Goal: Navigation & Orientation: Find specific page/section

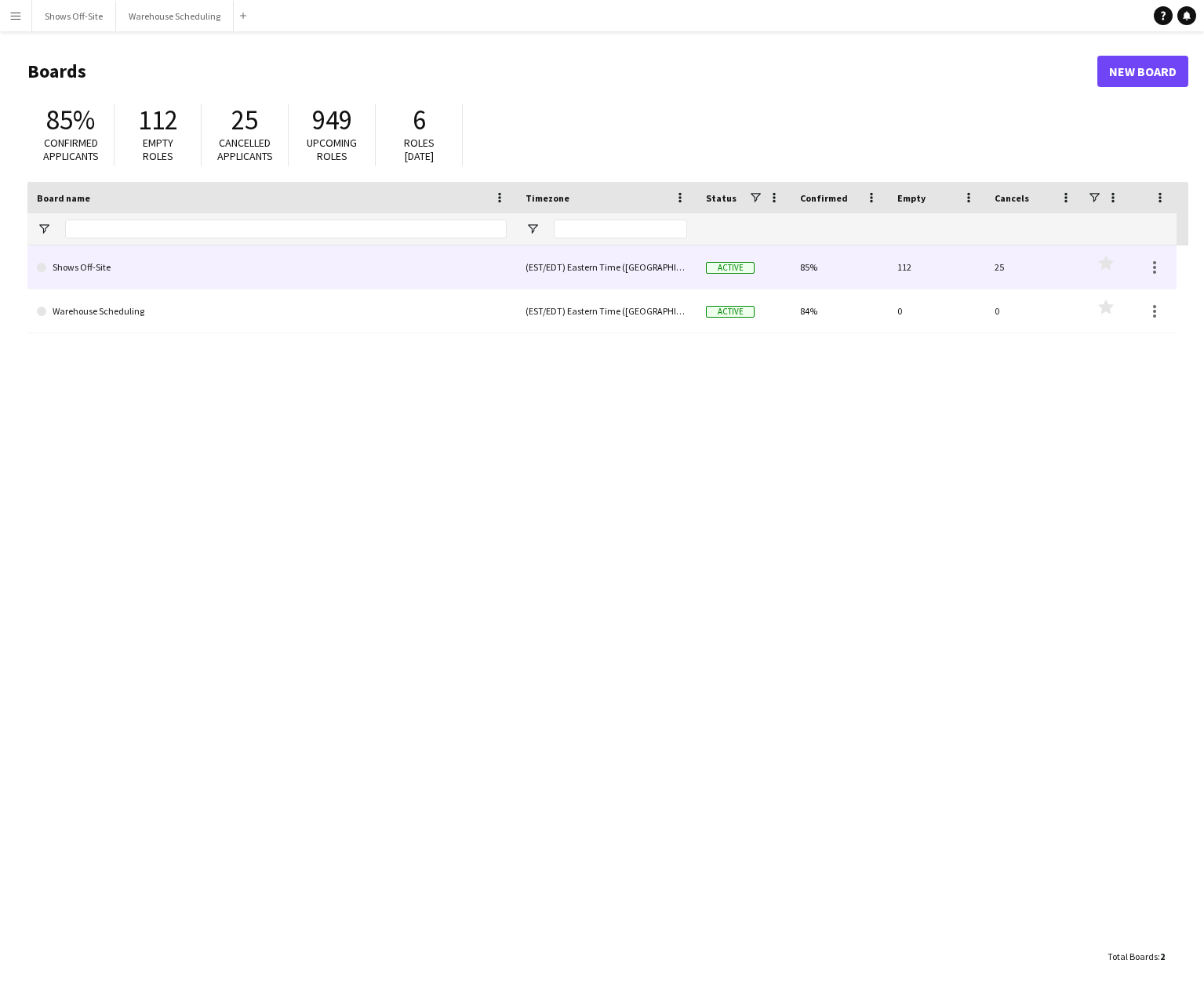
click at [215, 271] on link "Shows Off-Site" at bounding box center [272, 267] width 470 height 44
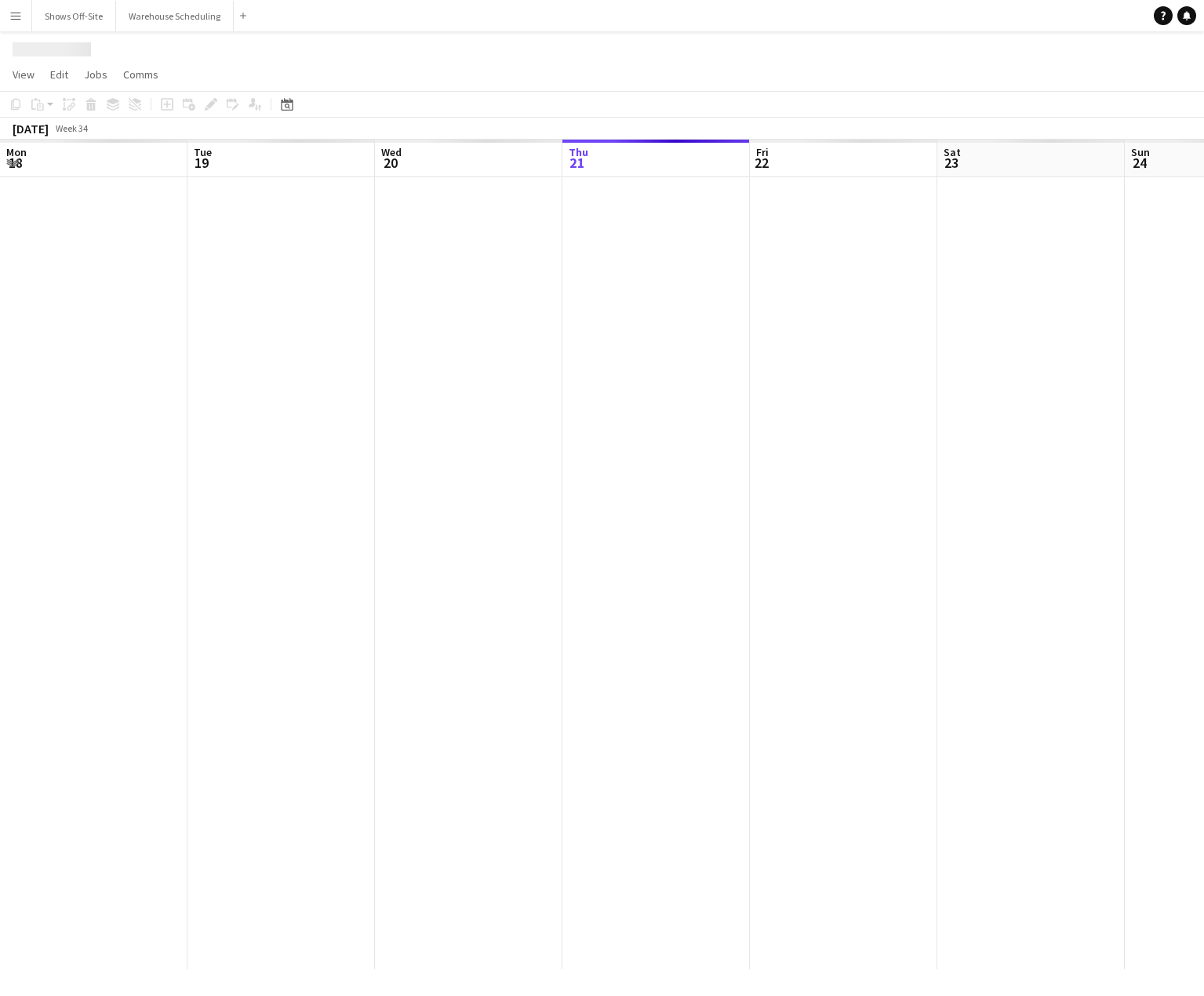
scroll to position [0, 375]
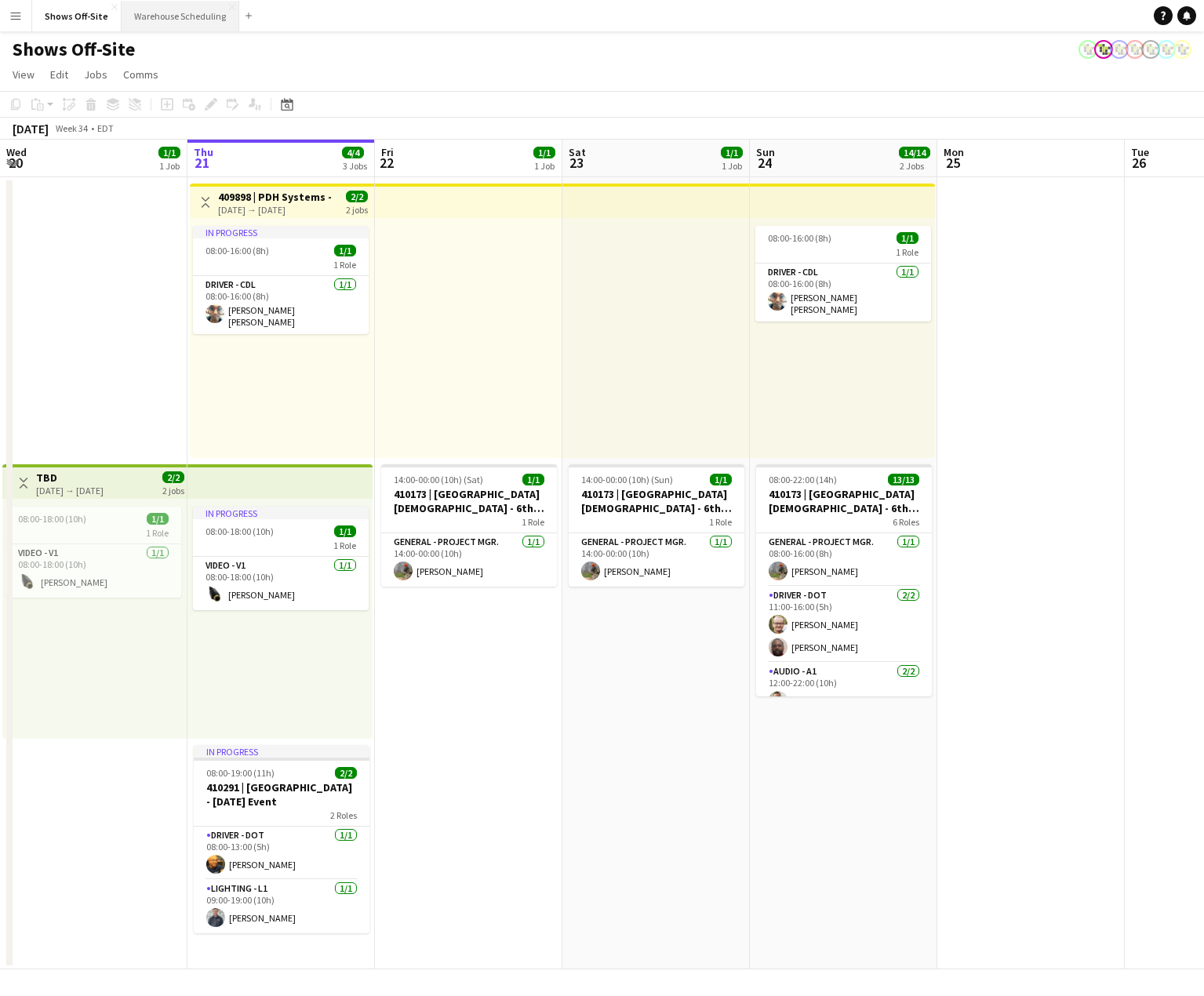
click at [171, 22] on button "Warehouse Scheduling Close" at bounding box center [181, 16] width 118 height 31
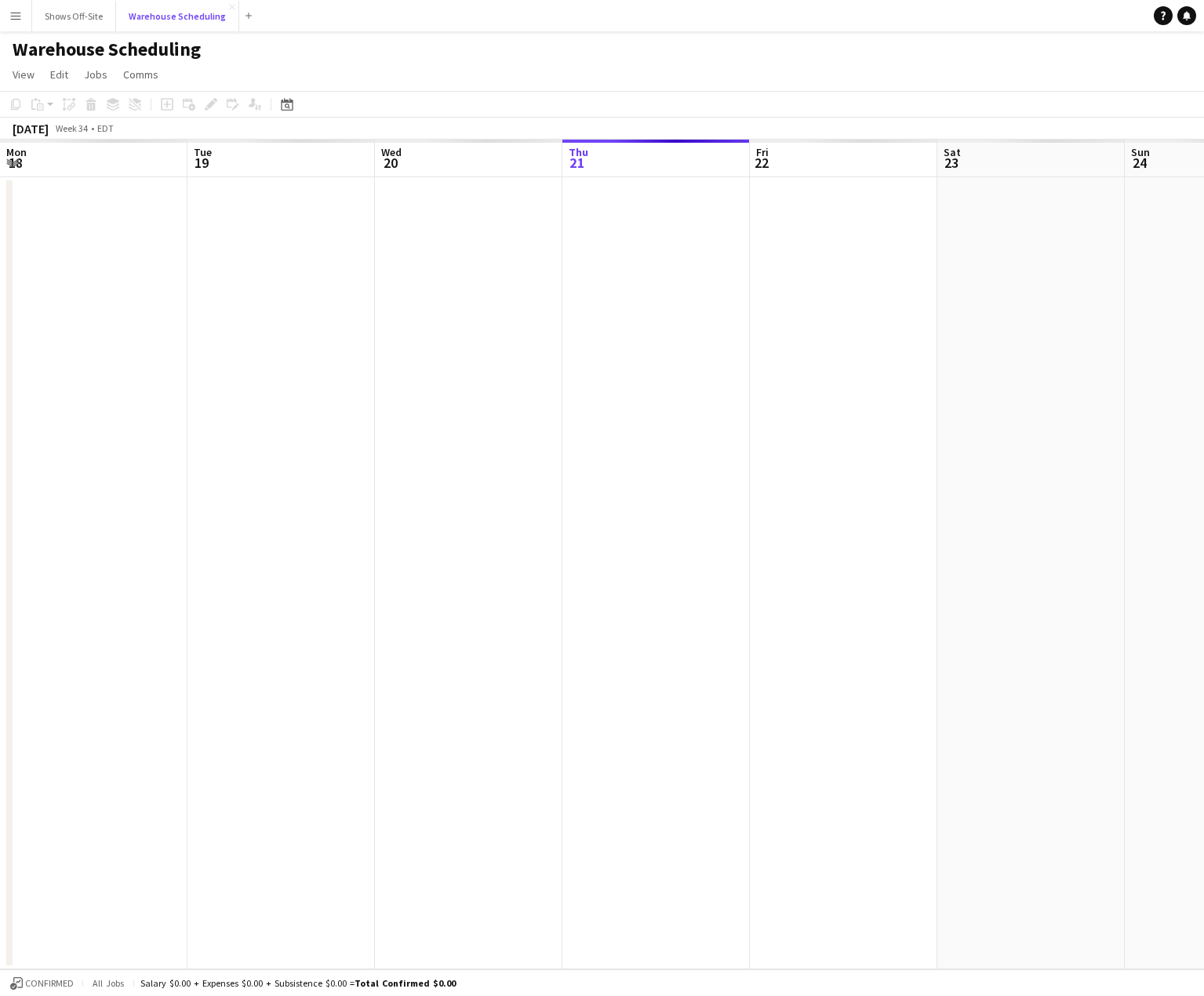
scroll to position [0, 375]
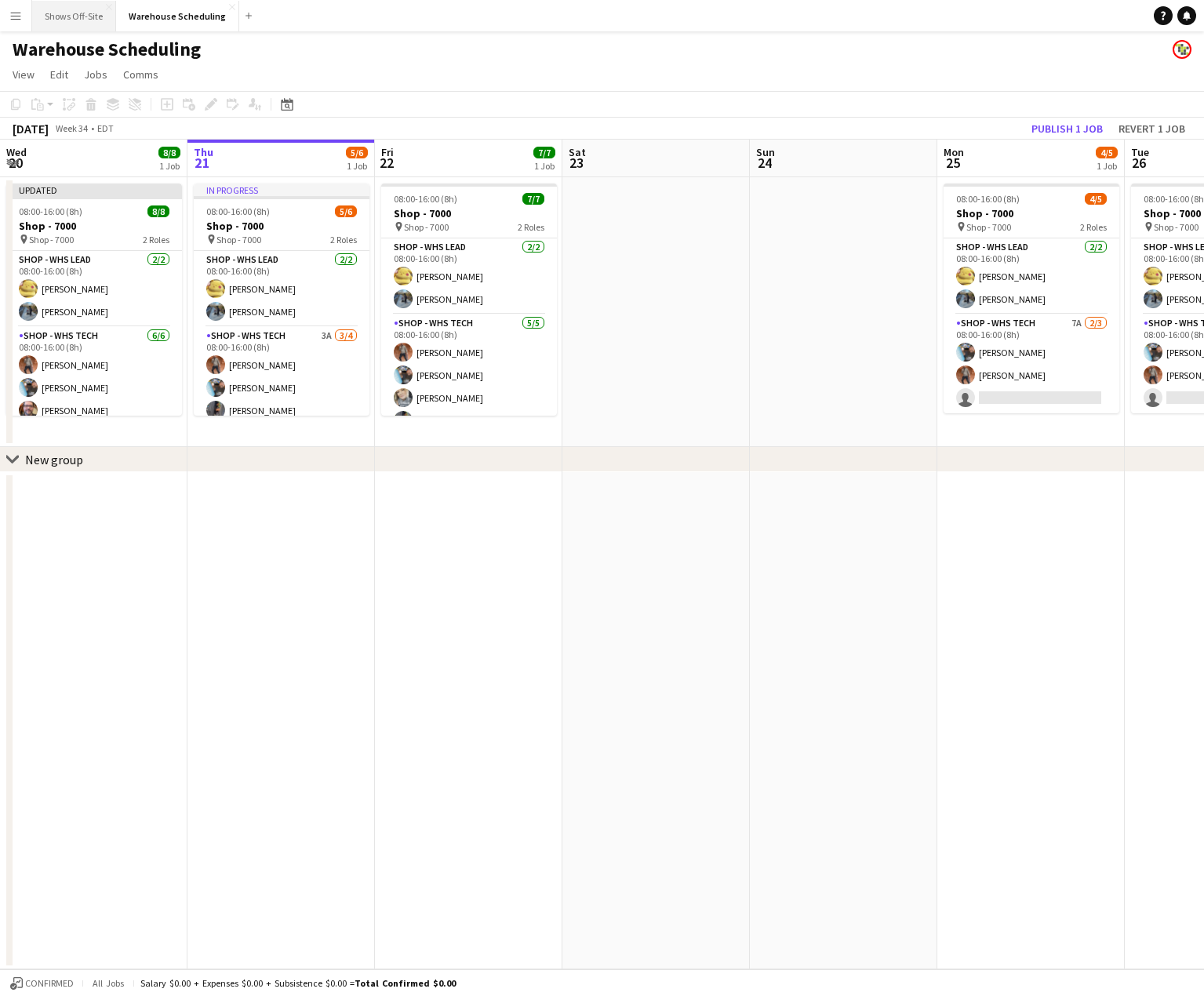
click at [76, 24] on button "Shows Off-Site Close" at bounding box center [74, 16] width 84 height 31
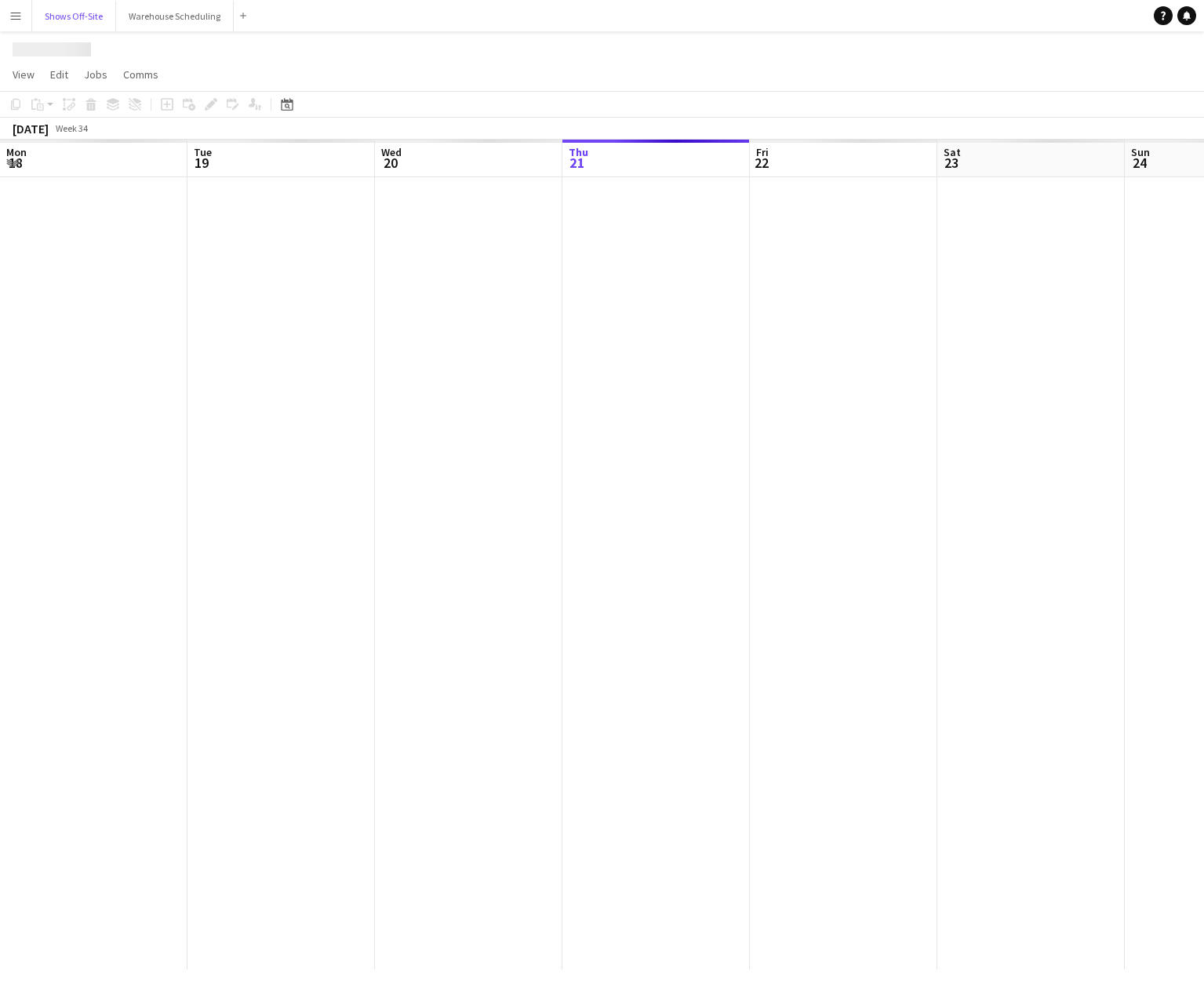
scroll to position [0, 375]
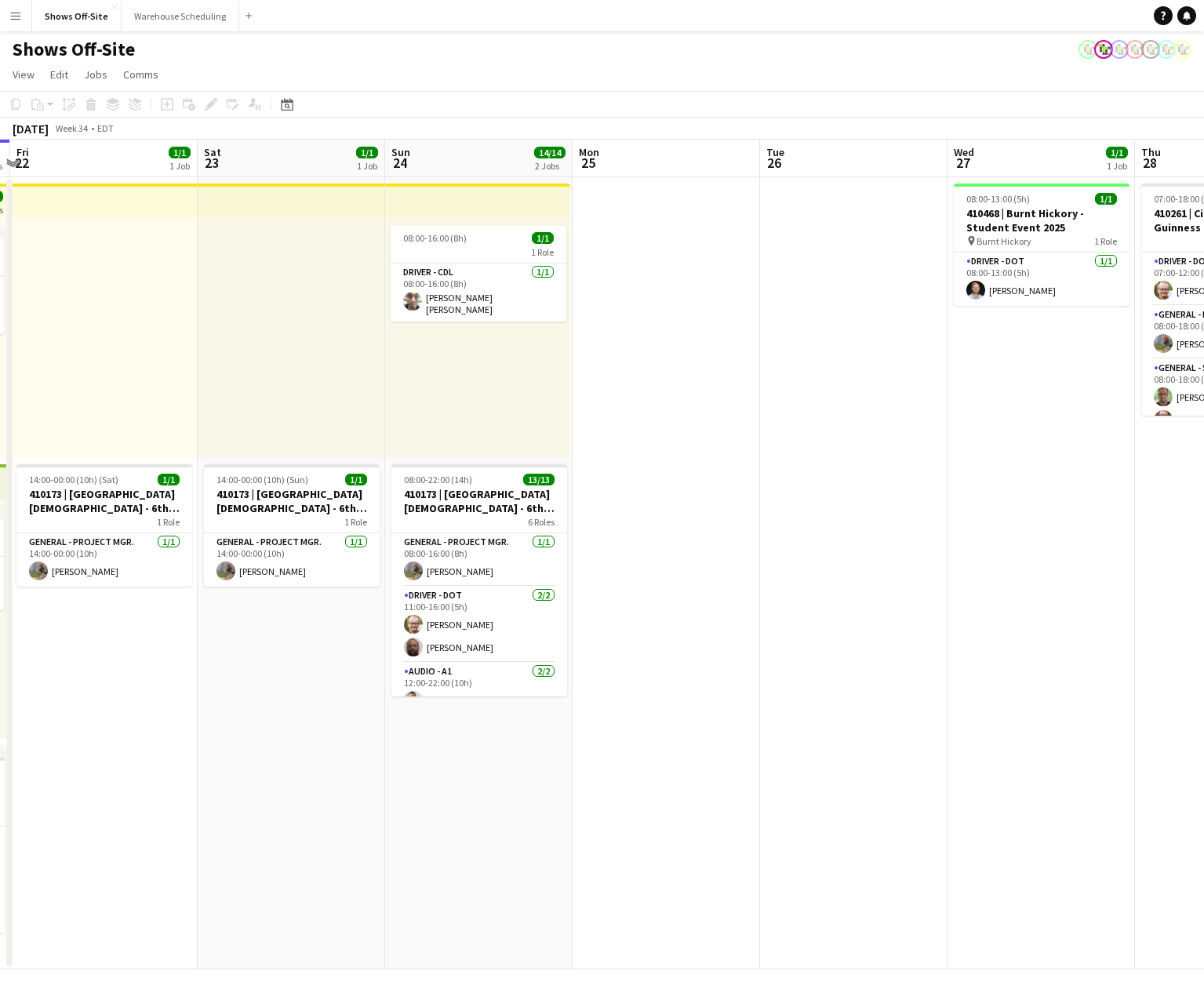
drag, startPoint x: 700, startPoint y: 715, endPoint x: 266, endPoint y: 649, distance: 439.0
click at [266, 649] on app-calendar-viewport "Mon 18 3/3 2 Jobs Tue 19 1/1 1 Job Wed 20 1/1 1 Job Thu 21 4/4 3 Jobs Fri 22 1/…" at bounding box center [602, 555] width 1204 height 830
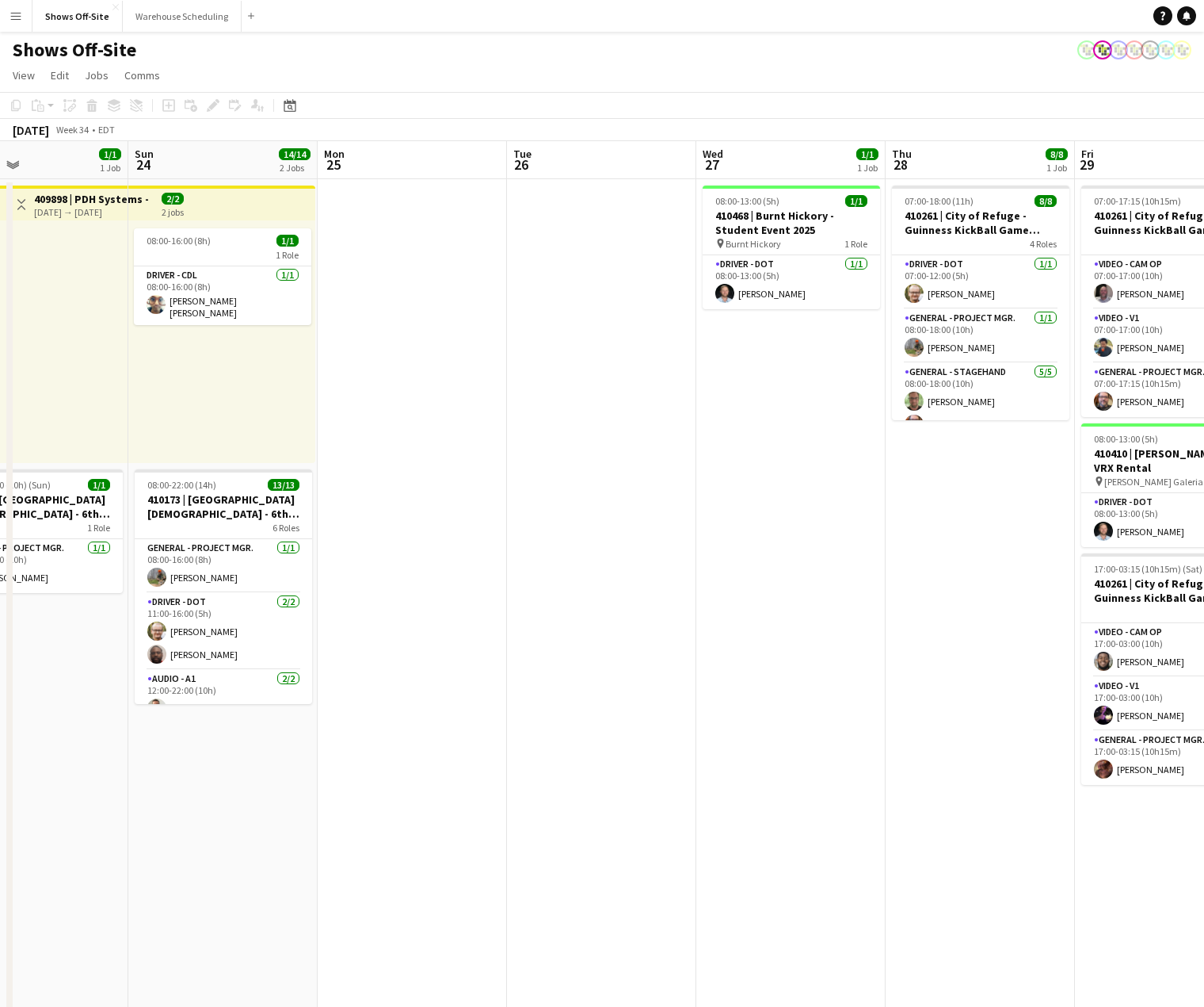
drag, startPoint x: 649, startPoint y: 560, endPoint x: 444, endPoint y: 530, distance: 207.2
click at [396, 528] on app-calendar-viewport "Wed 20 1/1 1 Job Thu 21 4/4 3 Jobs Fri 22 1/1 1 Job Sat 23 1/1 1 Job Sun 24 14/…" at bounding box center [602, 676] width 1204 height 1071
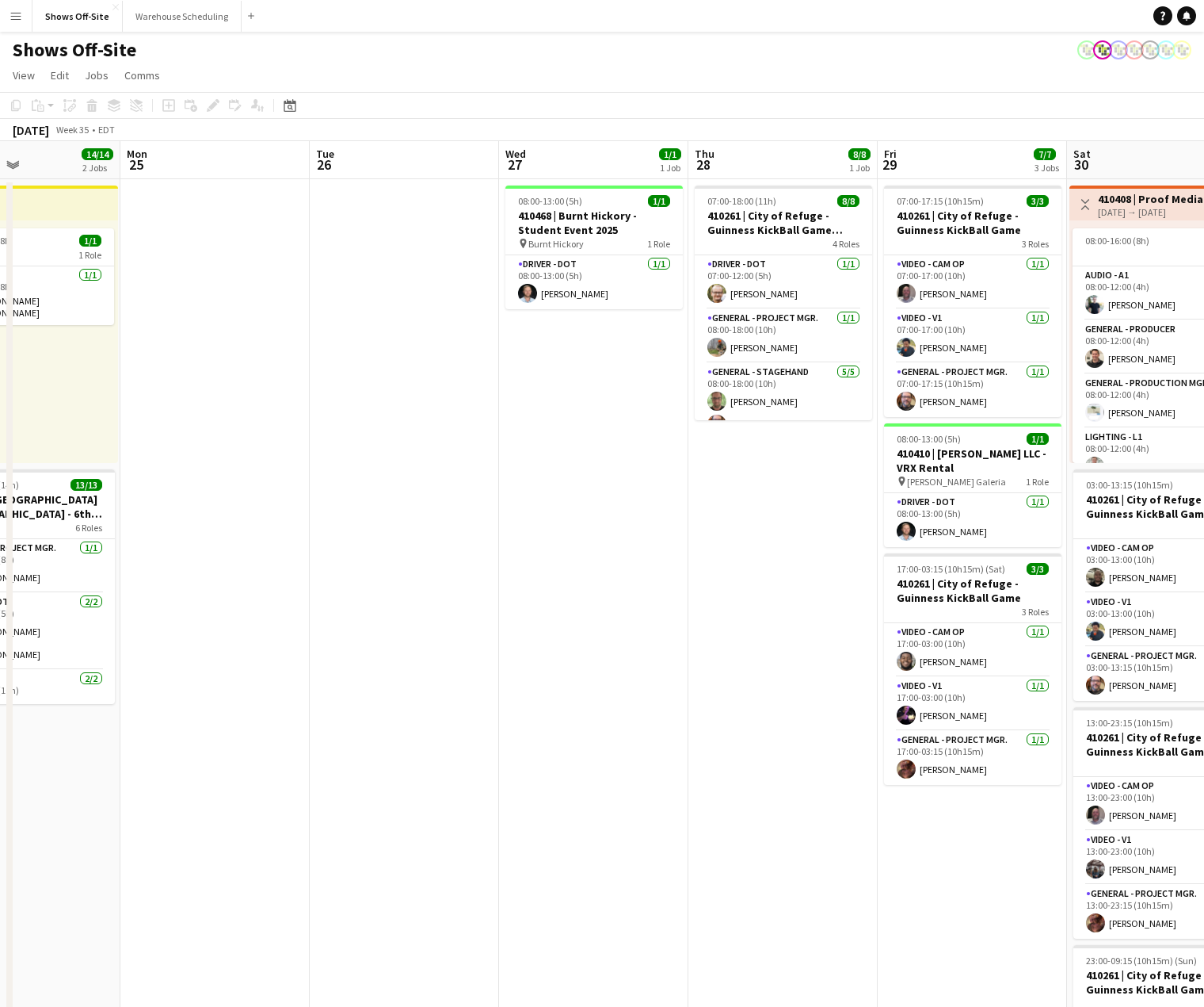
drag, startPoint x: 699, startPoint y: 563, endPoint x: 397, endPoint y: 531, distance: 303.7
click at [362, 533] on app-calendar-viewport "Fri 22 1/1 1 Job Sat 23 1/1 1 Job Sun 24 14/14 2 Jobs Mon 25 Tue 26 Wed 27 1/1 …" at bounding box center [602, 676] width 1204 height 1071
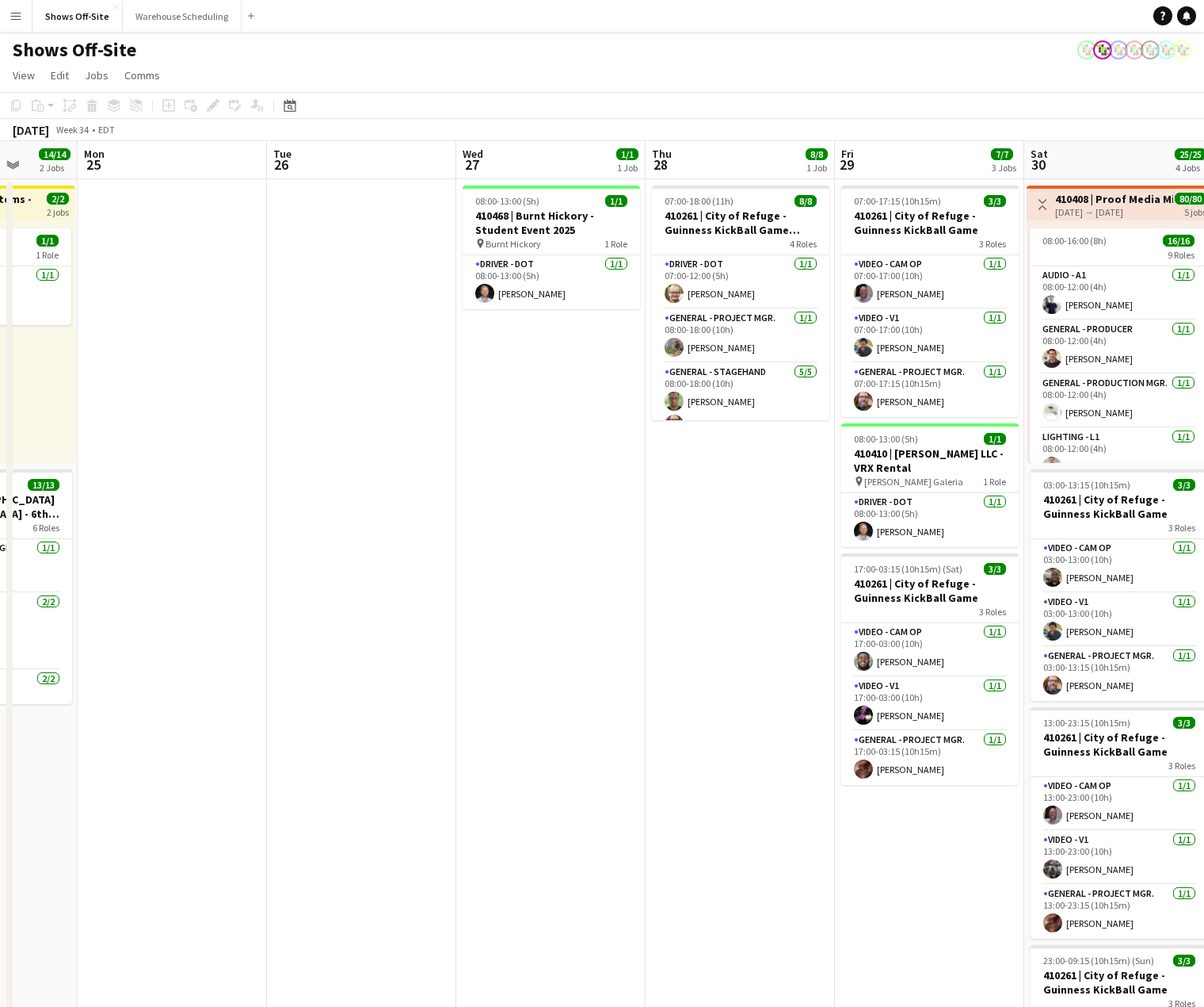
drag, startPoint x: 181, startPoint y: 479, endPoint x: 569, endPoint y: 513, distance: 389.5
click at [569, 513] on app-calendar-viewport "Fri 22 1/1 1 Job Sat 23 1/1 1 Job Sun 24 14/14 2 Jobs Mon 25 Tue 26 Wed 27 1/1 …" at bounding box center [602, 676] width 1204 height 1071
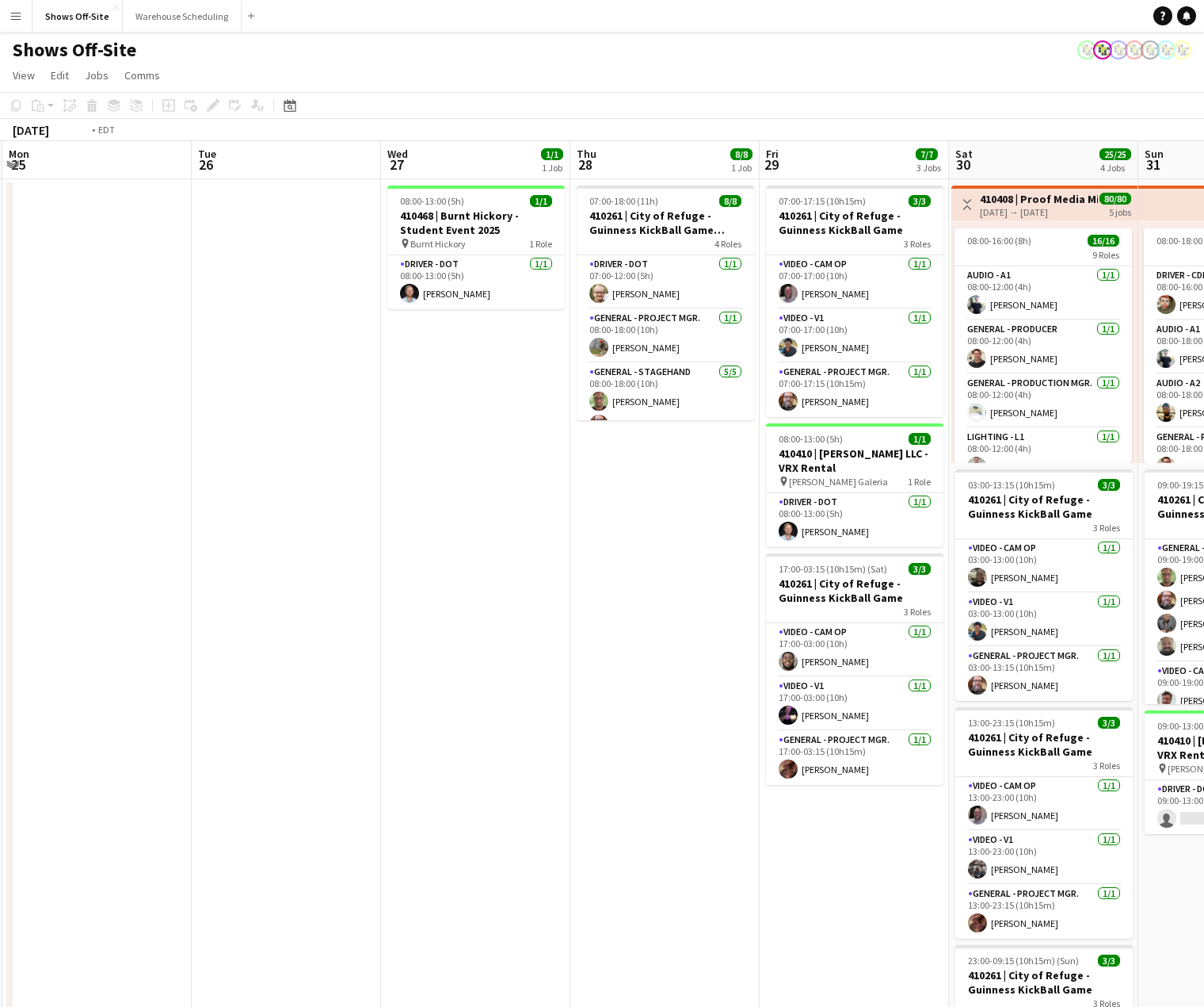
drag, startPoint x: 612, startPoint y: 517, endPoint x: 146, endPoint y: 493, distance: 466.6
click at [130, 495] on app-calendar-viewport "Fri 22 1/1 1 Job Sat 23 1/1 1 Job Sun 24 14/14 2 Jobs Mon 25 Tue 26 Wed 27 1/1 …" at bounding box center [602, 676] width 1204 height 1071
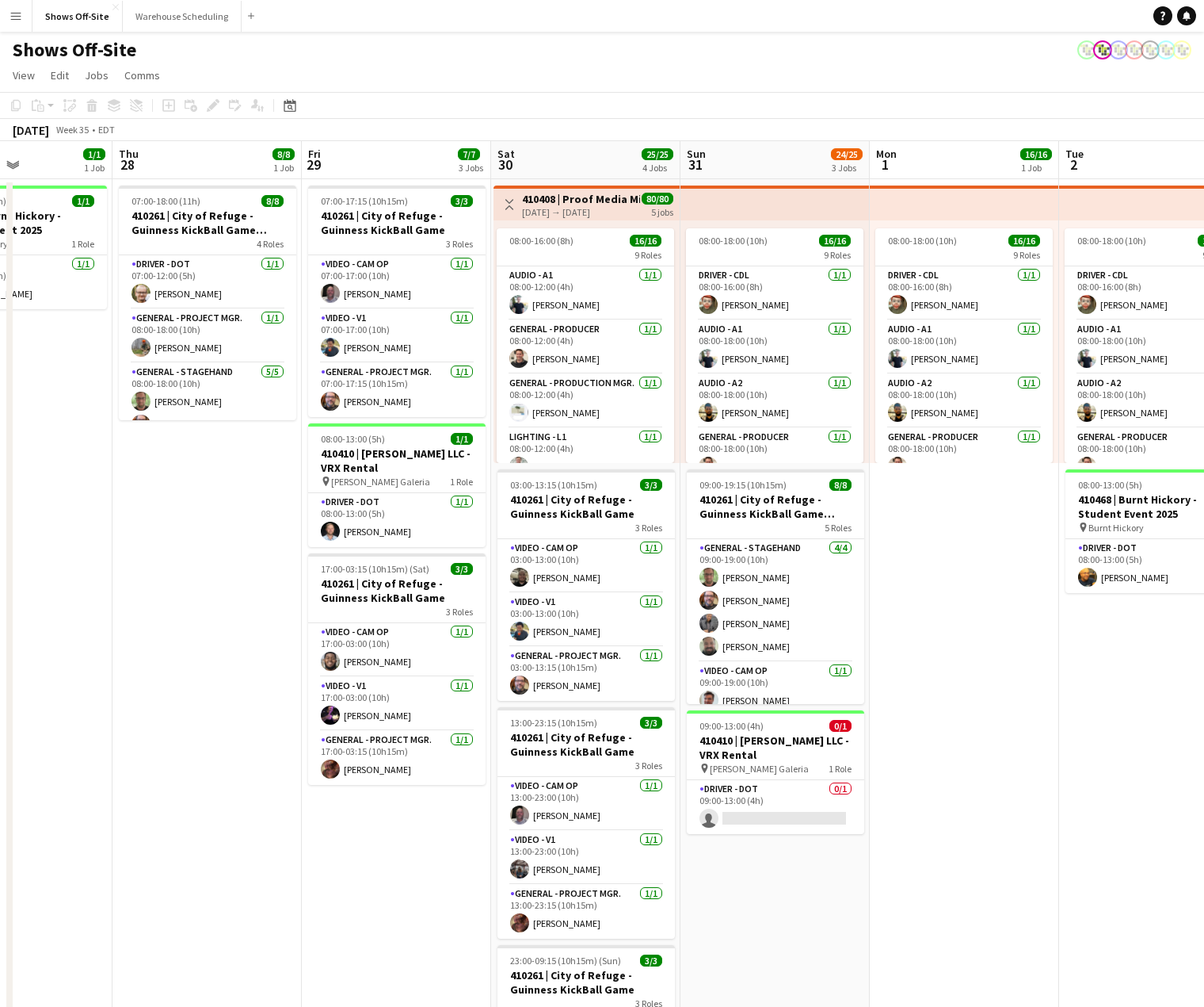
drag, startPoint x: 966, startPoint y: 558, endPoint x: 520, endPoint y: 537, distance: 446.5
click at [520, 537] on app-calendar-viewport "Sun 24 14/14 2 Jobs Mon 25 Tue 26 Wed 27 1/1 1 Job Thu 28 8/8 1 Job Fri 29 7/7 …" at bounding box center [602, 676] width 1204 height 1071
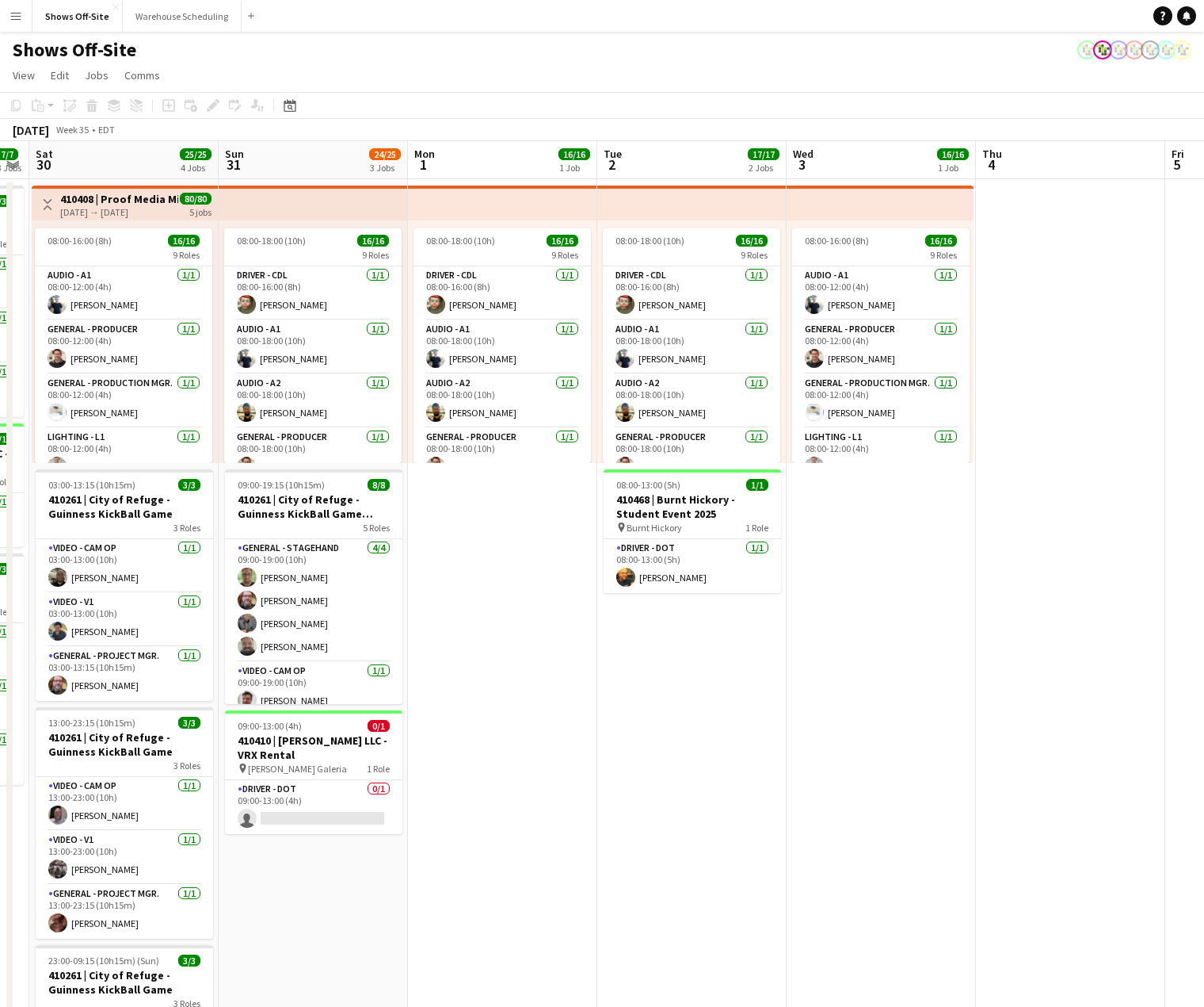
scroll to position [0, 488]
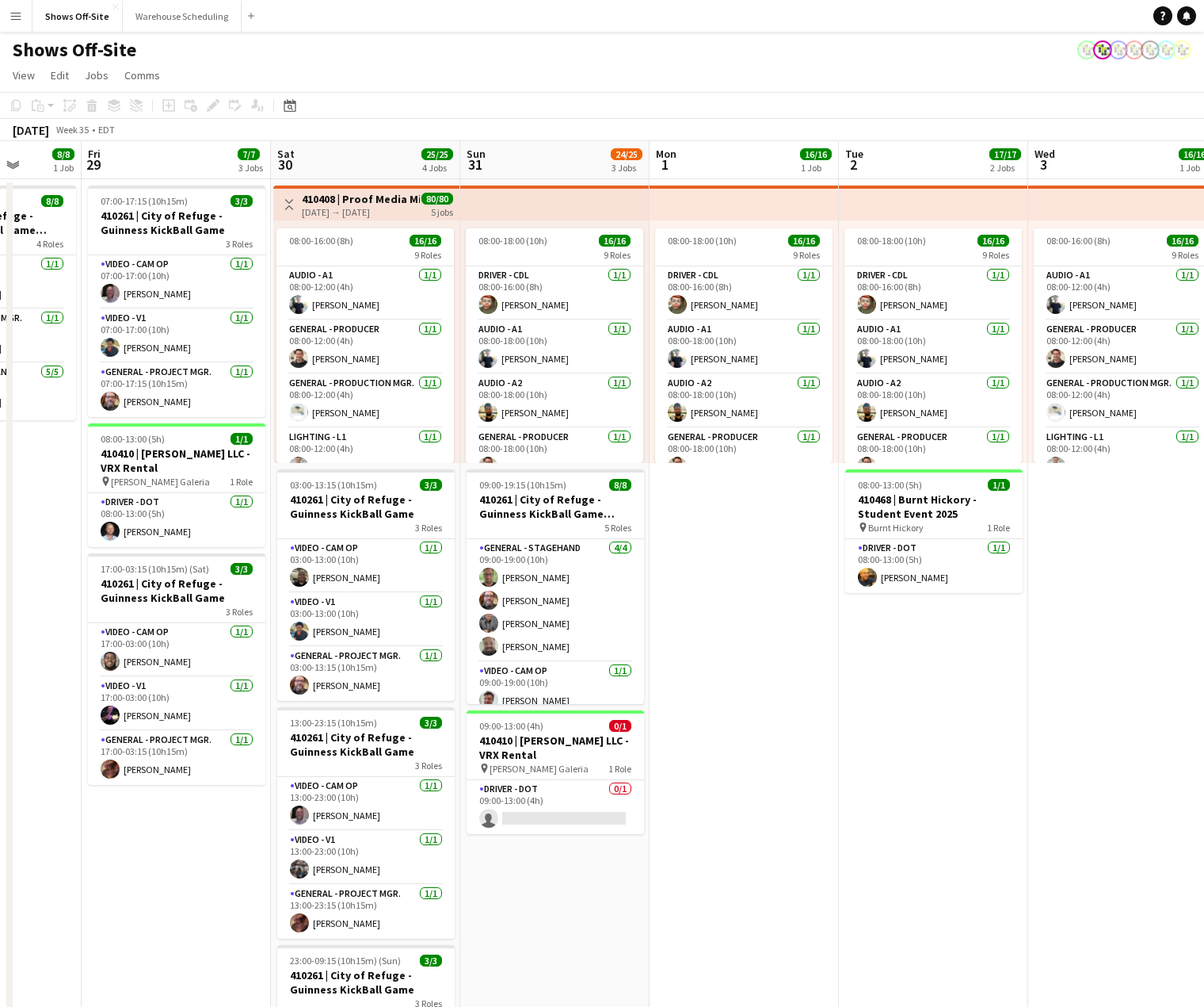
drag, startPoint x: 597, startPoint y: 525, endPoint x: 375, endPoint y: 498, distance: 223.6
click at [375, 501] on app-calendar-viewport "Tue 26 Wed 27 1/1 1 Job Thu 28 8/8 1 Job Fri 29 7/7 3 Jobs Sat 30 25/25 4 Jobs …" at bounding box center [602, 676] width 1204 height 1071
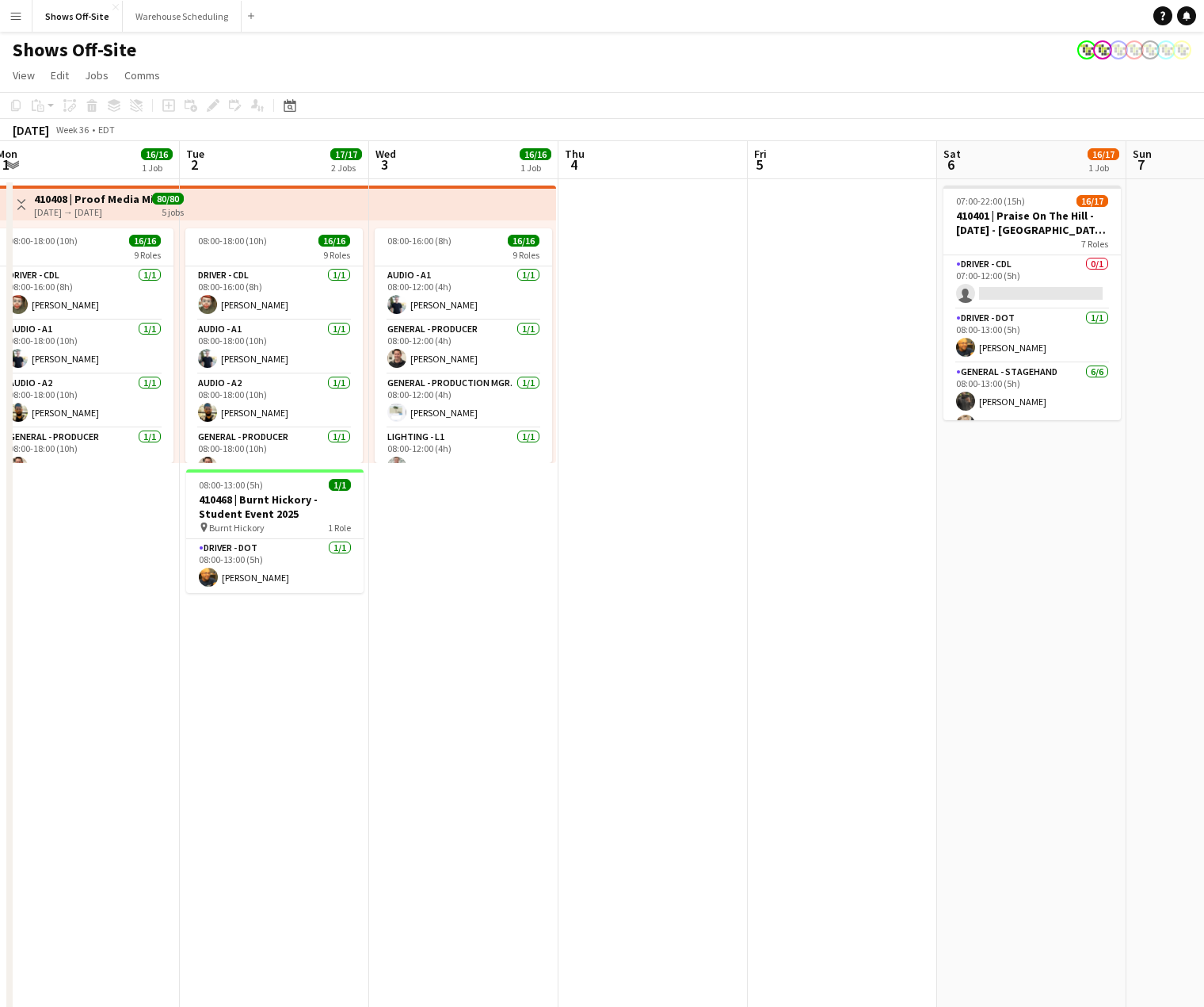
drag, startPoint x: 982, startPoint y: 570, endPoint x: 597, endPoint y: 533, distance: 386.8
click at [338, 550] on app-calendar-viewport "Sat 30 25/25 4 Jobs Sun 31 24/25 3 Jobs Mon 1 16/16 1 Job Tue 2 17/17 2 Jobs We…" at bounding box center [602, 676] width 1204 height 1071
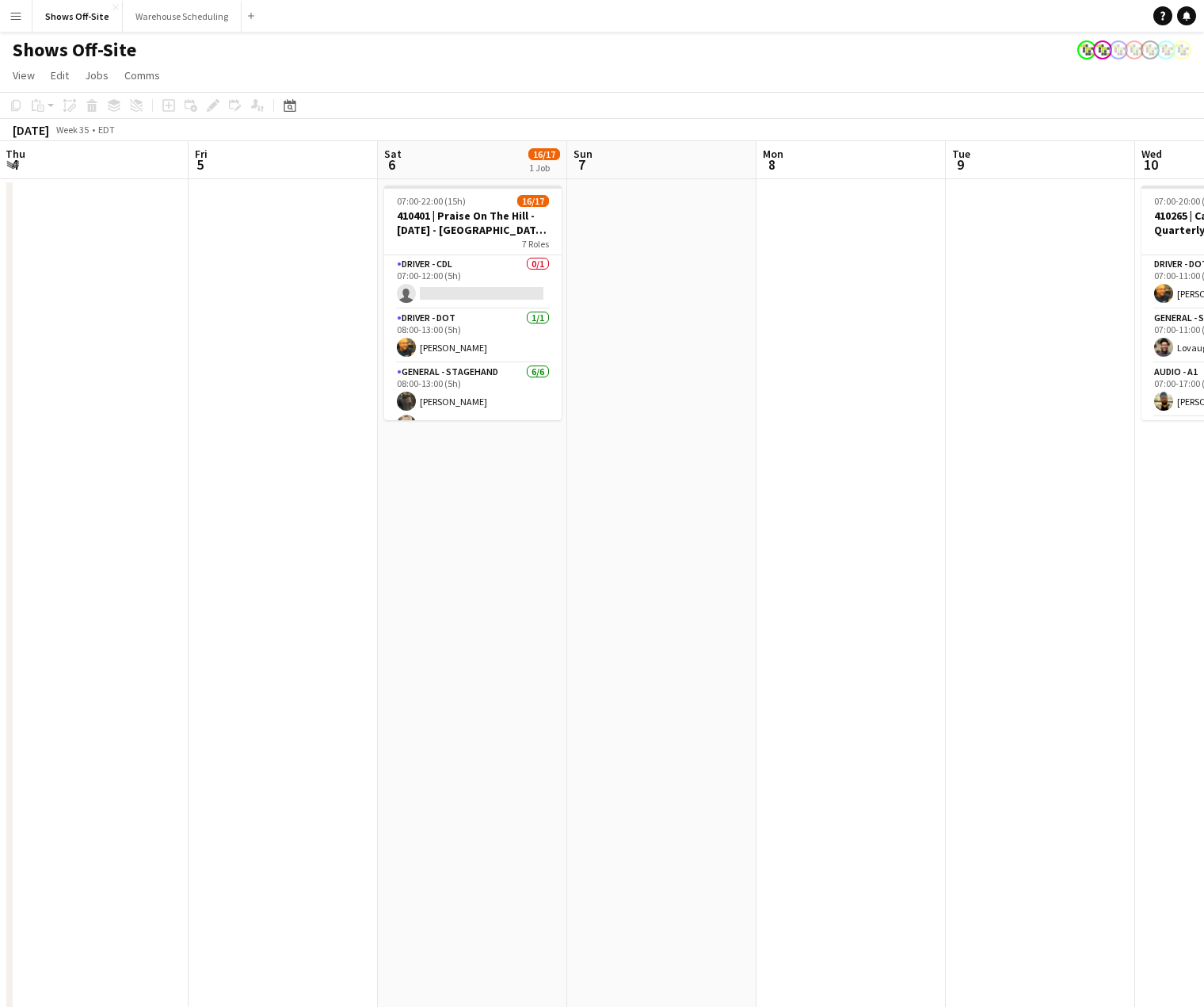
drag, startPoint x: 548, startPoint y: 563, endPoint x: 217, endPoint y: 542, distance: 331.7
click at [151, 542] on app-calendar-viewport "Mon 1 16/16 1 Job Tue 2 17/17 2 Jobs Wed 3 16/16 1 Job Thu 4 Fri 5 Sat 6 16/17 …" at bounding box center [602, 676] width 1204 height 1071
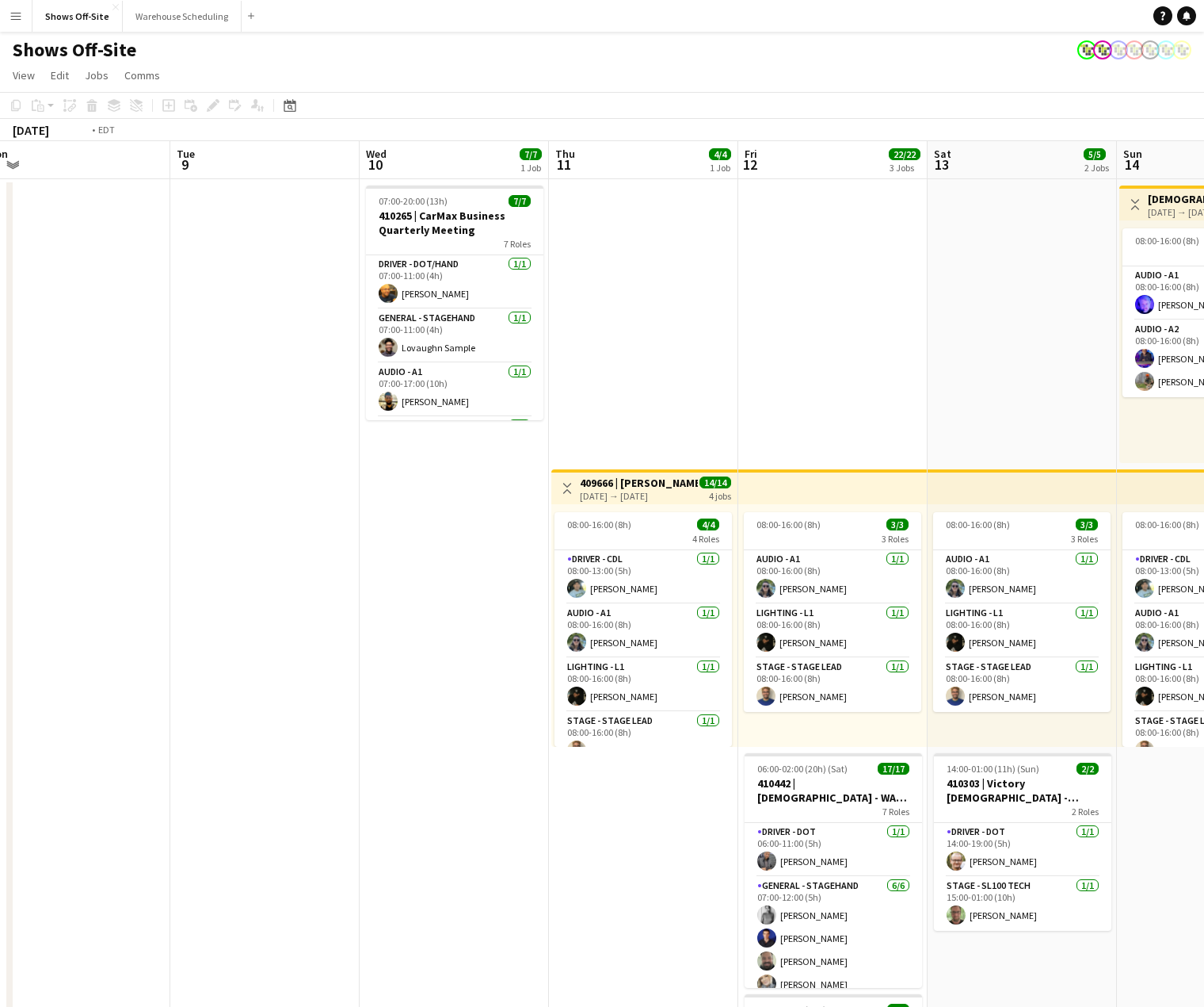
drag, startPoint x: 723, startPoint y: 604, endPoint x: 288, endPoint y: 580, distance: 435.7
click at [115, 586] on app-calendar-viewport "Fri 5 Sat 6 16/17 1 Job Sun 7 Mon 8 Tue 9 Wed 10 7/7 1 Job Thu 11 4/4 1 Job Fri…" at bounding box center [602, 676] width 1204 height 1071
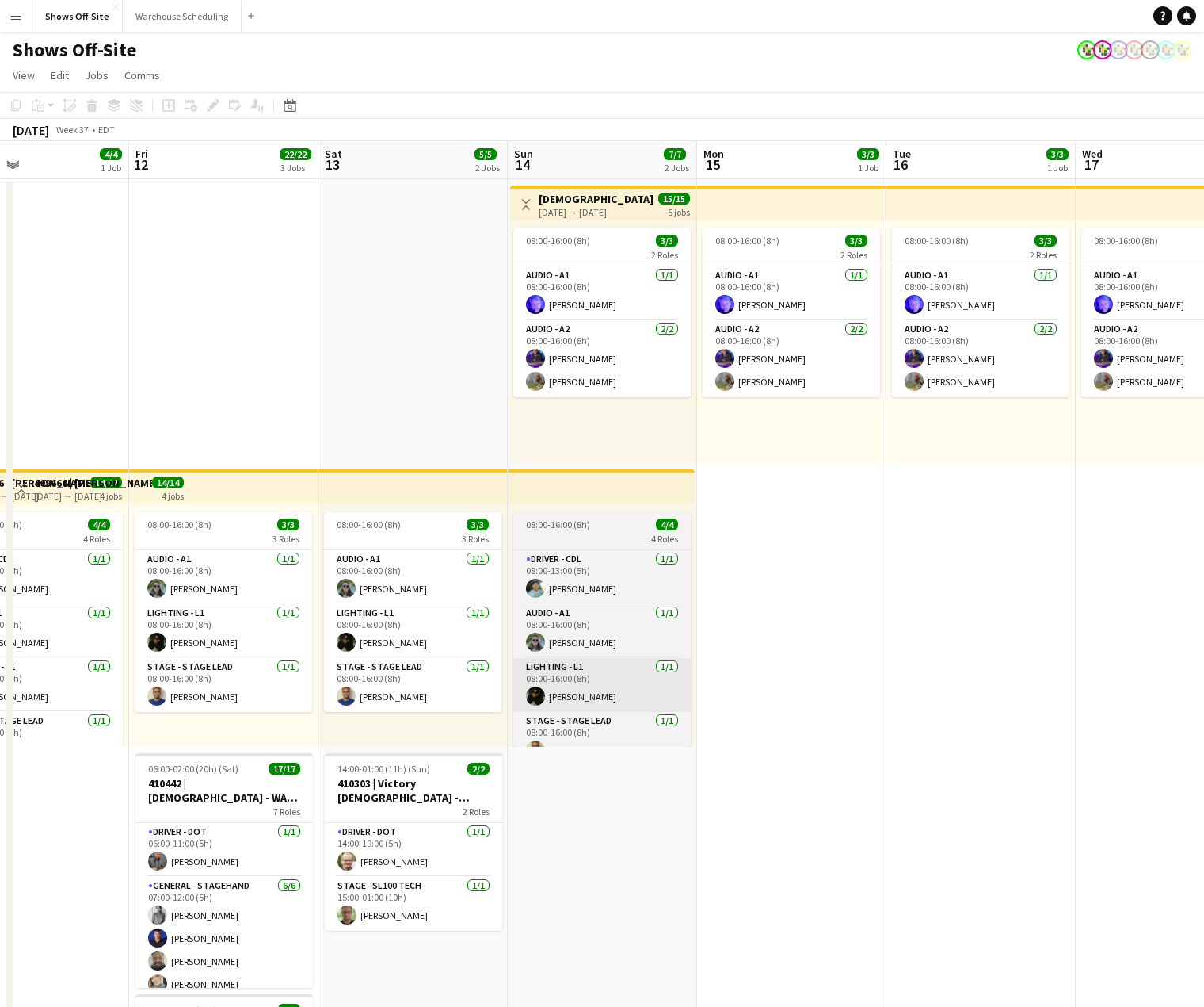
drag, startPoint x: 706, startPoint y: 754, endPoint x: 140, endPoint y: 684, distance: 570.3
click at [149, 688] on app-calendar-viewport "Tue 9 Wed 10 7/7 1 Job Thu 11 4/4 1 Job Fri 12 22/22 3 Jobs Sat 13 5/5 2 Jobs S…" at bounding box center [602, 676] width 1204 height 1071
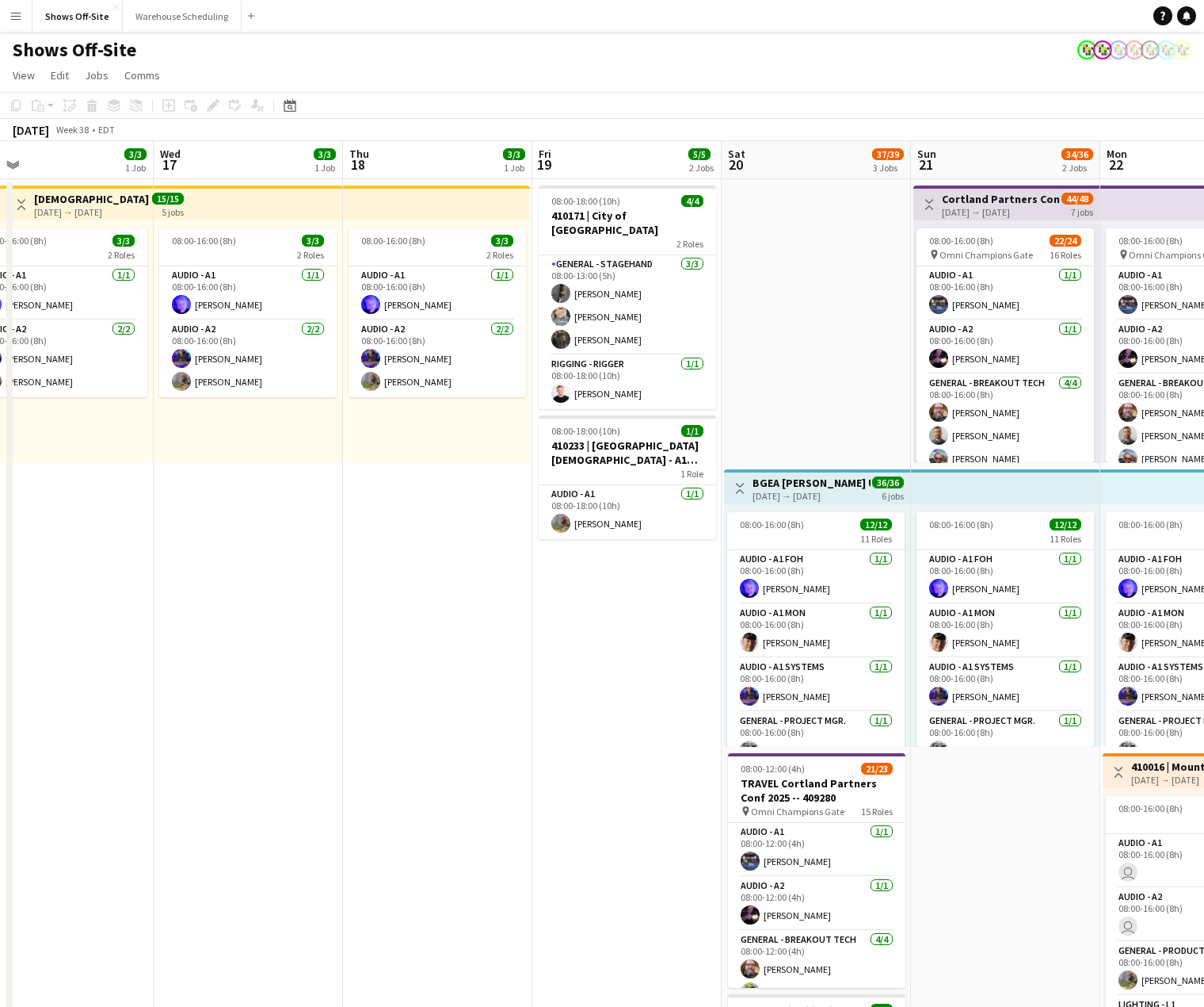
drag, startPoint x: 557, startPoint y: 679, endPoint x: 176, endPoint y: 641, distance: 382.9
click at [167, 643] on app-calendar-viewport "Sat 13 5/5 2 Jobs Sun 14 7/7 2 Jobs Mon 15 3/3 1 Job Tue 16 3/3 1 Job Wed 17 3/…" at bounding box center [602, 731] width 1204 height 1179
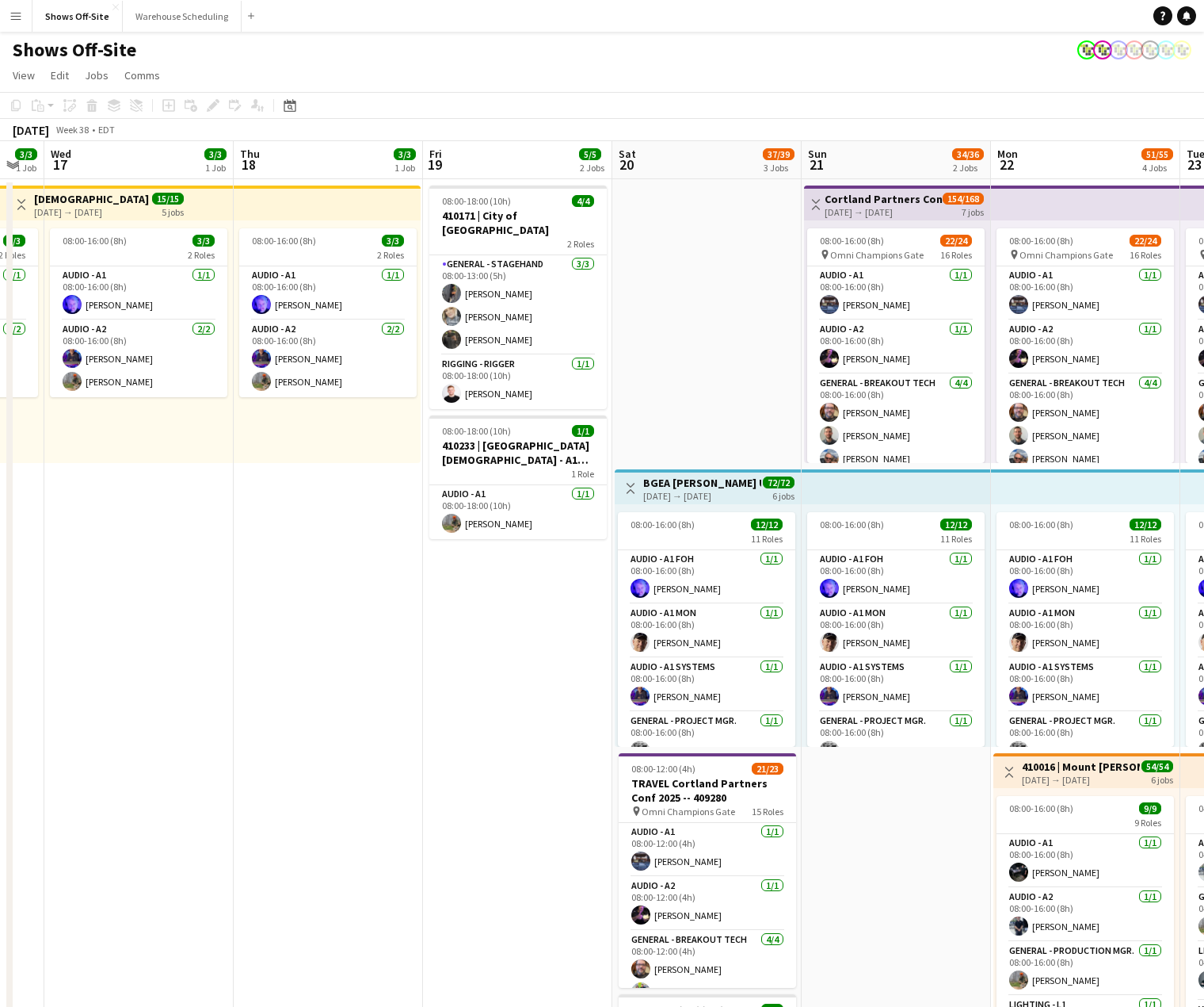
scroll to position [0, 412]
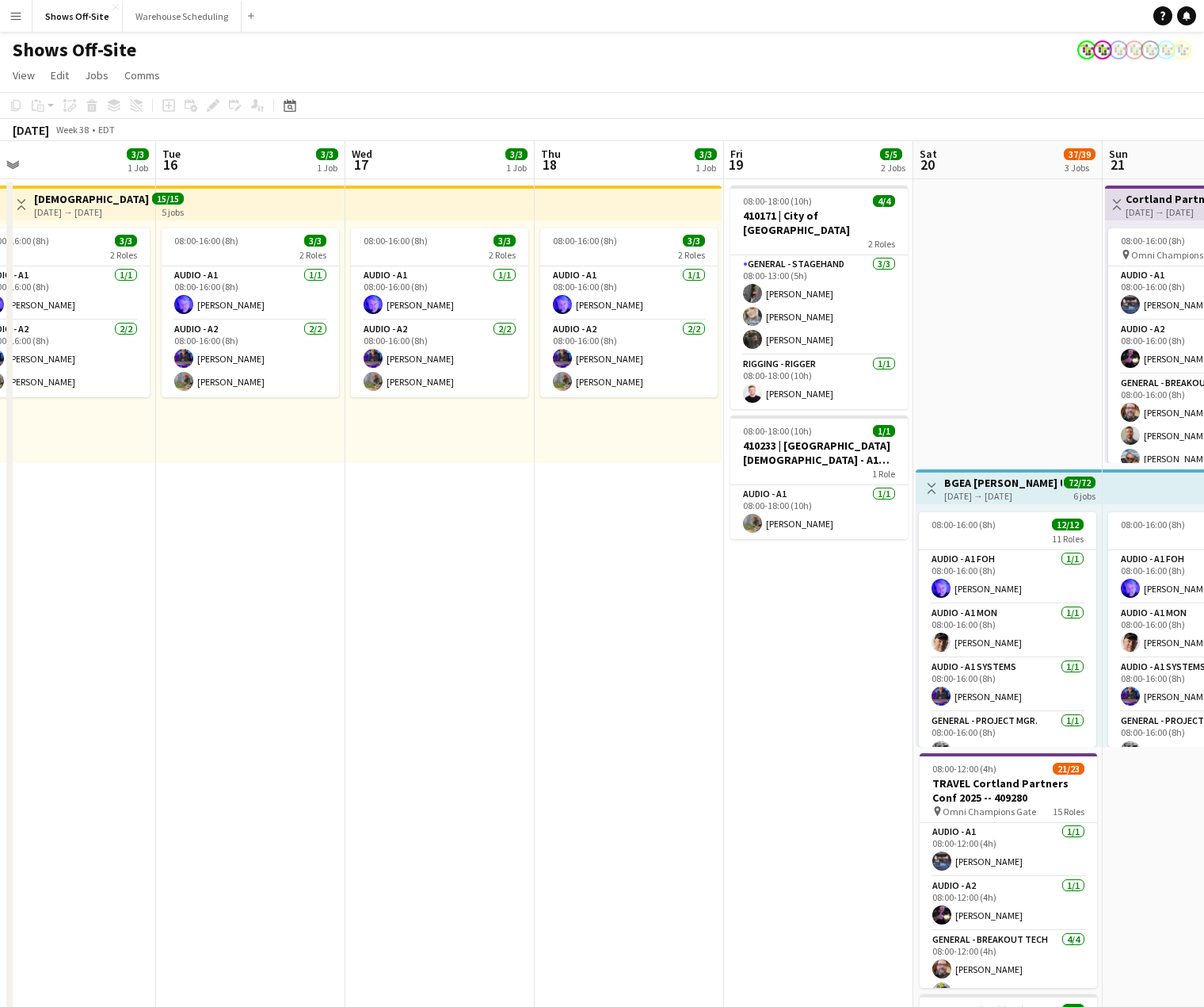
drag, startPoint x: 549, startPoint y: 648, endPoint x: 44, endPoint y: 627, distance: 505.4
click at [44, 627] on app-calendar-viewport "Sat 13 5/5 2 Jobs Sun 14 7/7 2 Jobs Mon 15 3/3 1 Job Tue 16 3/3 1 Job Wed 17 3/…" at bounding box center [602, 1006] width 1204 height 1729
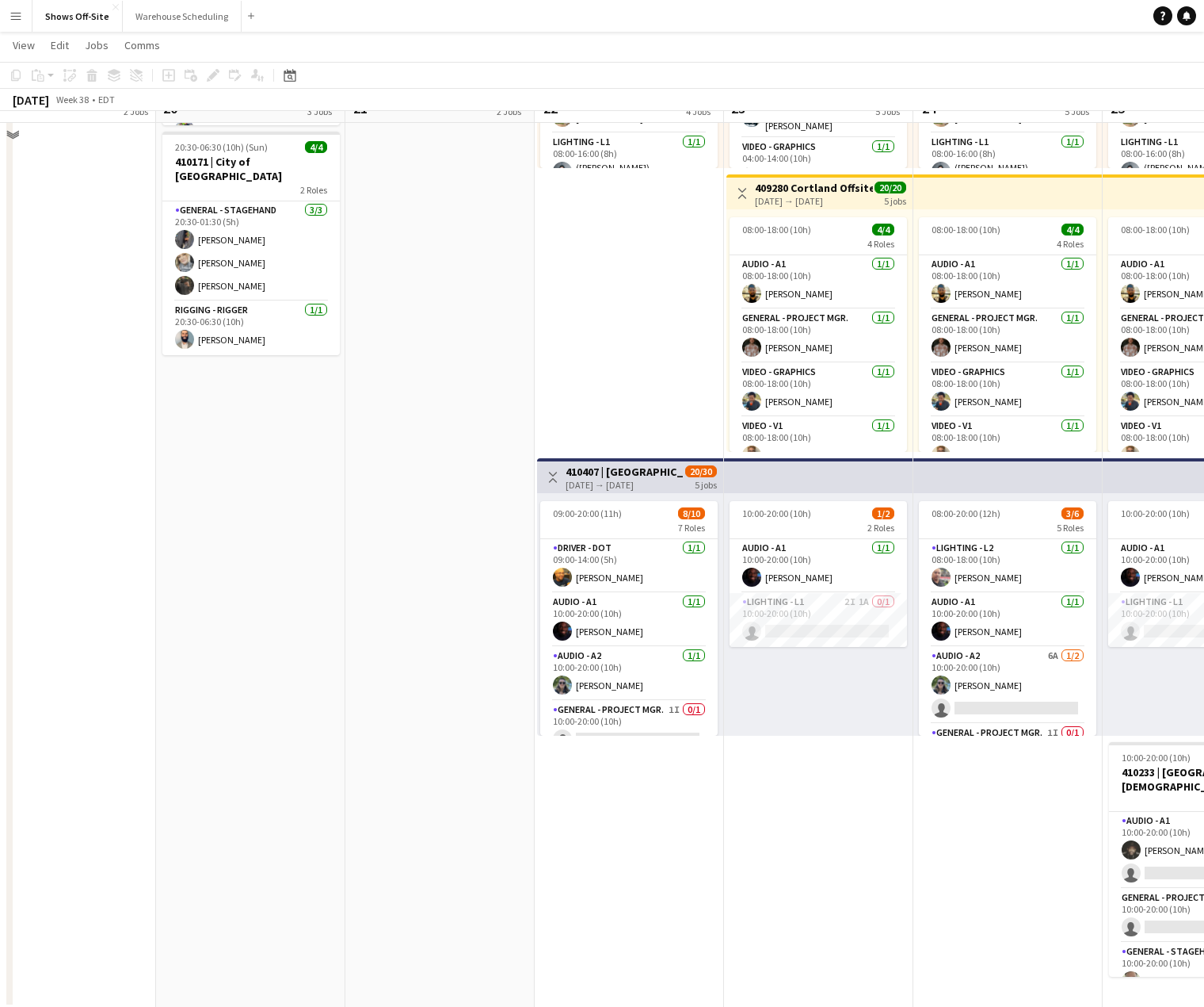
scroll to position [862, 0]
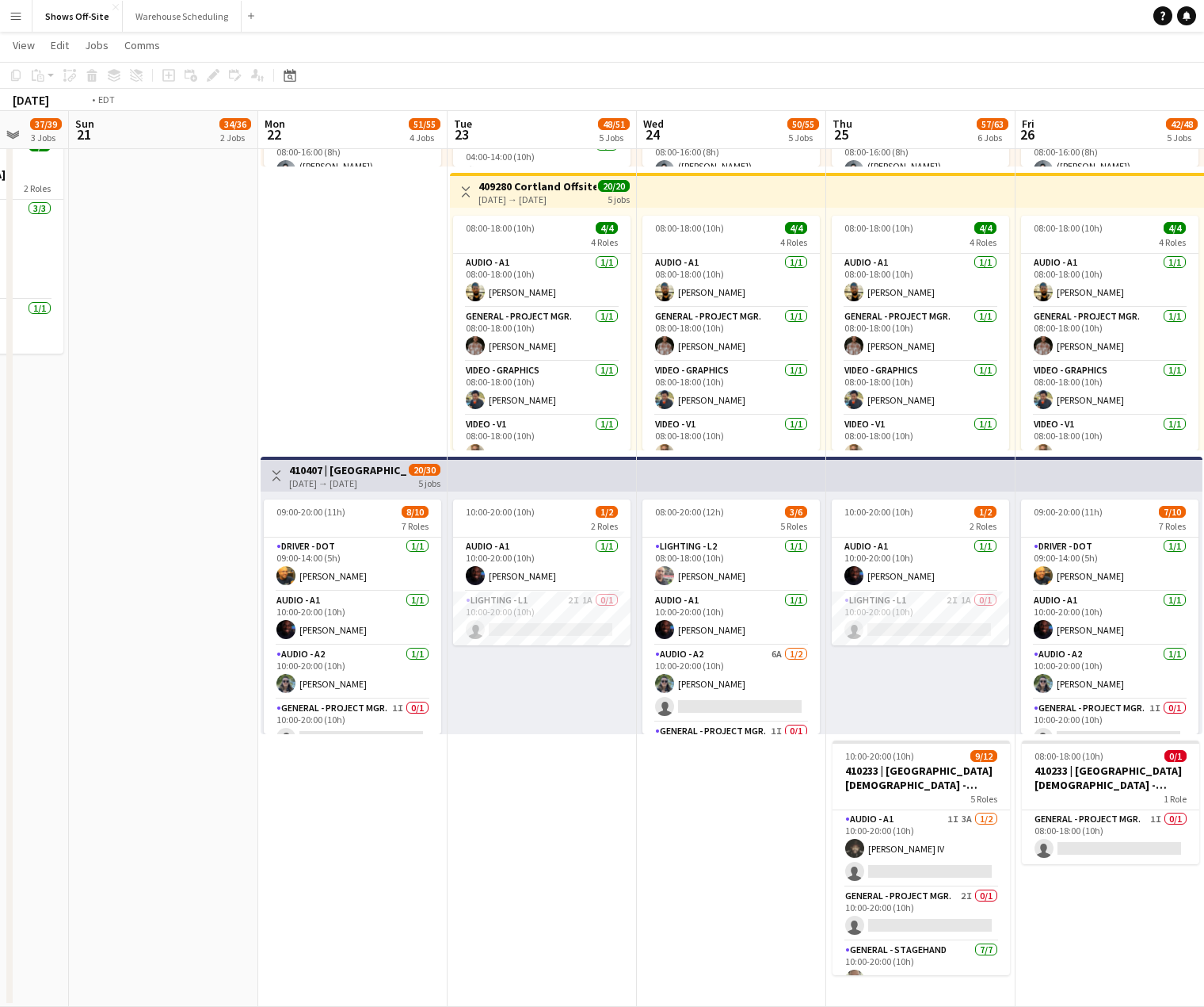
drag, startPoint x: 859, startPoint y: 814, endPoint x: 300, endPoint y: 735, distance: 564.6
click at [200, 728] on app-calendar-viewport "Wed 17 3/3 1 Job Thu 18 3/3 1 Job Fri 19 5/5 2 Jobs Sat 20 37/39 3 Jobs Sun 21 …" at bounding box center [602, 103] width 1204 height 1807
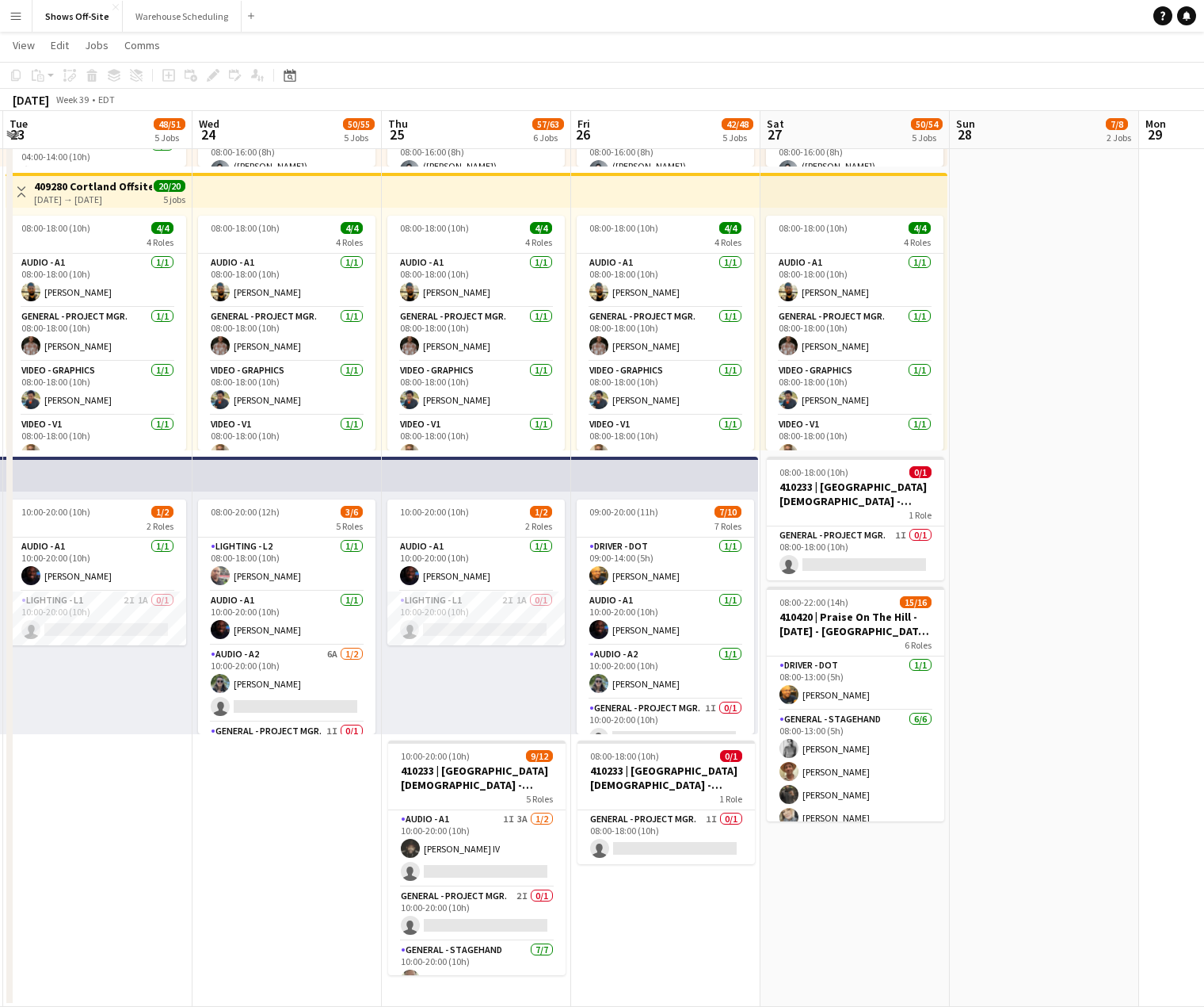
drag, startPoint x: 464, startPoint y: 567, endPoint x: 390, endPoint y: 552, distance: 75.5
click at [336, 555] on app-calendar-viewport "Sat 20 37/39 3 Jobs Sun 21 34/36 2 Jobs Mon 22 51/55 4 Jobs Tue 23 48/51 5 Jobs…" at bounding box center [602, 103] width 1204 height 1807
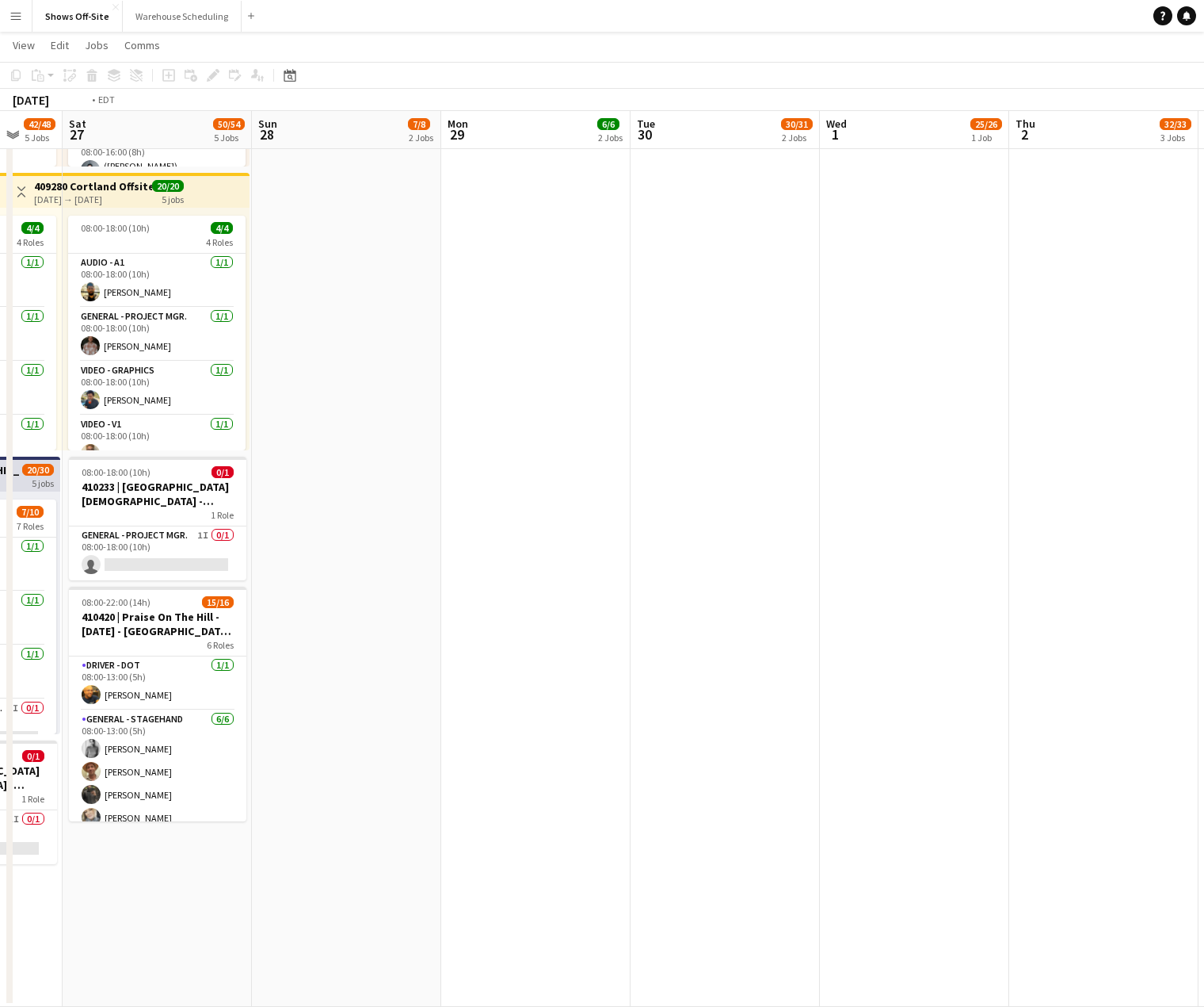
drag, startPoint x: 721, startPoint y: 548, endPoint x: 406, endPoint y: 382, distance: 356.1
click at [323, 508] on app-calendar-viewport "Wed 24 50/55 5 Jobs Thu 25 57/63 6 Jobs Fri 26 42/48 5 Jobs Sat 27 50/54 5 Jobs…" at bounding box center [602, 103] width 1204 height 1807
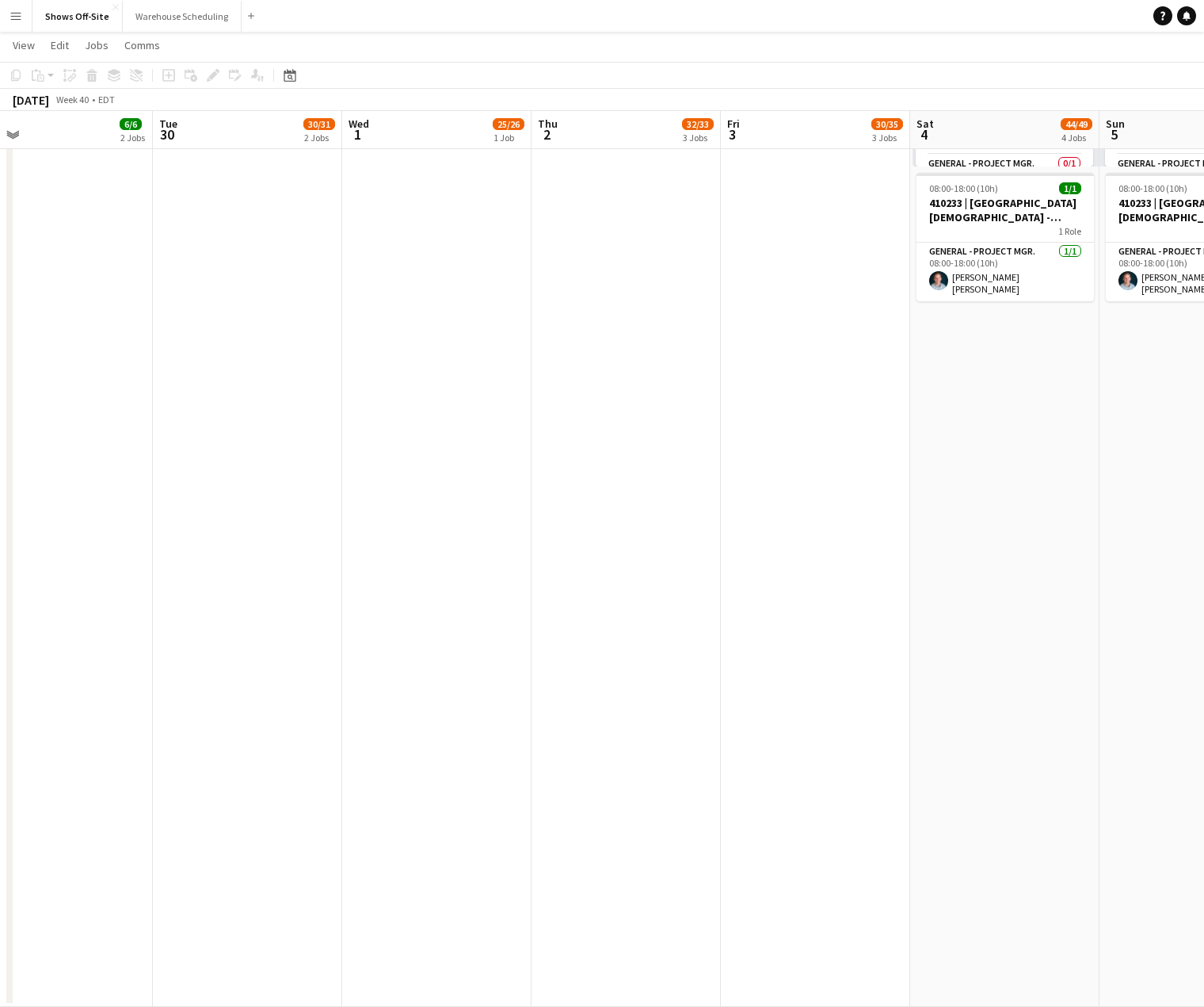
scroll to position [0, 553]
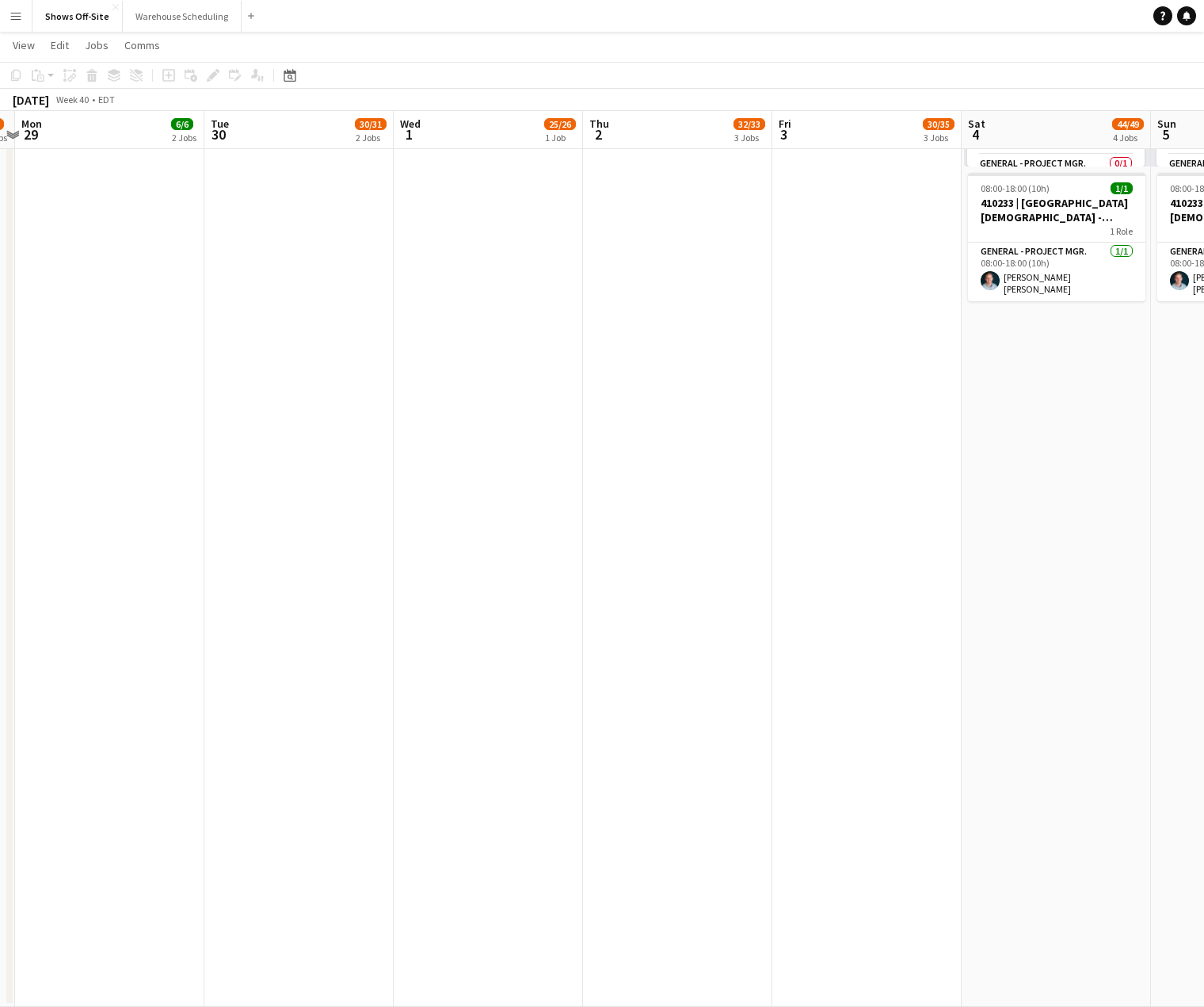
drag, startPoint x: 785, startPoint y: 442, endPoint x: 505, endPoint y: 388, distance: 285.2
click at [498, 414] on app-calendar-viewport "Fri 26 42/48 5 Jobs Sat 27 50/54 5 Jobs Sun 28 7/8 2 Jobs Mon 29 6/6 2 Jobs Tue…" at bounding box center [602, 103] width 1204 height 1807
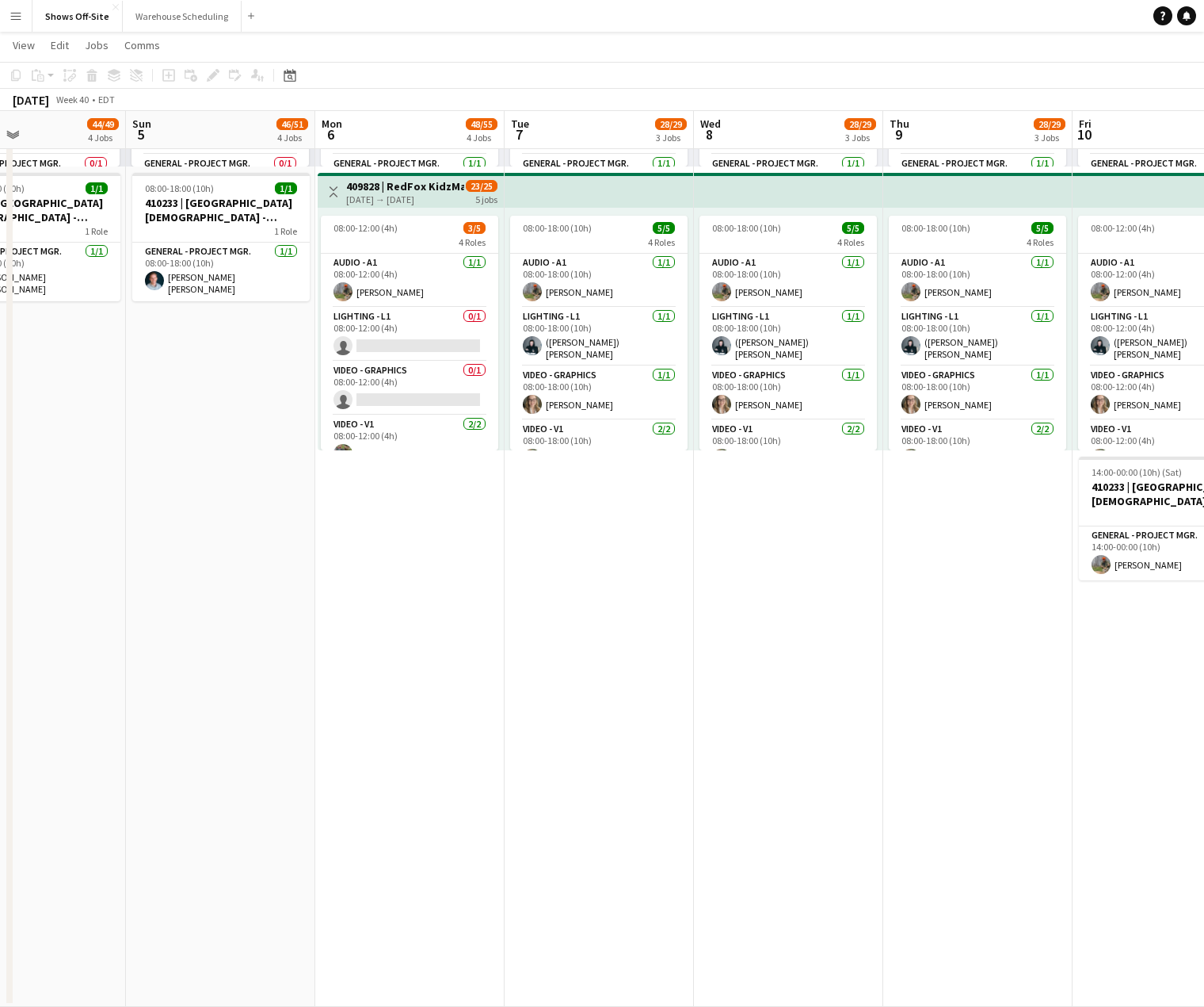
drag, startPoint x: 844, startPoint y: 405, endPoint x: 217, endPoint y: 460, distance: 629.4
click at [217, 460] on app-calendar-viewport "Thu 2 32/33 3 Jobs Fri 3 30/35 3 Jobs Sat 4 44/49 4 Jobs Sun 5 46/51 4 Jobs Mon…" at bounding box center [602, 103] width 1204 height 1807
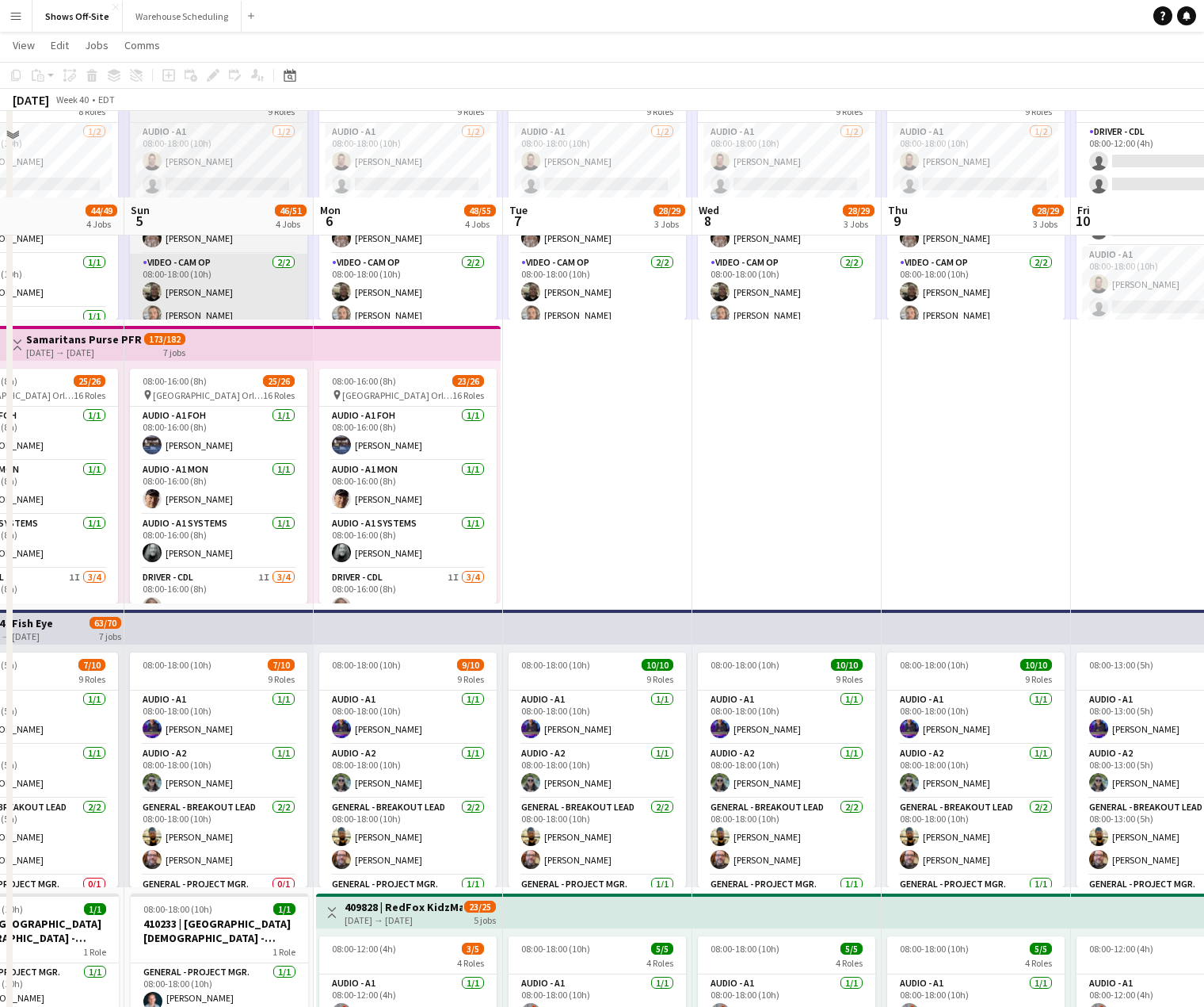
scroll to position [0, 0]
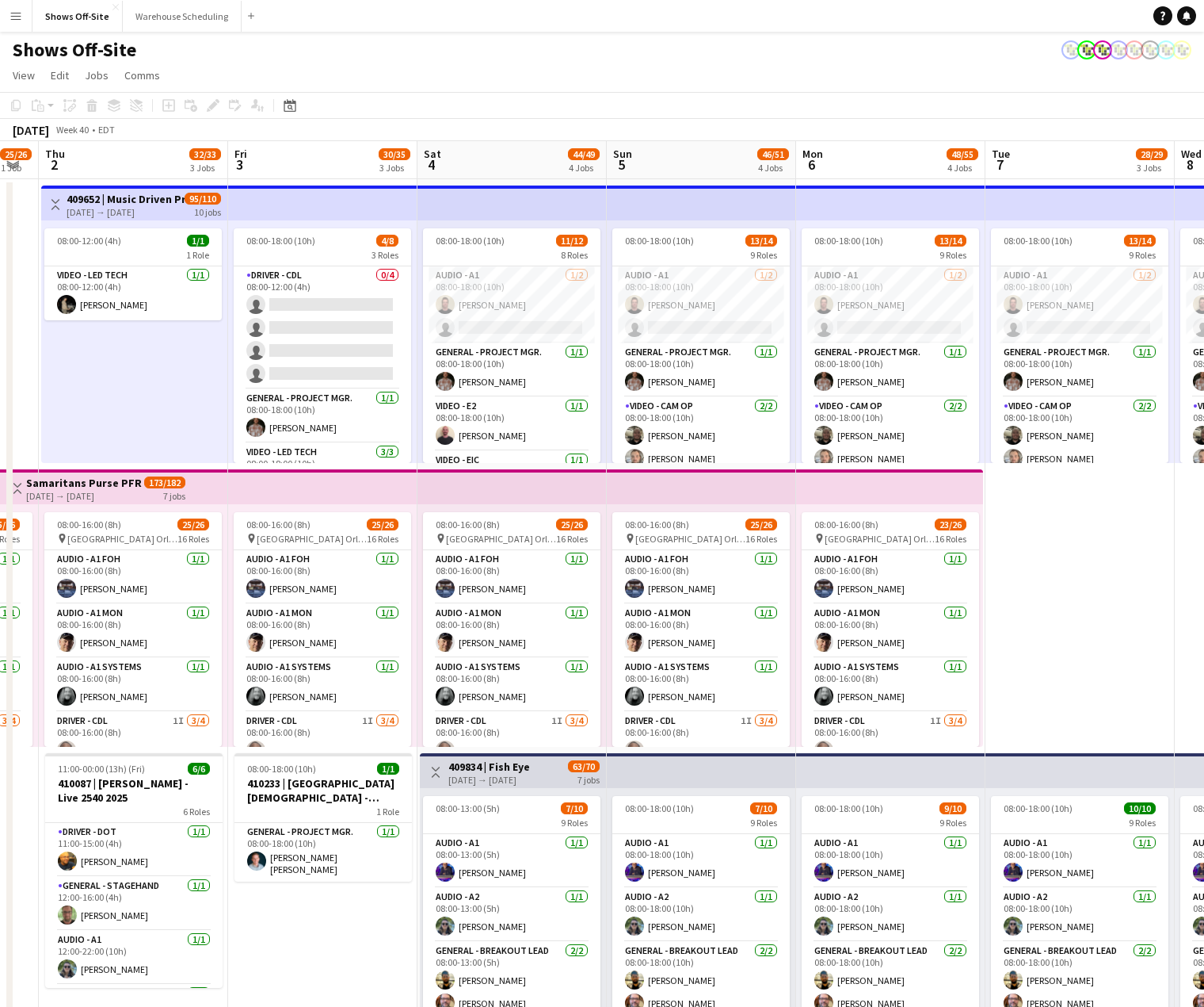
drag, startPoint x: 177, startPoint y: 367, endPoint x: 659, endPoint y: 355, distance: 482.1
click at [659, 355] on app-calendar-viewport "Tue 30 30/31 2 Jobs Wed 1 25/26 1 Job Thu 2 32/33 3 Jobs Fri 3 30/35 3 Jobs Sat…" at bounding box center [602, 1006] width 1204 height 1729
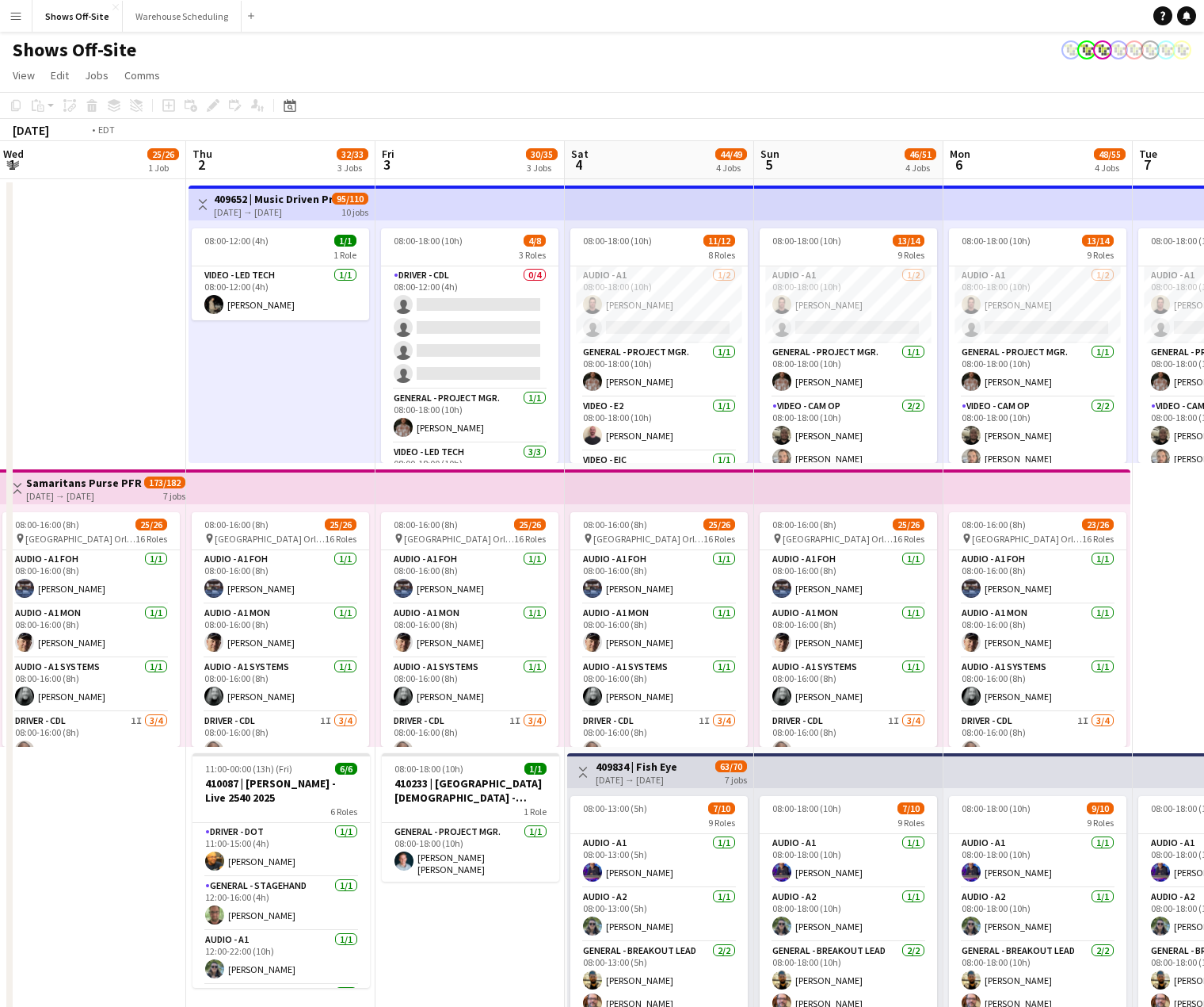
drag, startPoint x: 366, startPoint y: 367, endPoint x: 839, endPoint y: 367, distance: 473.0
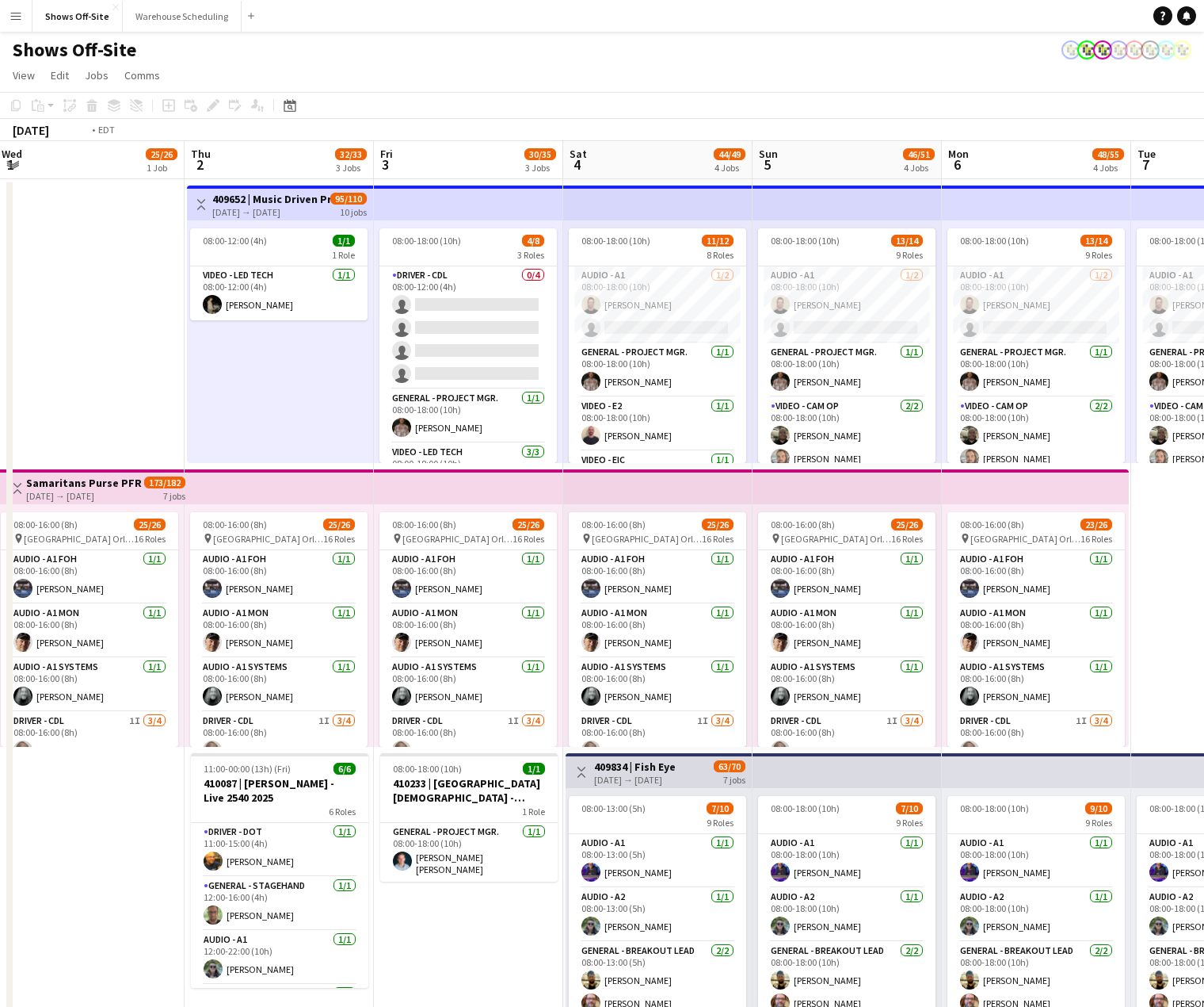
click at [851, 364] on app-calendar-viewport "Mon 29 6/6 2 Jobs Tue 30 30/31 2 Jobs Wed 1 25/26 1 Job Thu 2 32/33 3 Jobs Fri …" at bounding box center [602, 1006] width 1204 height 1729
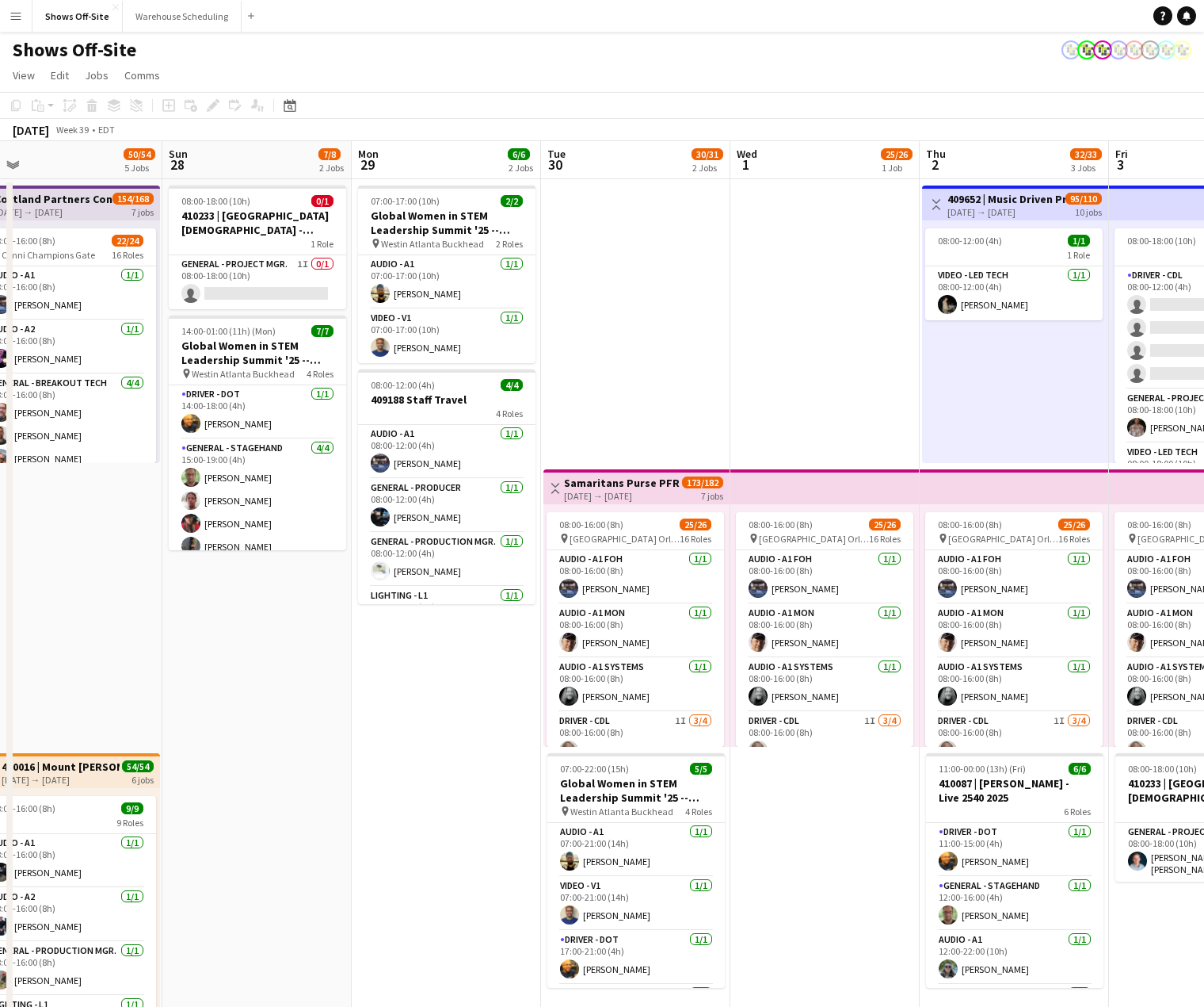
drag, startPoint x: 492, startPoint y: 398, endPoint x: 880, endPoint y: 396, distance: 388.0
click at [912, 378] on app-calendar-viewport "Fri 26 42/48 5 Jobs Sat 27 50/54 5 Jobs Sun 28 7/8 2 Jobs Mon 29 6/6 2 Jobs Tue…" at bounding box center [602, 1006] width 1204 height 1729
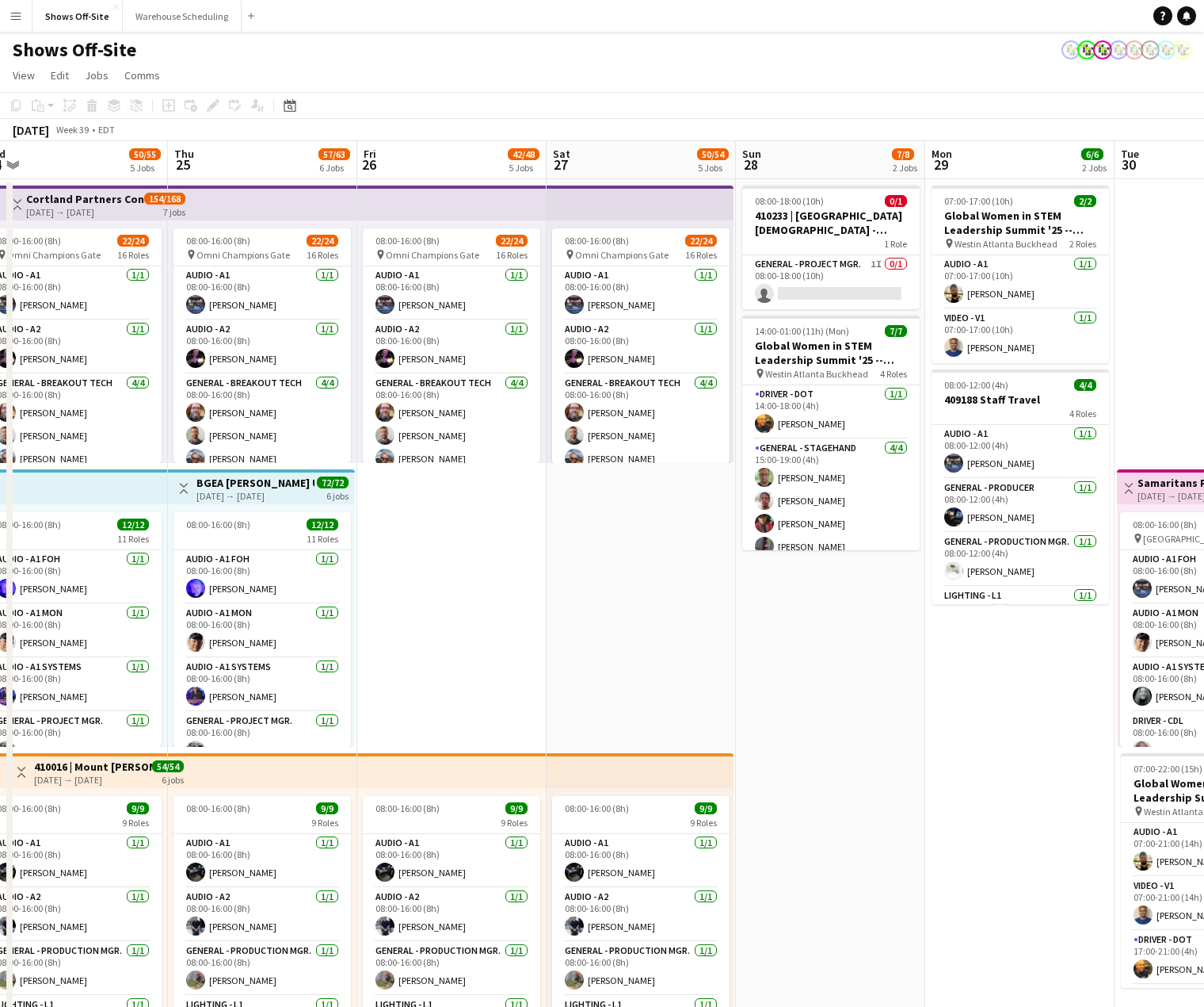
drag, startPoint x: 354, startPoint y: 580, endPoint x: 828, endPoint y: 546, distance: 475.2
click at [889, 537] on app-calendar-viewport "Tue 23 48/51 5 Jobs Wed 24 50/55 5 Jobs Thu 25 57/63 6 Jobs Fri 26 42/48 5 Jobs…" at bounding box center [602, 1006] width 1204 height 1729
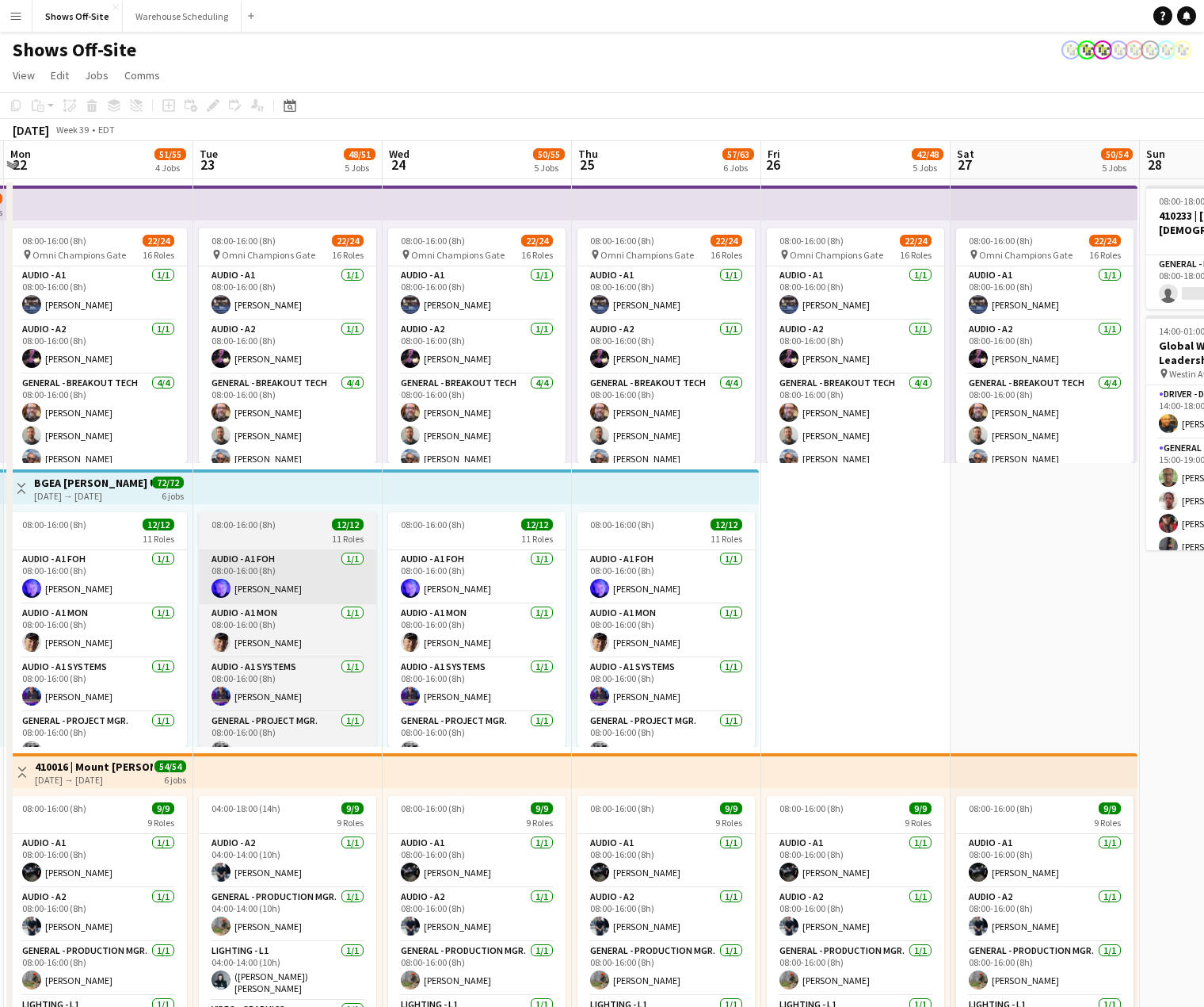
scroll to position [0, 487]
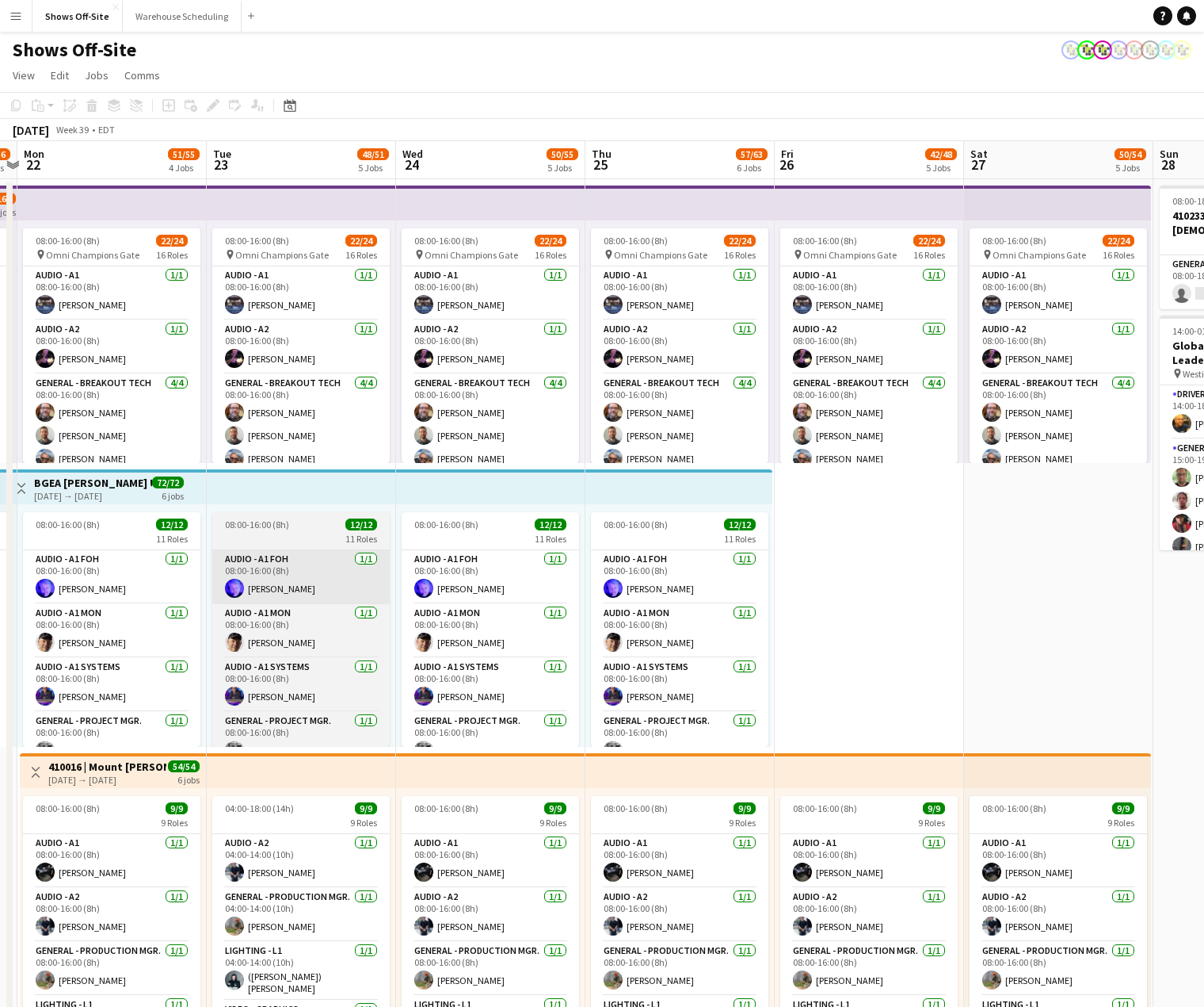
drag, startPoint x: 486, startPoint y: 546, endPoint x: 717, endPoint y: 553, distance: 231.1
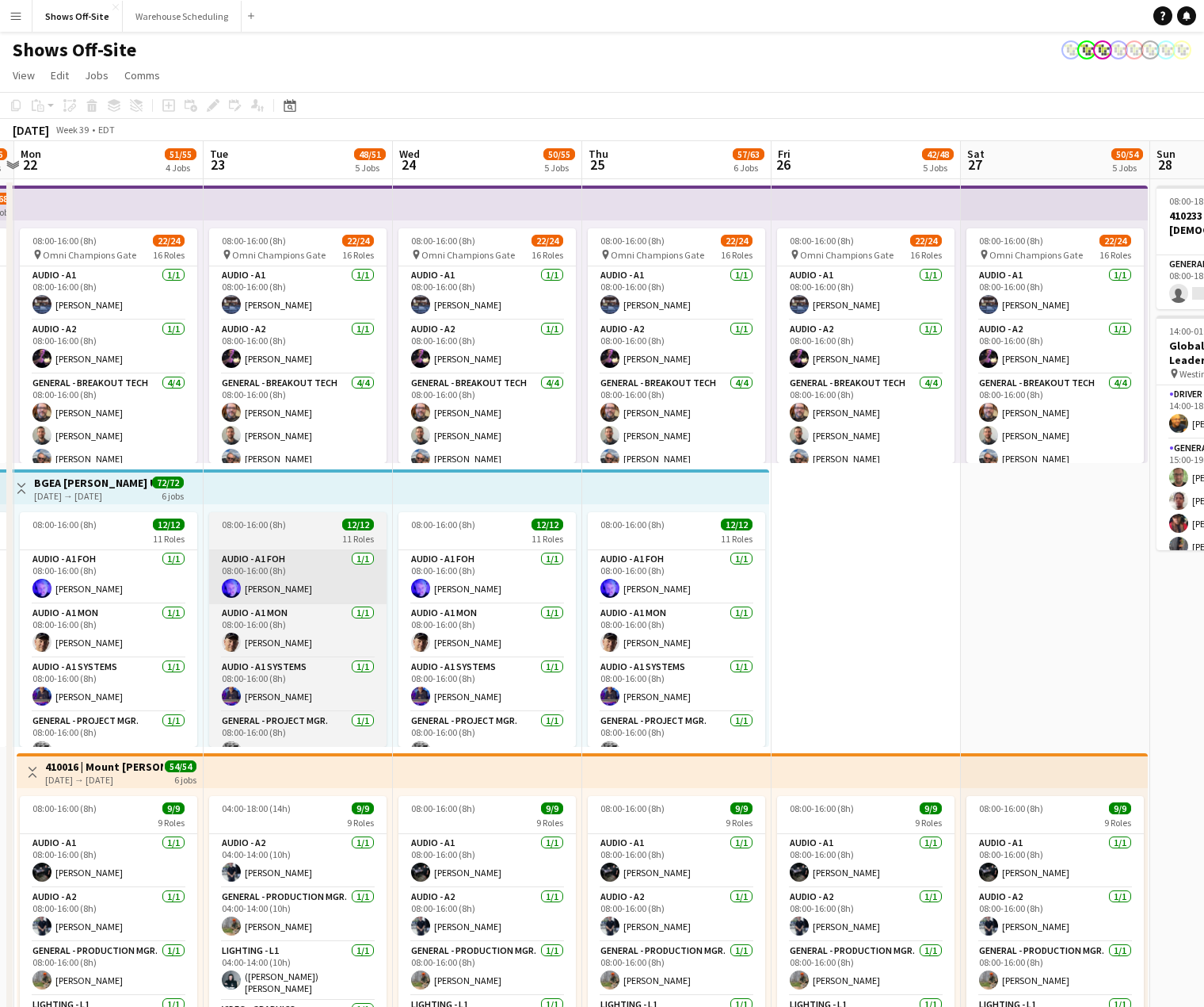
click at [782, 547] on app-calendar-viewport "Sat 20 37/39 3 Jobs Sun 21 34/36 2 Jobs Mon 22 51/55 4 Jobs Tue 23 48/51 5 Jobs…" at bounding box center [602, 1006] width 1204 height 1729
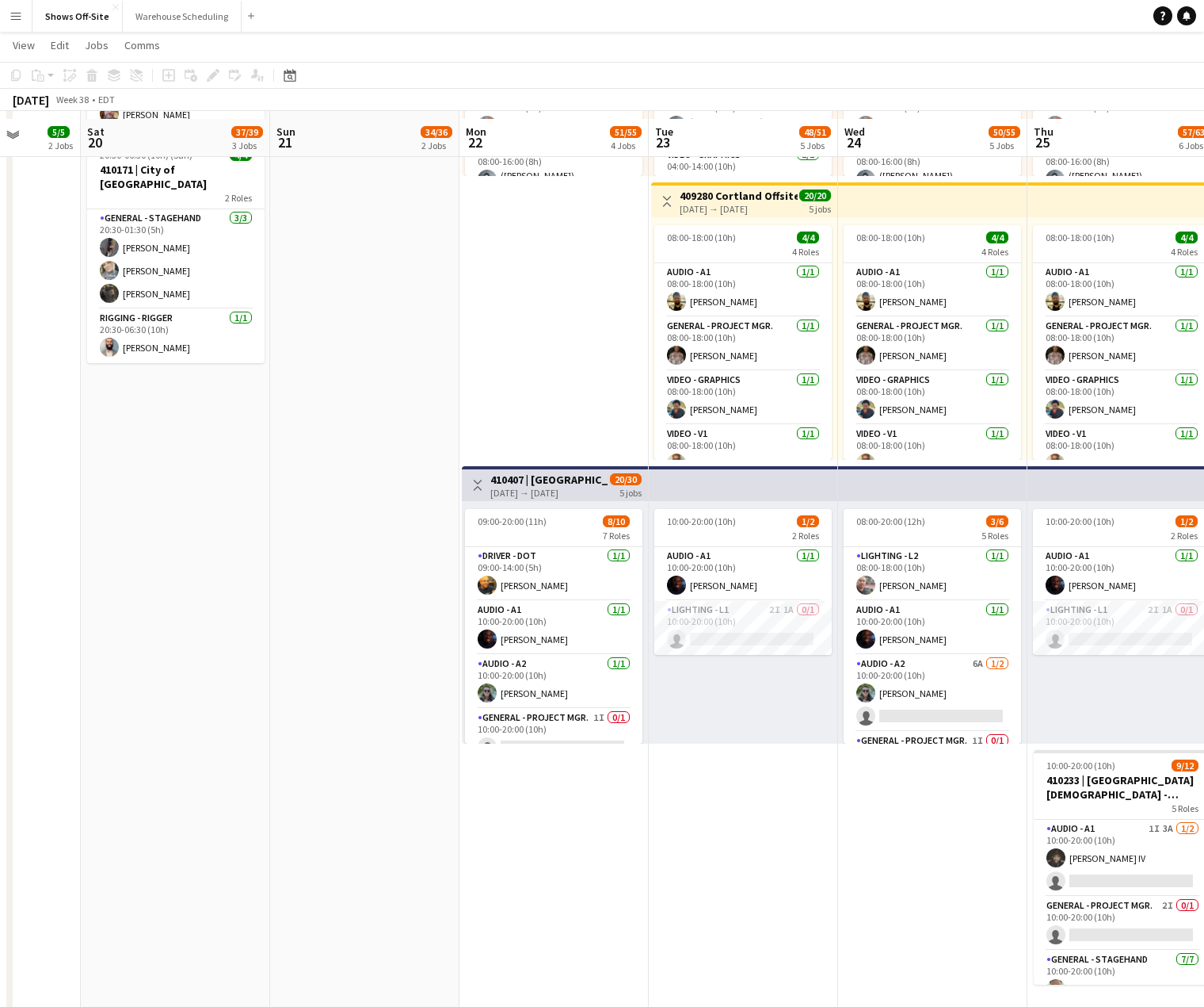
scroll to position [862, 0]
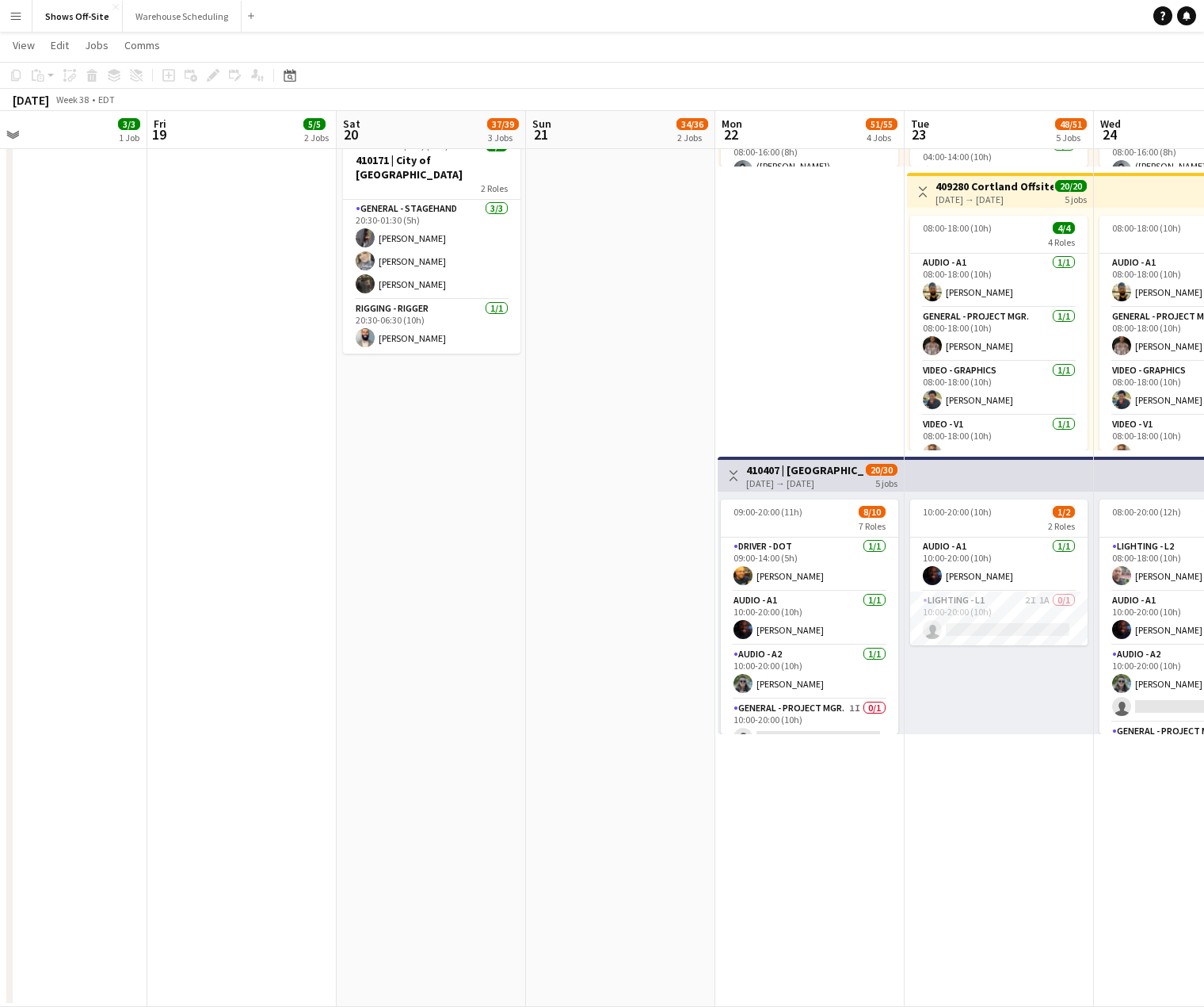
drag, startPoint x: 325, startPoint y: 649, endPoint x: 576, endPoint y: 566, distance: 264.4
click at [592, 565] on app-calendar-viewport "Tue 16 3/3 1 Job Wed 17 3/3 1 Job Thu 18 3/3 1 Job Fri 19 5/5 2 Jobs Sat 20 37/…" at bounding box center [602, 103] width 1204 height 1807
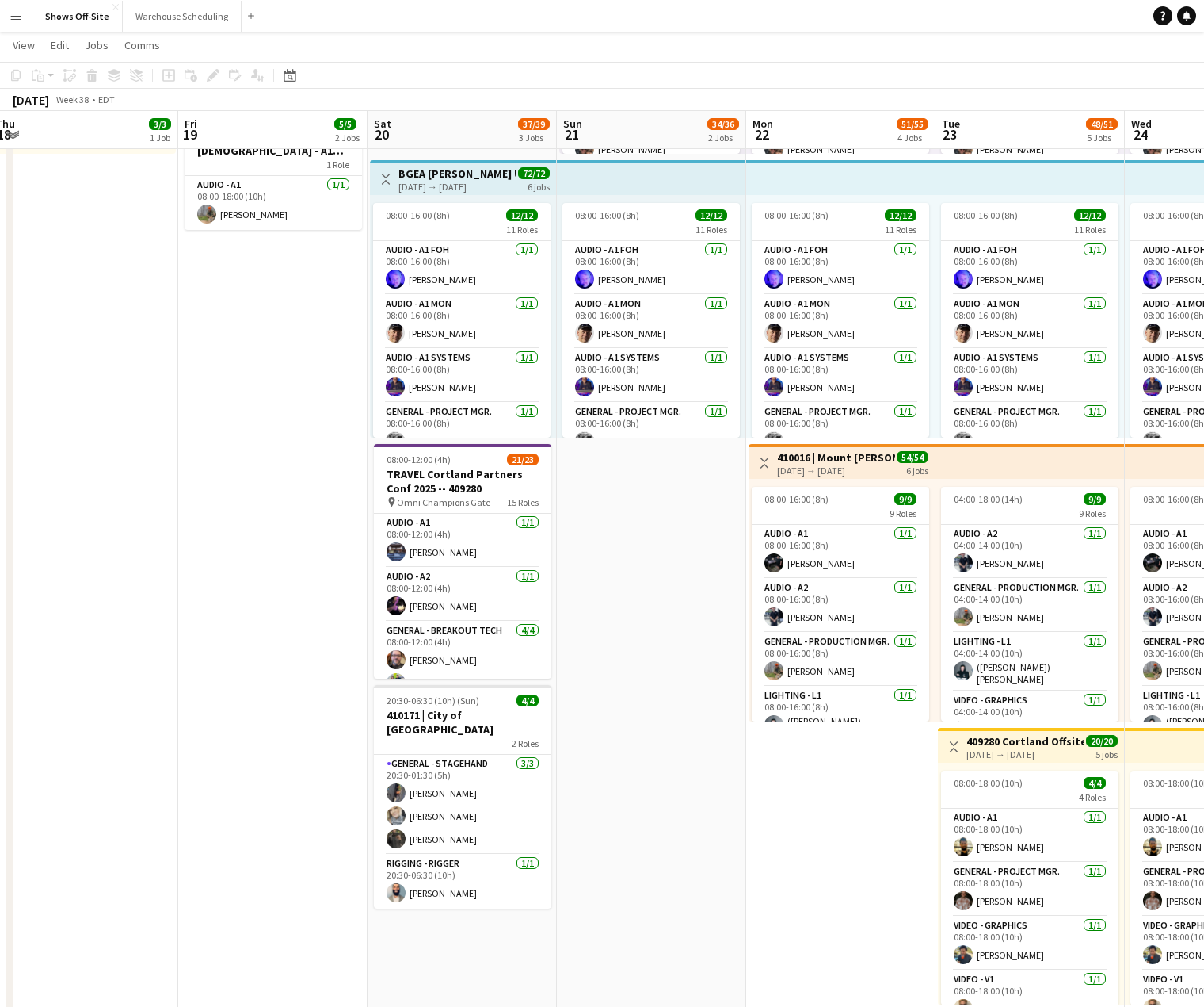
scroll to position [0, 422]
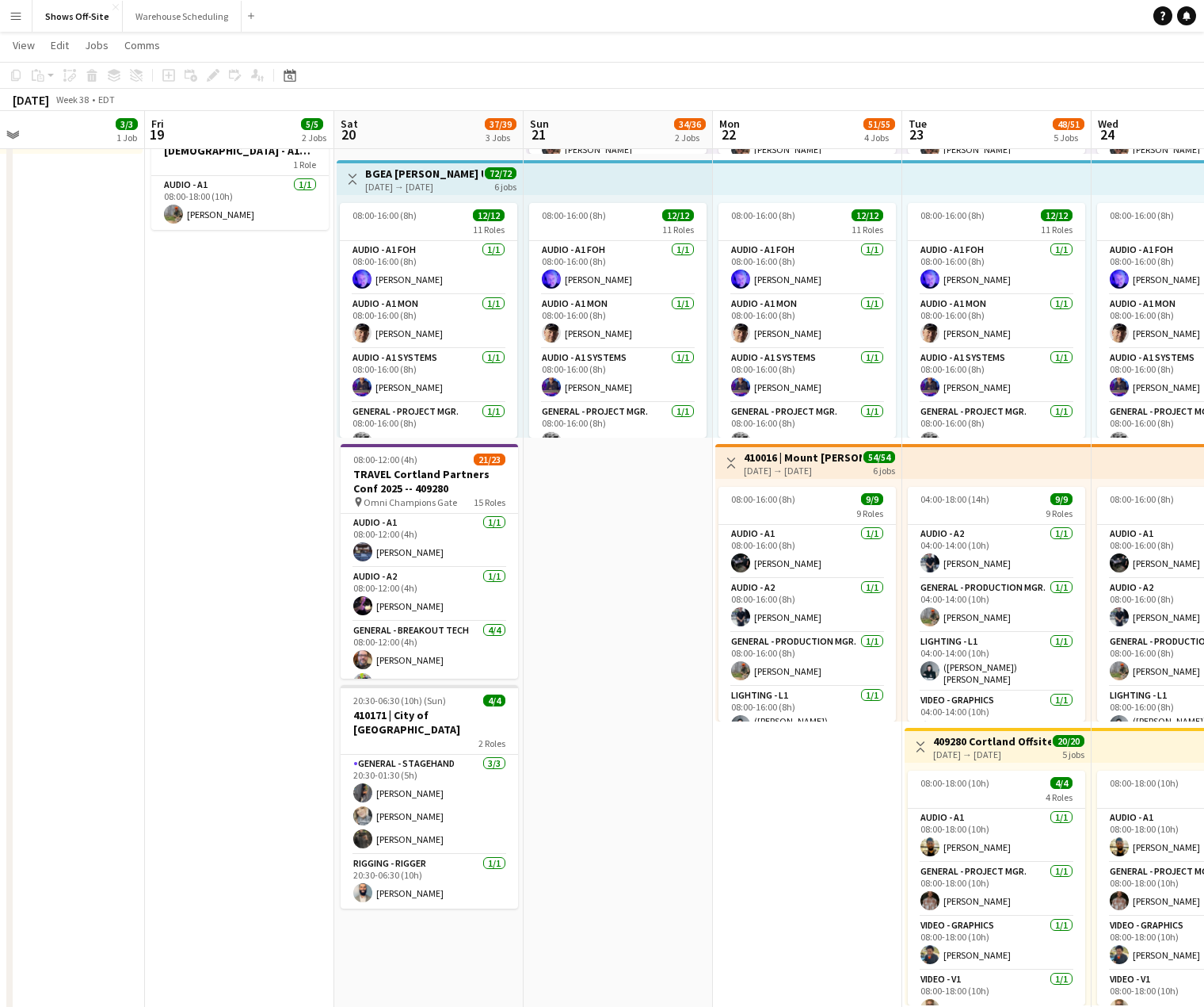
drag, startPoint x: 219, startPoint y: 567, endPoint x: 574, endPoint y: 564, distance: 355.0
click at [587, 563] on app-calendar-viewport "Tue 16 3/3 1 Job Wed 17 3/3 1 Job Thu 18 3/3 1 Job Fri 19 5/5 2 Jobs Sat 20 37/…" at bounding box center [602, 657] width 1204 height 1807
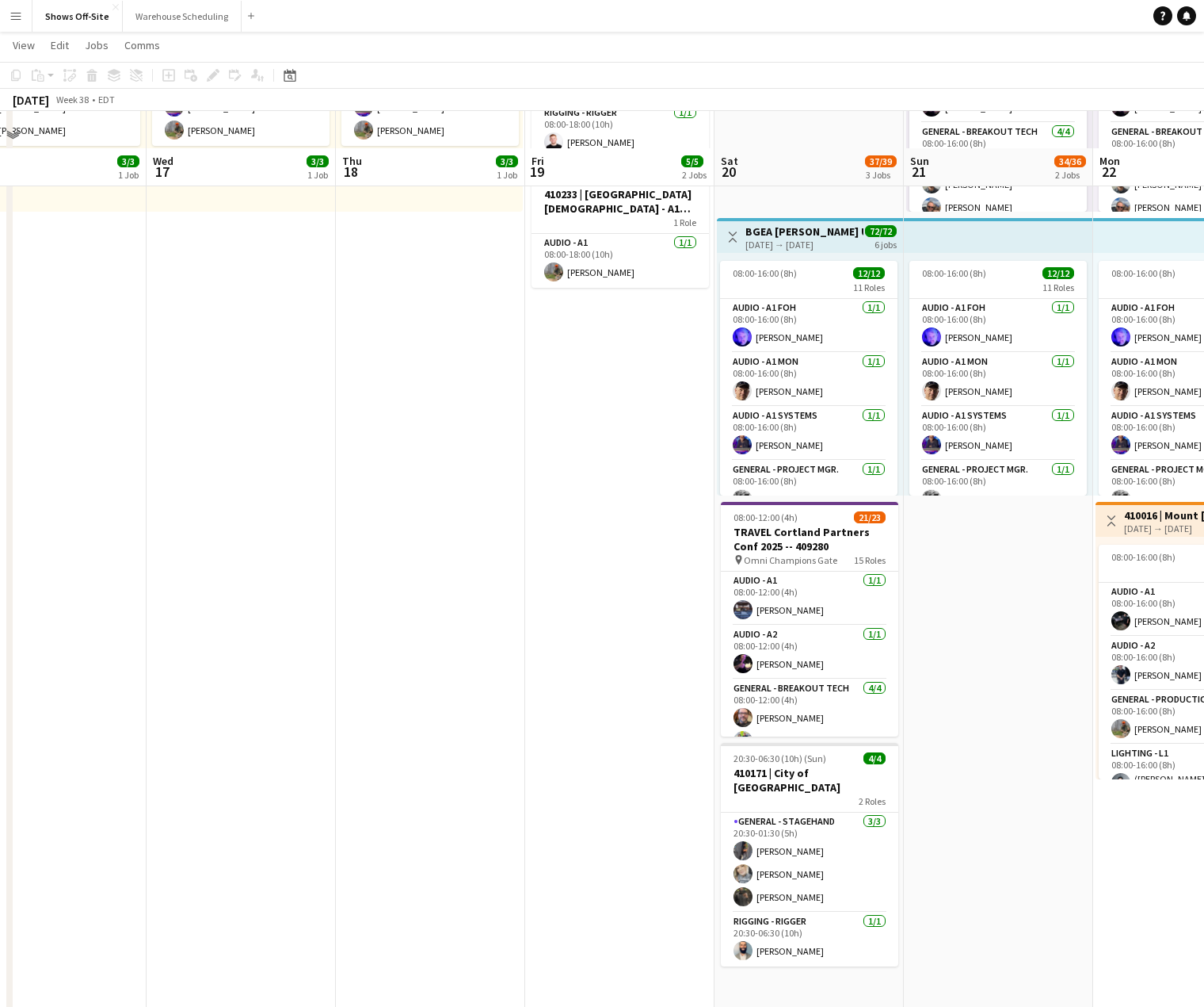
scroll to position [0, 0]
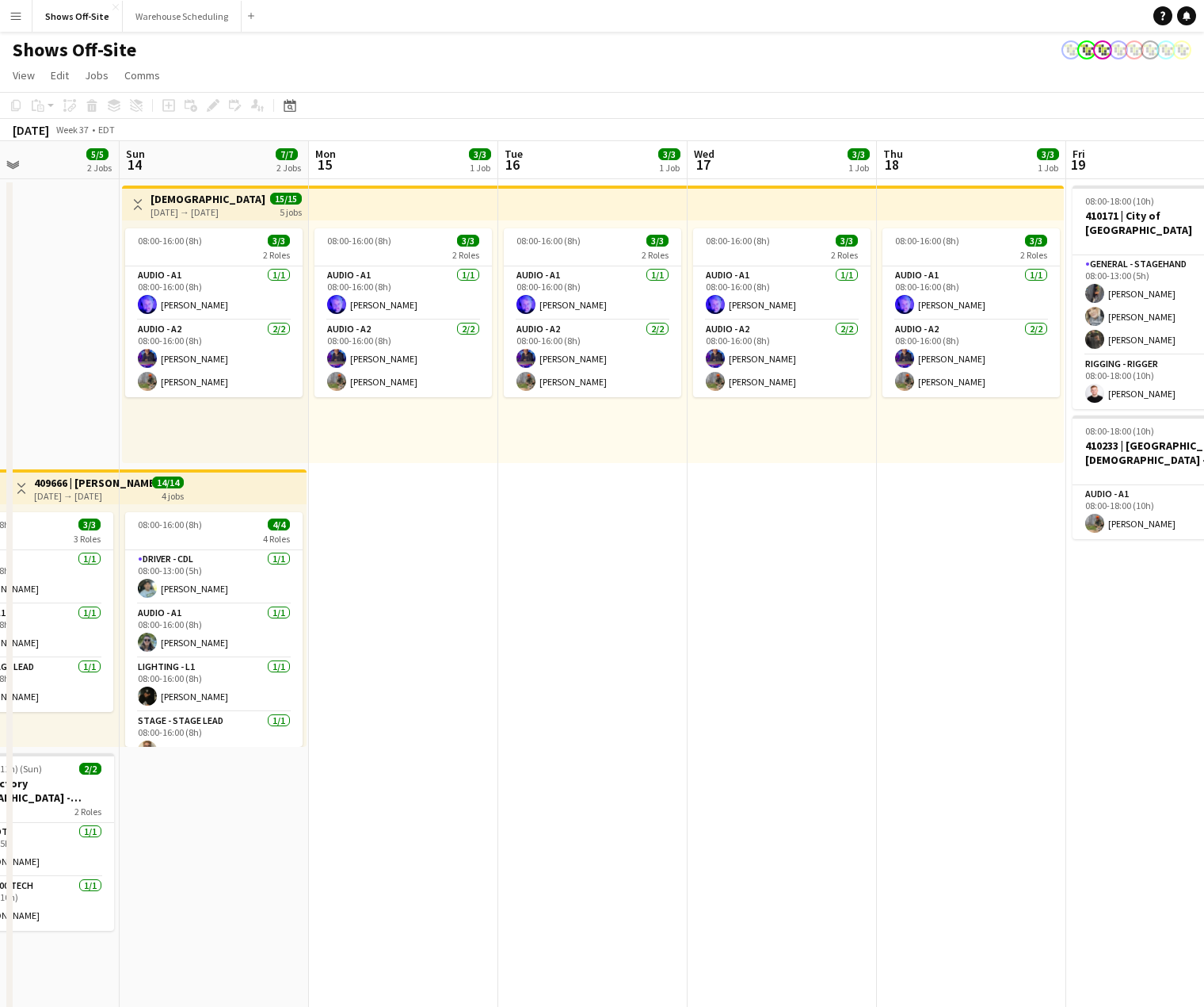
drag, startPoint x: 310, startPoint y: 571, endPoint x: 621, endPoint y: 540, distance: 312.5
click at [845, 521] on app-calendar-viewport "Thu 11 4/4 1 Job Fri 12 22/22 3 Jobs Sat 13 5/5 2 Jobs Sun 14 7/7 2 Jobs Mon 15…" at bounding box center [602, 1006] width 1204 height 1729
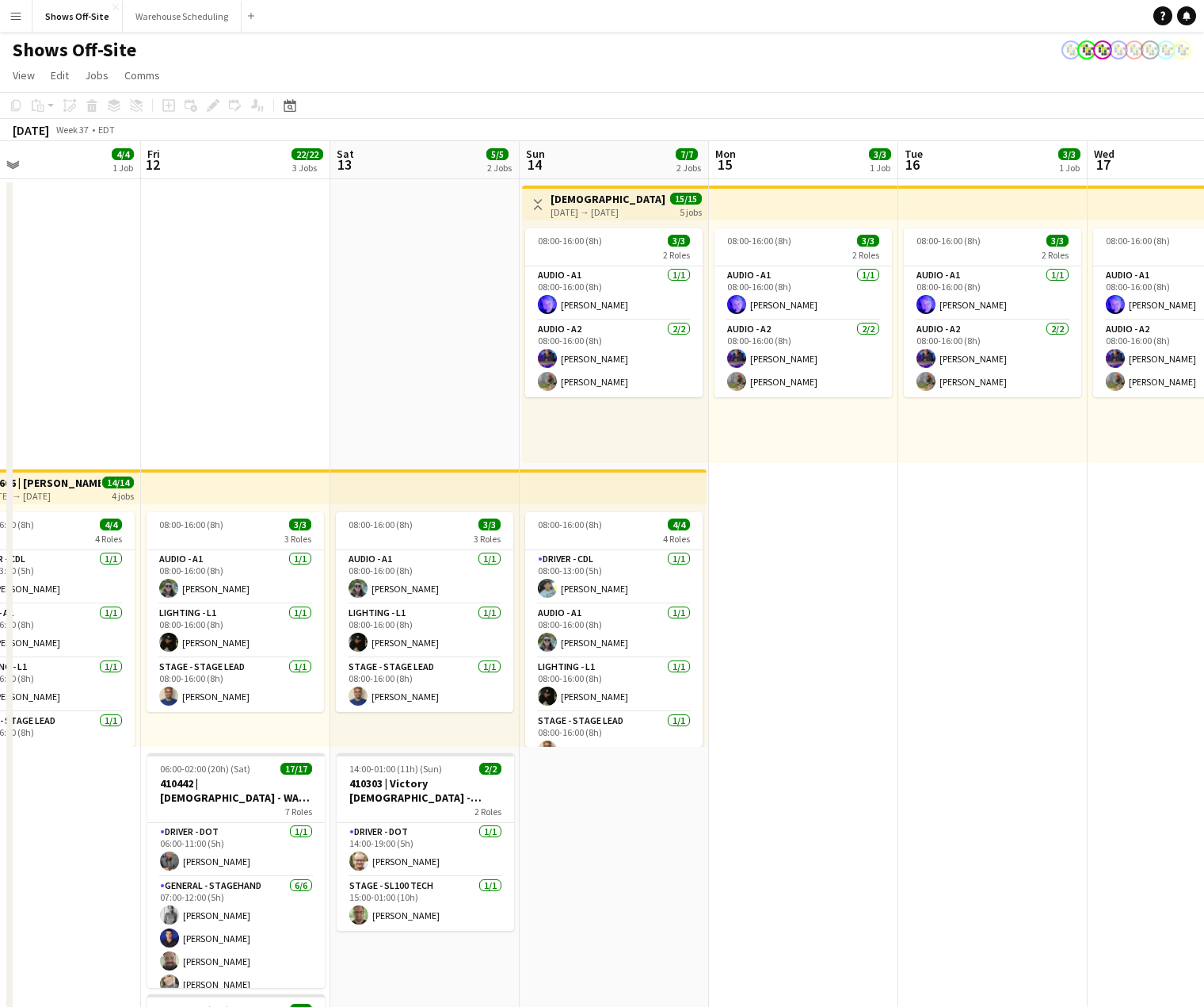
scroll to position [0, 336]
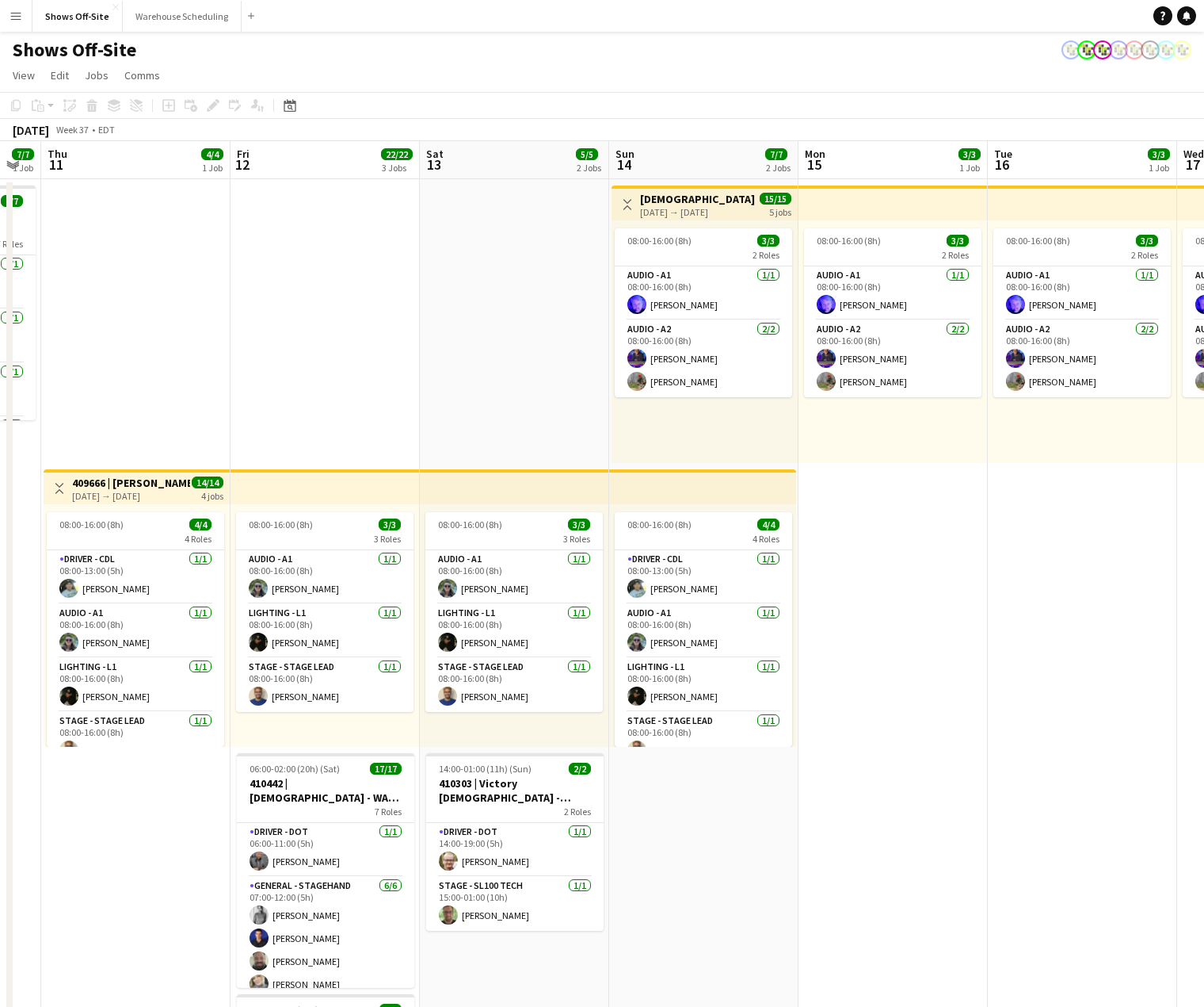
drag, startPoint x: 486, startPoint y: 566, endPoint x: 904, endPoint y: 583, distance: 418.3
click at [982, 567] on app-calendar-viewport "Tue 9 Wed 10 7/7 1 Job Thu 11 4/4 1 Job Fri 12 22/22 3 Jobs Sat 13 5/5 2 Jobs S…" at bounding box center [602, 1006] width 1204 height 1729
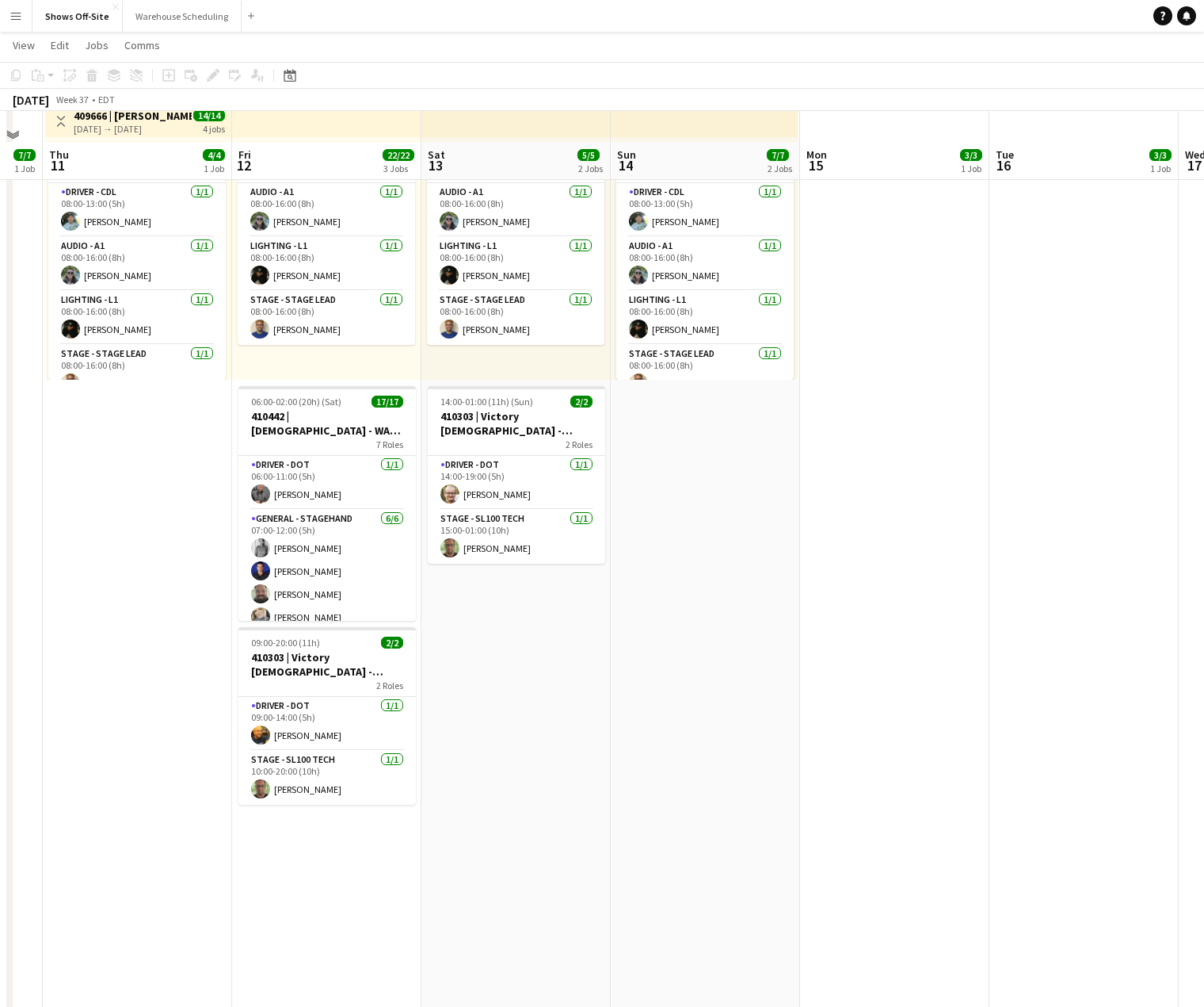
scroll to position [396, 0]
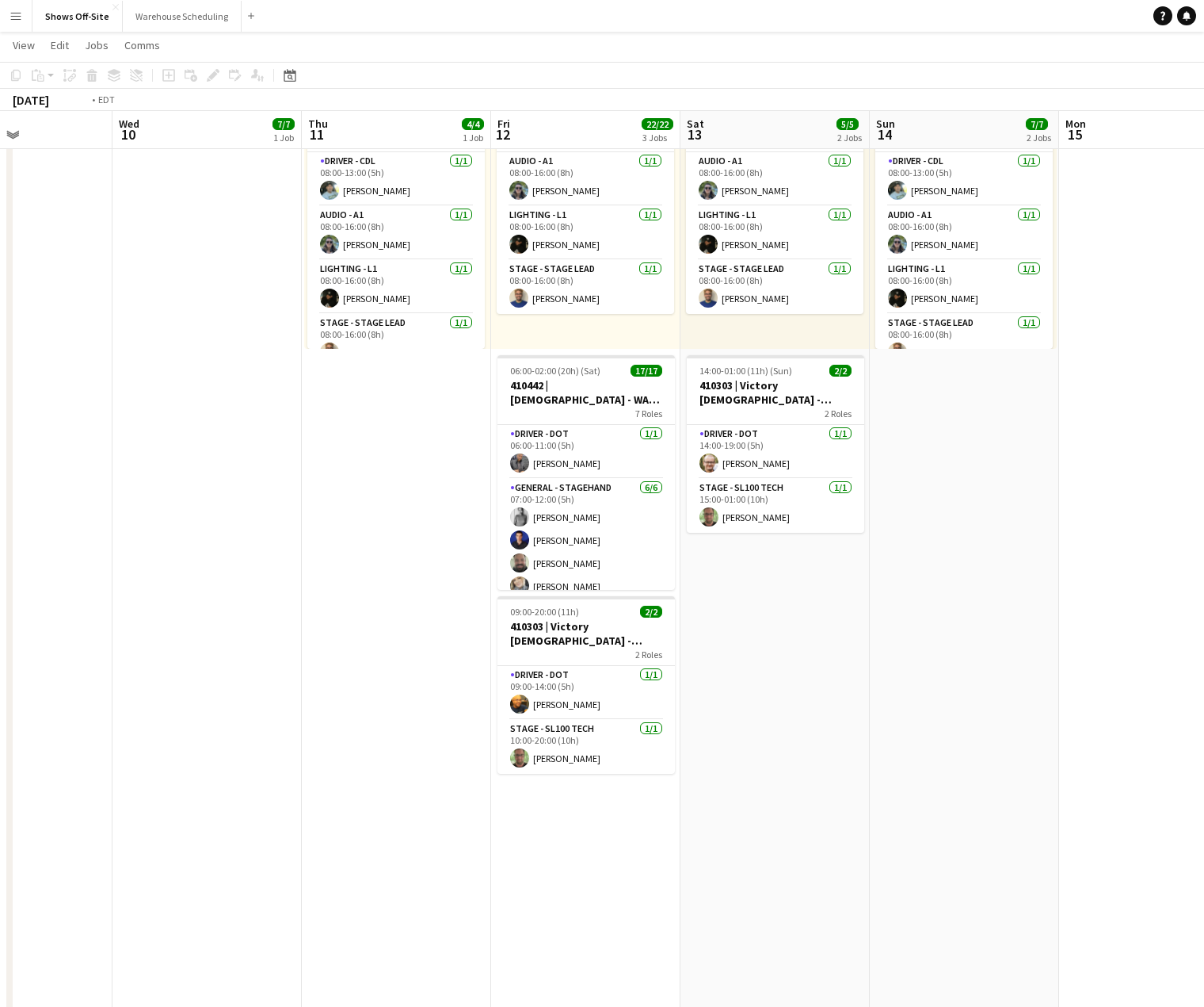
drag, startPoint x: 242, startPoint y: 618, endPoint x: 807, endPoint y: 581, distance: 566.2
click at [879, 578] on app-calendar-viewport "Sun 7 Mon 8 Tue 9 Wed 10 7/7 1 Job Thu 11 4/4 1 Job Fri 12 22/22 3 Jobs Sat 13 …" at bounding box center [602, 568] width 1204 height 1807
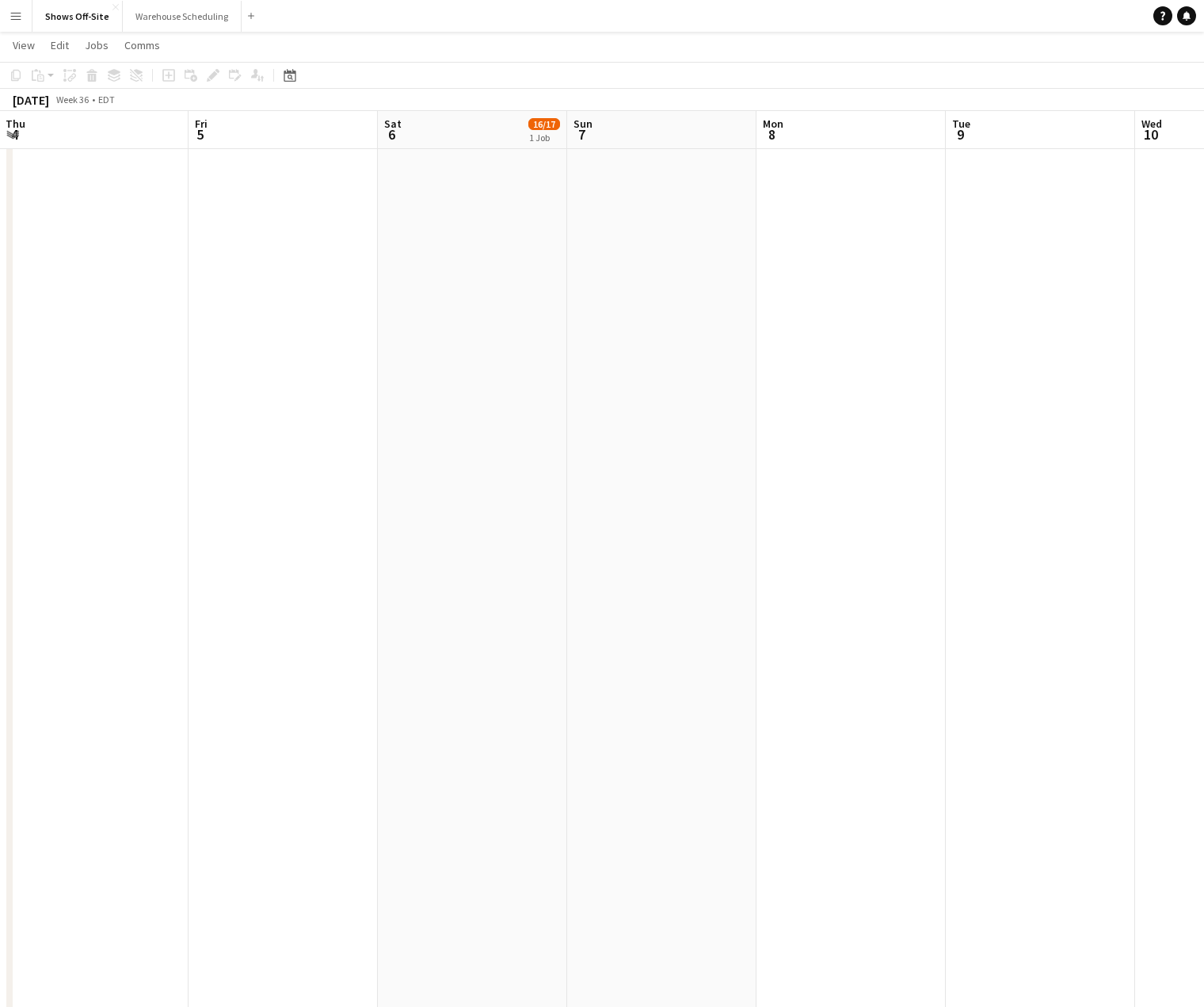
drag, startPoint x: 430, startPoint y: 579, endPoint x: 596, endPoint y: 591, distance: 166.4
click at [1071, 595] on app-calendar-viewport "Tue 2 17/17 2 Jobs Wed 3 16/16 1 Job Thu 4 Fri 5 Sat 6 16/17 1 Job Sun 7 Mon 8 …" at bounding box center [602, 568] width 1204 height 1807
drag, startPoint x: 478, startPoint y: 591, endPoint x: 902, endPoint y: 544, distance: 426.6
click at [1038, 544] on app-calendar-viewport "Tue 2 17/17 2 Jobs Wed 3 16/16 1 Job Thu 4 Fri 5 Sat 6 16/17 1 Job Sun 7 Mon 8 …" at bounding box center [602, 568] width 1204 height 1807
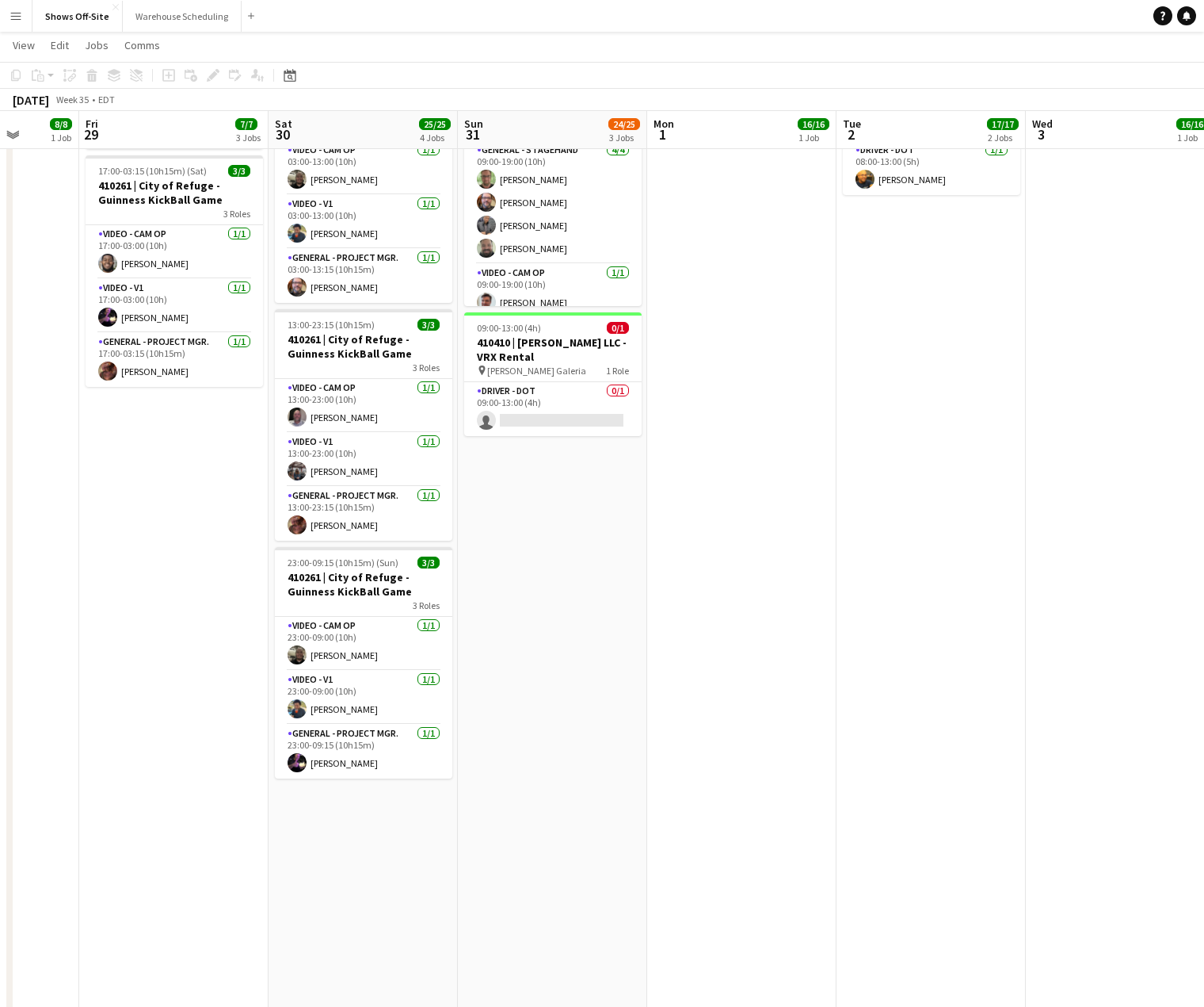
drag, startPoint x: 373, startPoint y: 522, endPoint x: 766, endPoint y: 466, distance: 397.0
click at [997, 486] on app-calendar-viewport "Tue 26 Wed 27 1/1 1 Job Thu 28 8/8 1 Job Fri 29 7/7 3 Jobs Sat 30 25/25 4 Jobs …" at bounding box center [602, 568] width 1204 height 1807
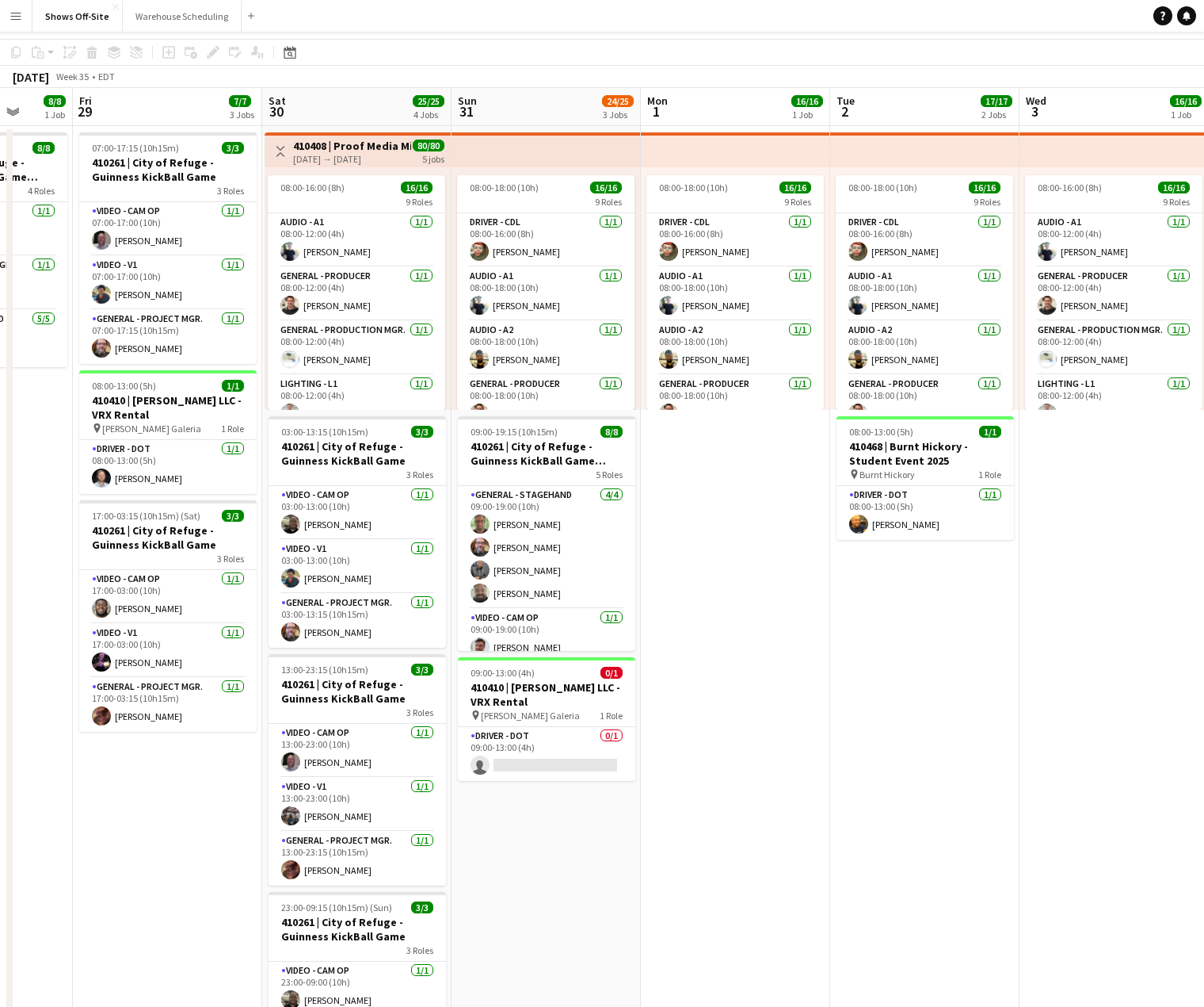
scroll to position [0, 0]
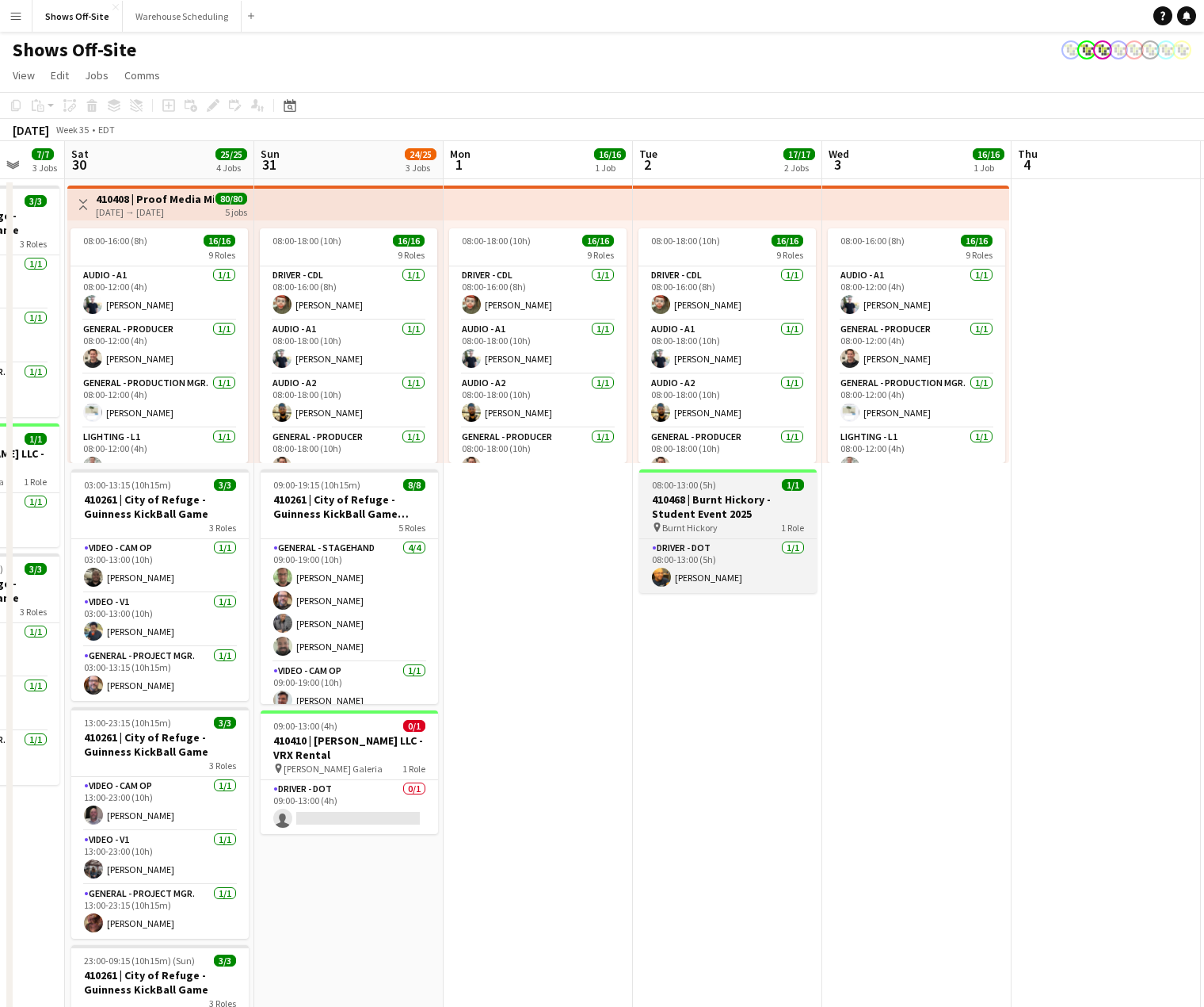
drag, startPoint x: 772, startPoint y: 500, endPoint x: 367, endPoint y: 475, distance: 405.8
click at [179, 487] on app-calendar-viewport "Tue 26 Wed 27 1/1 1 Job Thu 28 8/8 1 Job Fri 29 7/7 3 Jobs Sat 30 25/25 4 Jobs …" at bounding box center [602, 1006] width 1204 height 1729
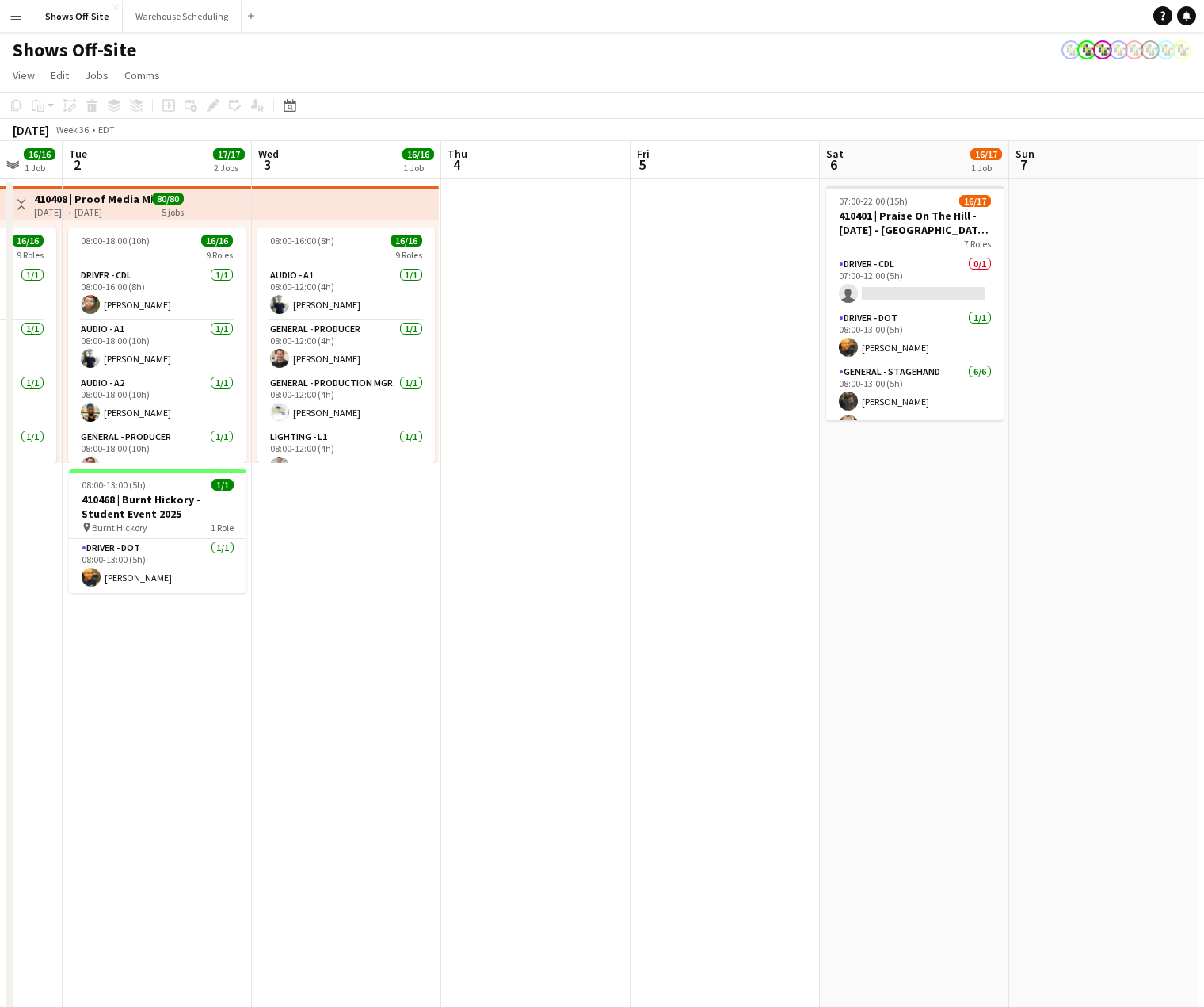
drag, startPoint x: 739, startPoint y: 499, endPoint x: 541, endPoint y: 486, distance: 198.4
click at [259, 496] on app-calendar-viewport "Sat 30 25/25 4 Jobs Sun 31 24/25 3 Jobs Mon 1 16/16 1 Job Tue 2 17/17 2 Jobs We…" at bounding box center [602, 1006] width 1204 height 1729
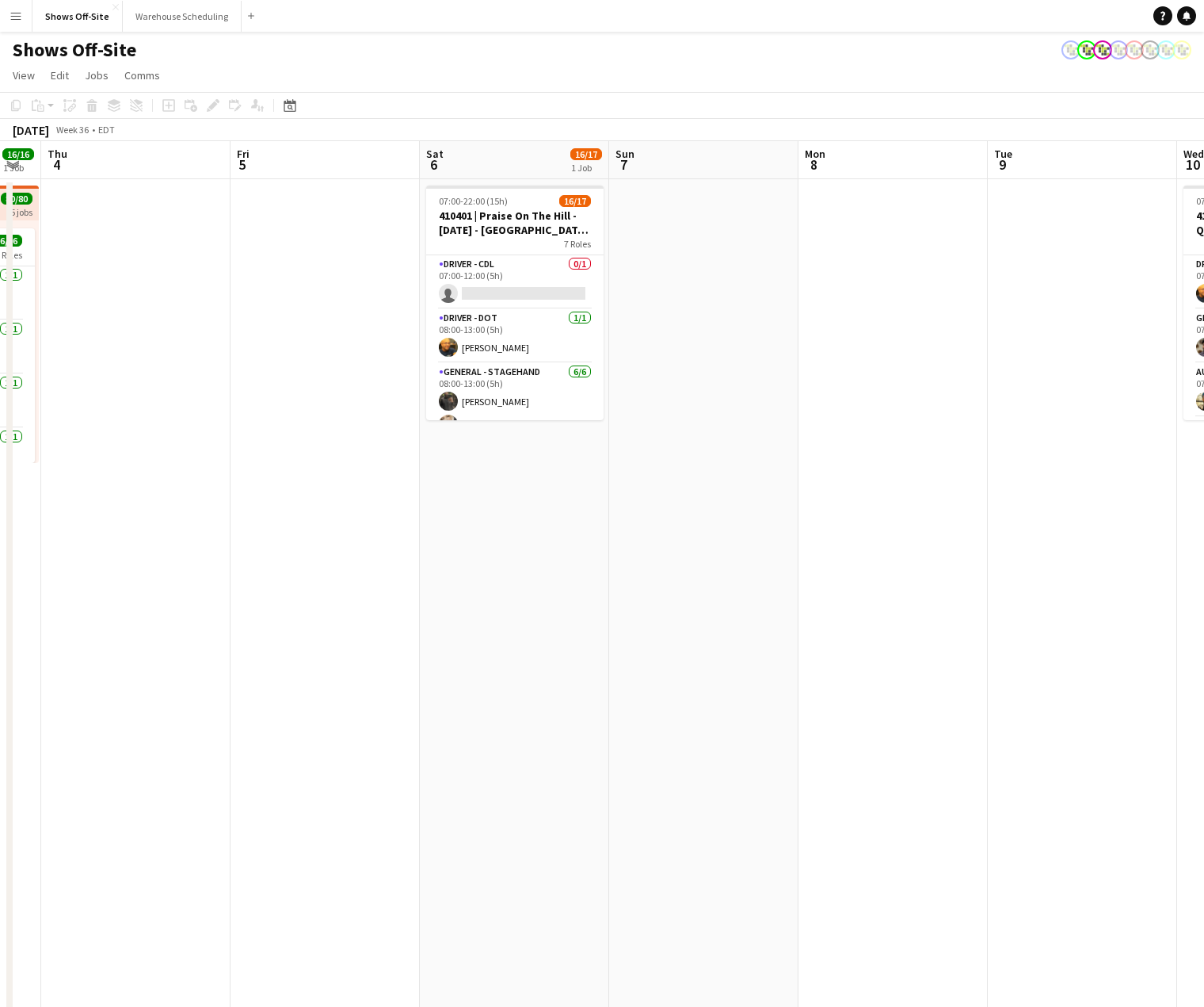
drag, startPoint x: 524, startPoint y: 507, endPoint x: 182, endPoint y: 467, distance: 344.3
click at [169, 467] on app-calendar-viewport "Mon 1 16/16 1 Job Tue 2 17/17 2 Jobs Wed 3 16/16 1 Job Thu 4 Fri 5 Sat 6 16/17 …" at bounding box center [602, 1006] width 1204 height 1729
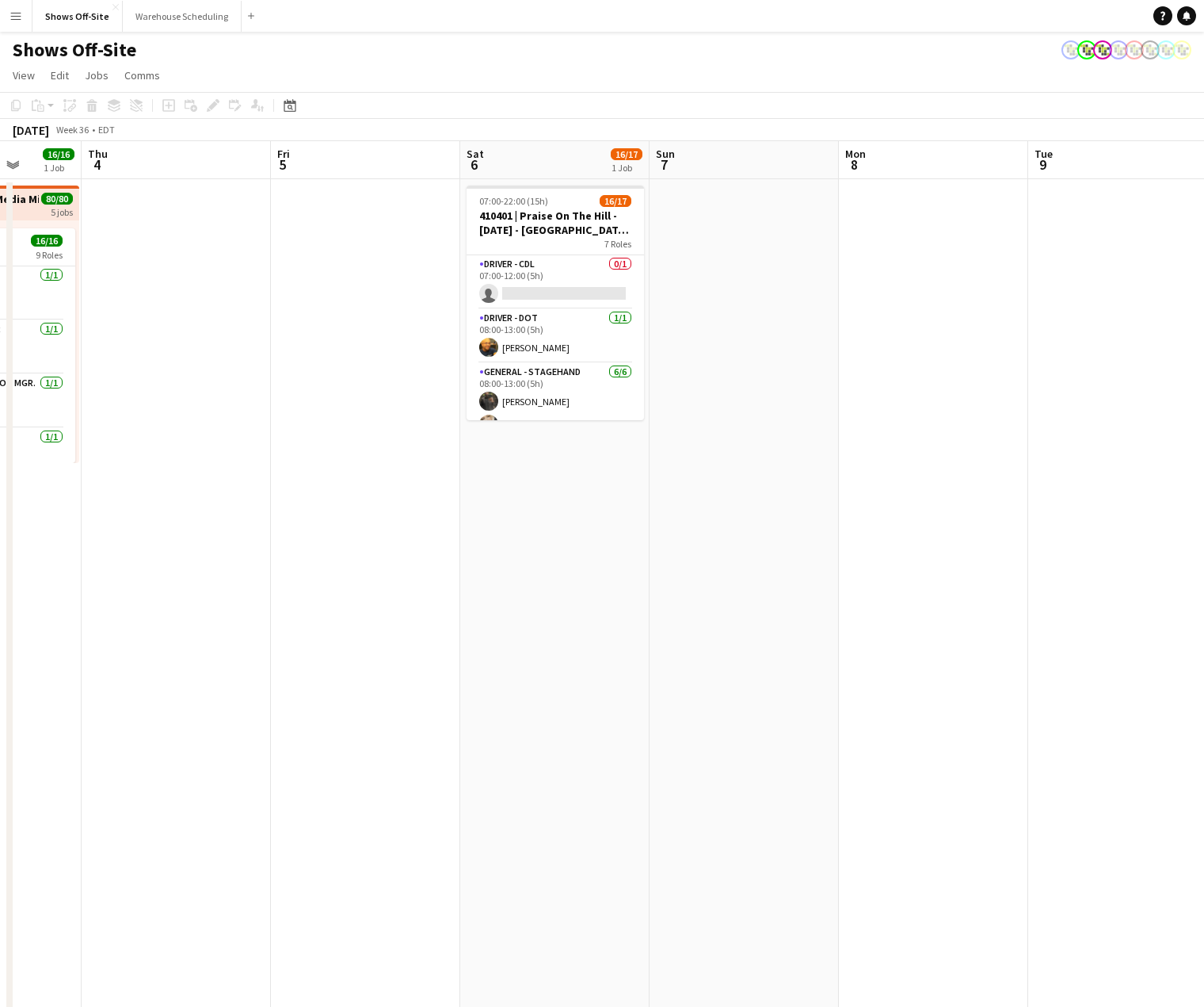
drag, startPoint x: 247, startPoint y: 474, endPoint x: 637, endPoint y: 465, distance: 390.1
click at [670, 480] on app-calendar-viewport "Mon 1 16/16 1 Job Tue 2 17/17 2 Jobs Wed 3 16/16 1 Job Thu 4 Fri 5 Sat 6 16/17 …" at bounding box center [602, 1006] width 1204 height 1729
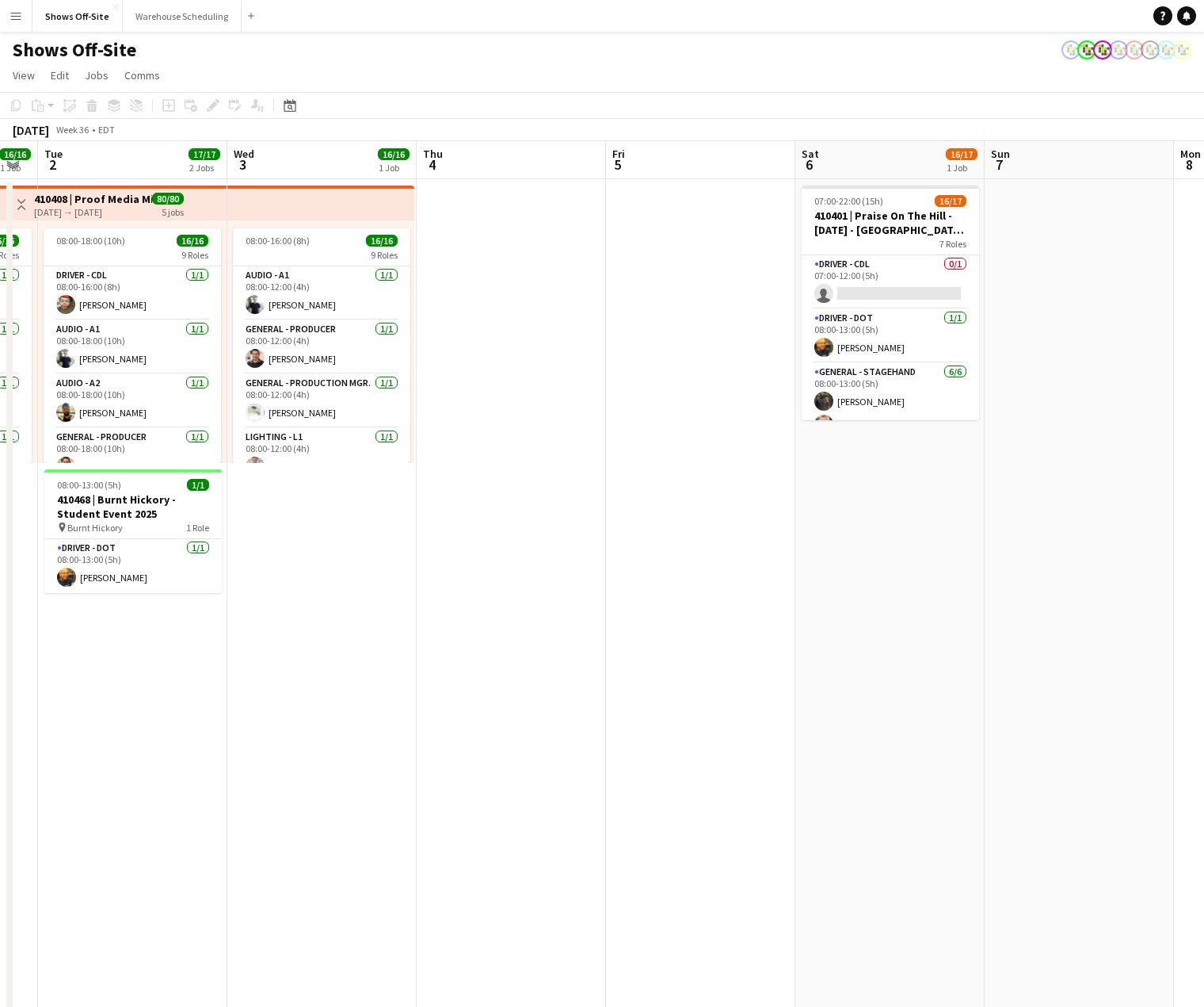
drag, startPoint x: 324, startPoint y: 282, endPoint x: 684, endPoint y: 290, distance: 360.1
click at [665, 290] on app-calendar-viewport "Sun 31 24/25 3 Jobs Mon 1 16/16 1 Job Tue 2 17/17 2 Jobs Wed 3 16/16 1 Job Thu …" at bounding box center [602, 1006] width 1204 height 1729
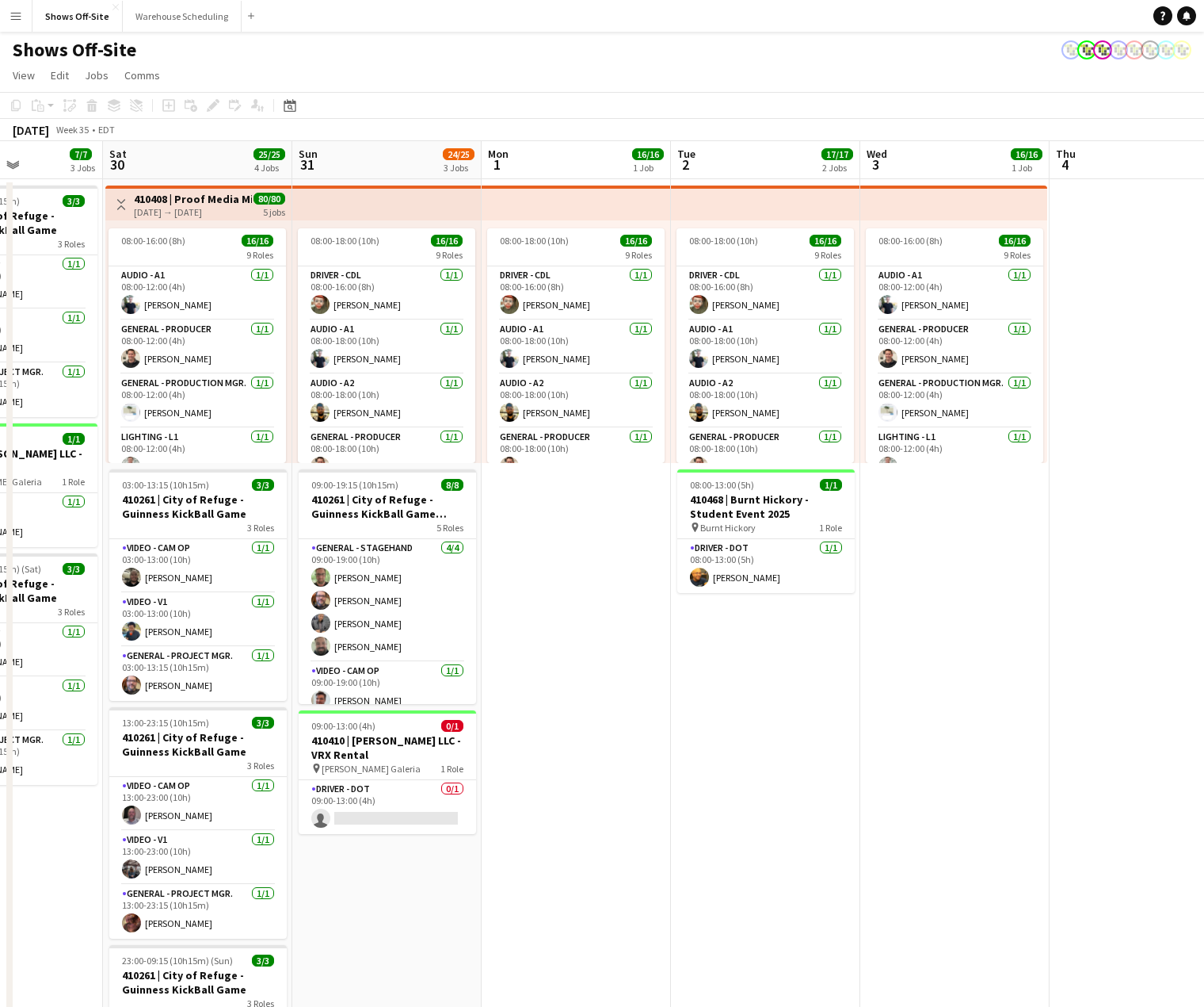
drag, startPoint x: 598, startPoint y: 280, endPoint x: 1140, endPoint y: 332, distance: 544.5
click at [1141, 332] on app-calendar-viewport "Wed 27 1/1 1 Job Thu 28 8/8 1 Job Fri 29 7/7 3 Jobs Sat 30 25/25 4 Jobs Sun 31 …" at bounding box center [602, 1006] width 1204 height 1729
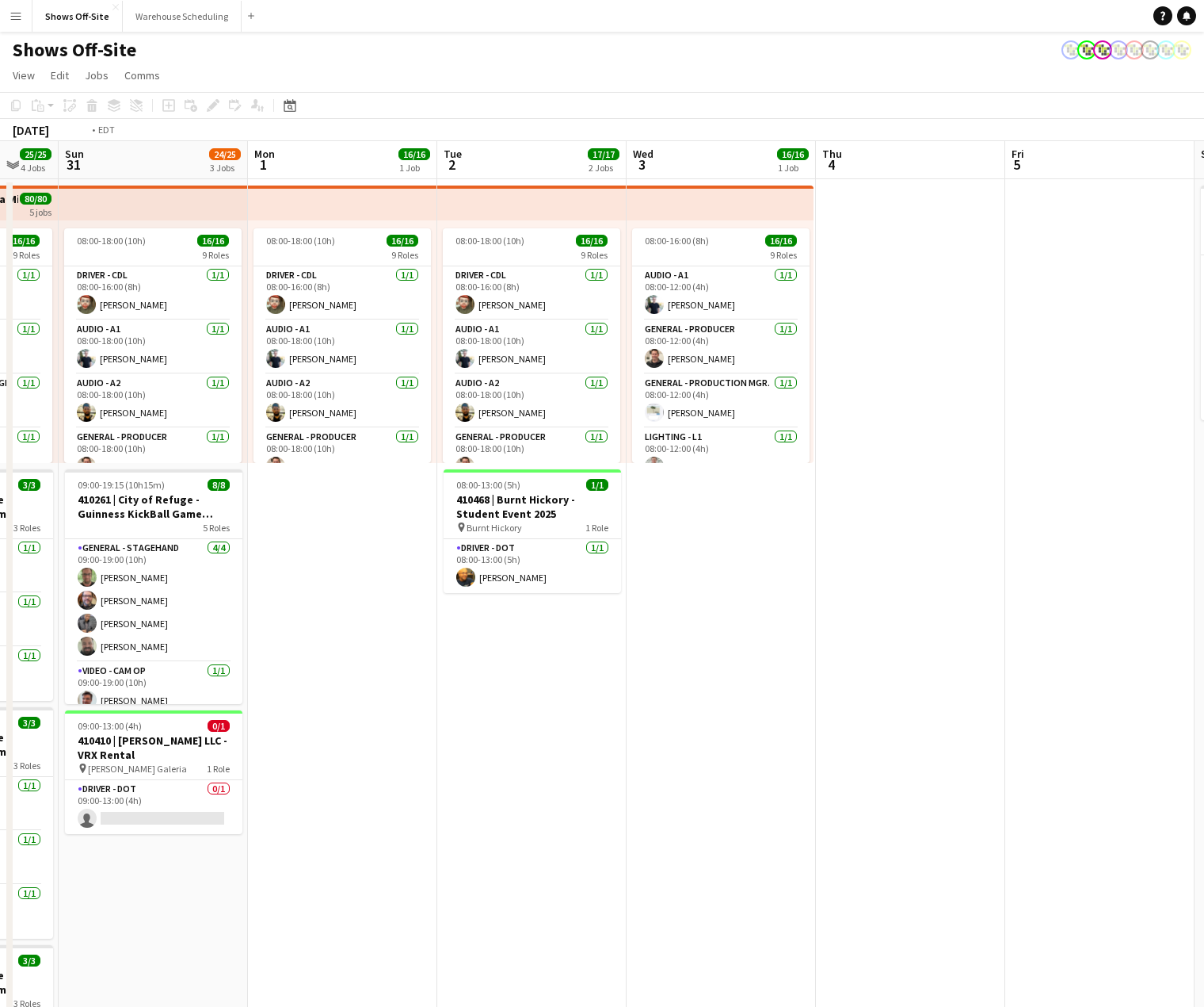
drag, startPoint x: 863, startPoint y: 665, endPoint x: 341, endPoint y: 631, distance: 523.1
click at [341, 631] on app-calendar-viewport "Wed 27 1/1 1 Job Thu 28 8/8 1 Job Fri 29 7/7 3 Jobs Sat 30 25/25 4 Jobs Sun 31 …" at bounding box center [602, 1006] width 1204 height 1729
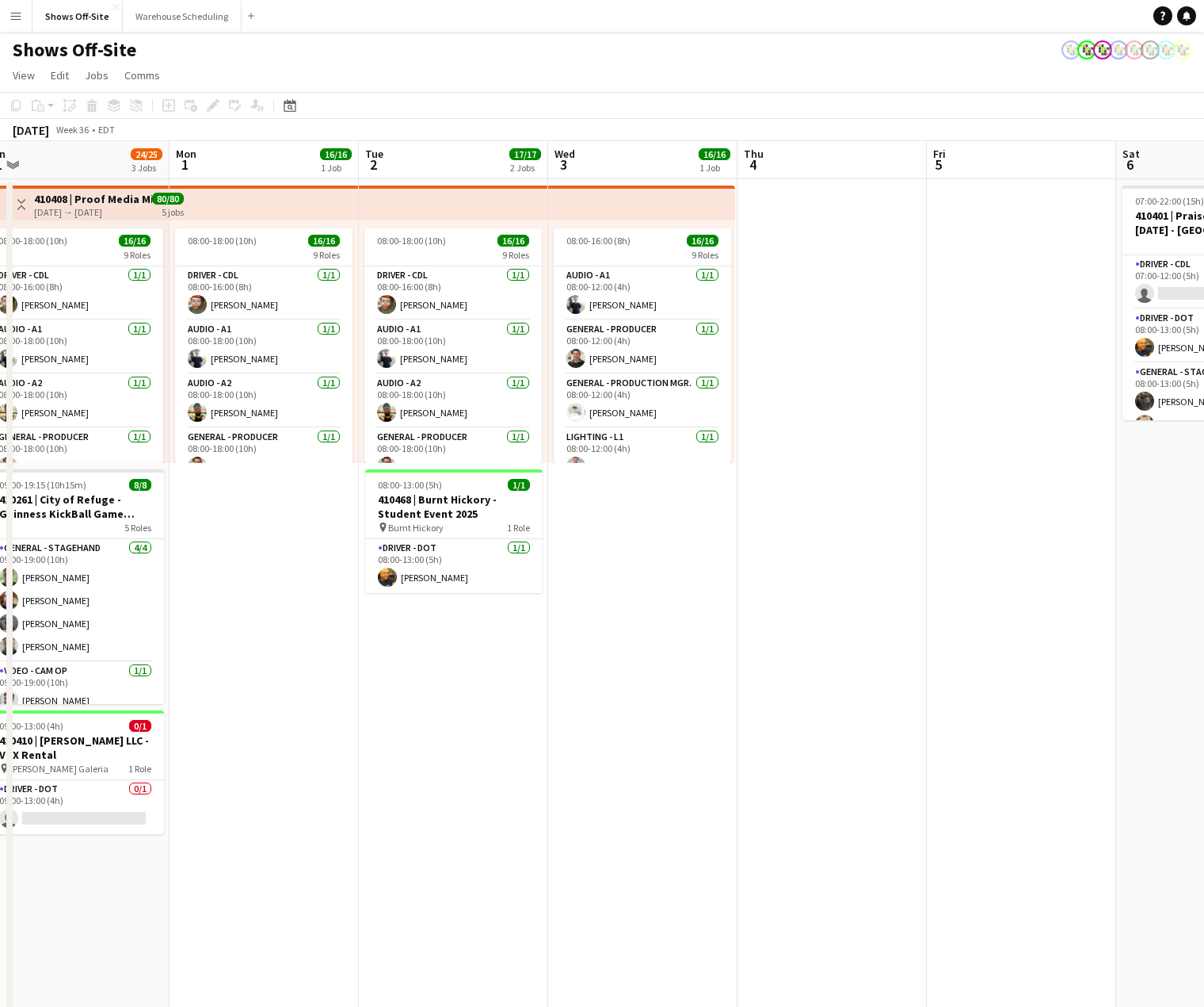
drag, startPoint x: 1029, startPoint y: 324, endPoint x: 582, endPoint y: 279, distance: 449.3
click at [584, 279] on app-calendar-viewport "Fri 29 7/7 3 Jobs Sat 30 25/25 4 Jobs Sun 31 24/25 3 Jobs Mon 1 16/16 1 Job Tue…" at bounding box center [602, 1006] width 1204 height 1729
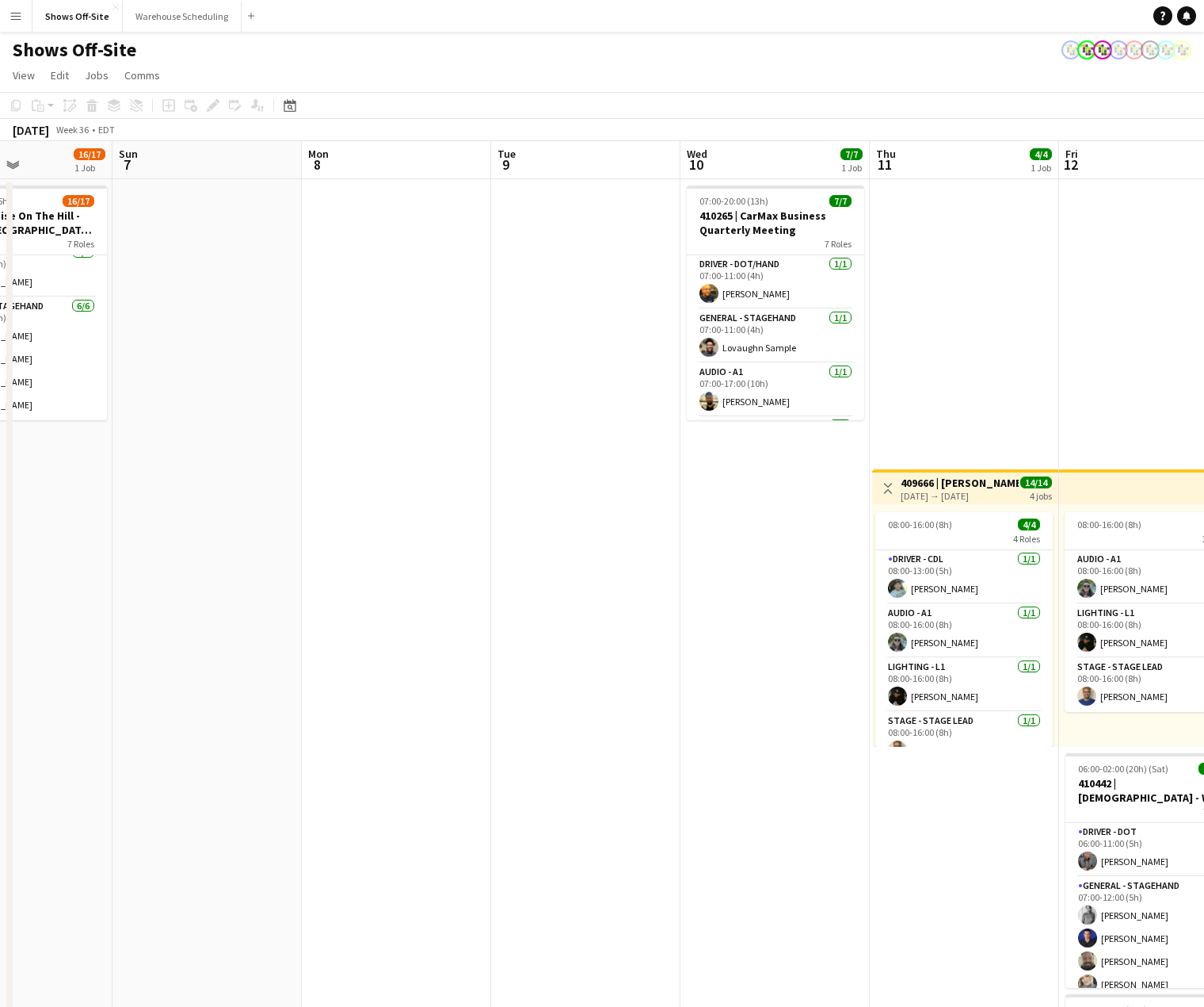
scroll to position [0, 469]
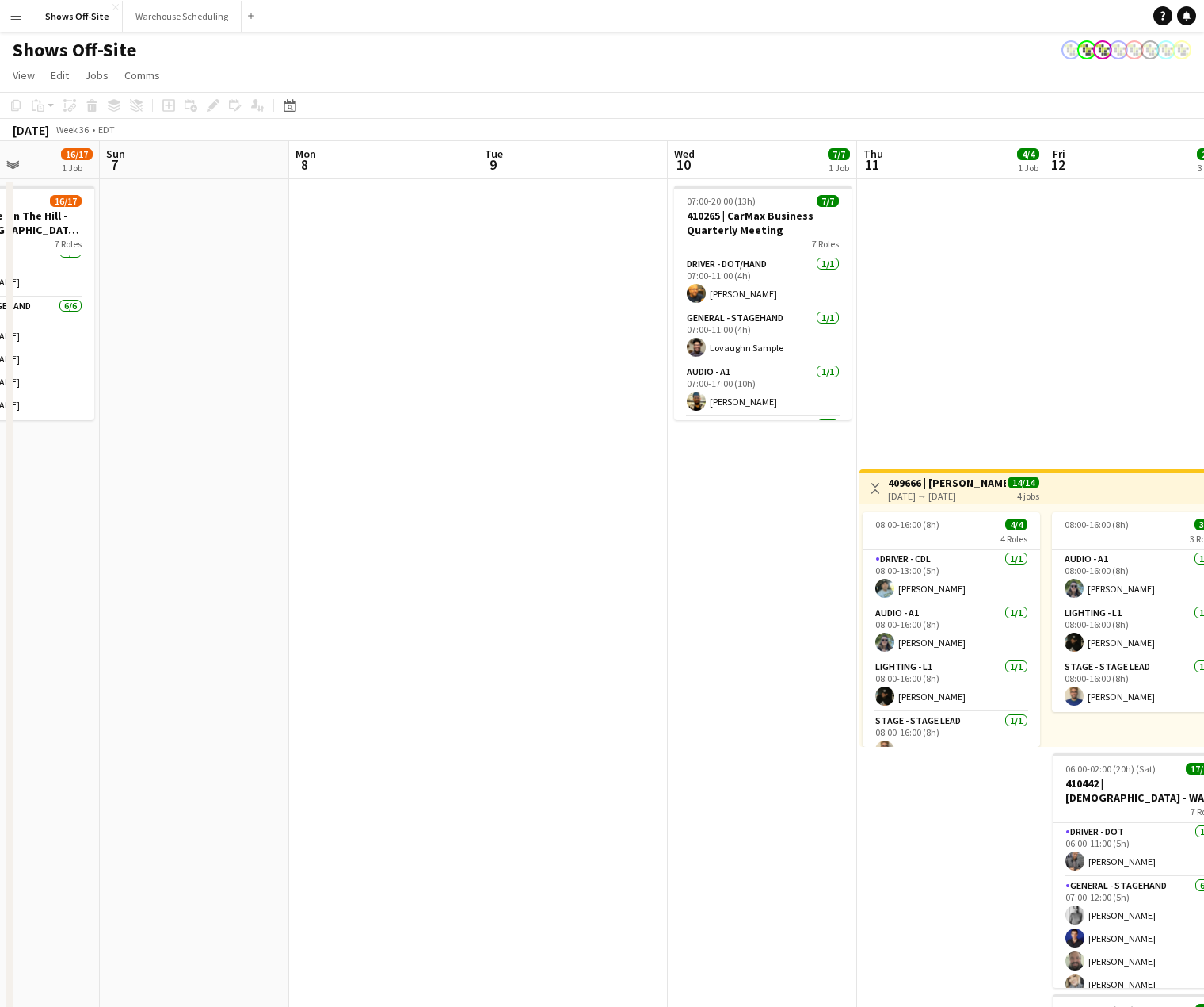
drag, startPoint x: 861, startPoint y: 310, endPoint x: 428, endPoint y: 284, distance: 433.8
click at [428, 284] on app-calendar-viewport "Thu 4 Fri 5 Sat 6 16/17 1 Job Sun 7 Mon 8 Tue 9 Wed 10 7/7 1 Job Thu 11 4/4 1 J…" at bounding box center [602, 1006] width 1204 height 1729
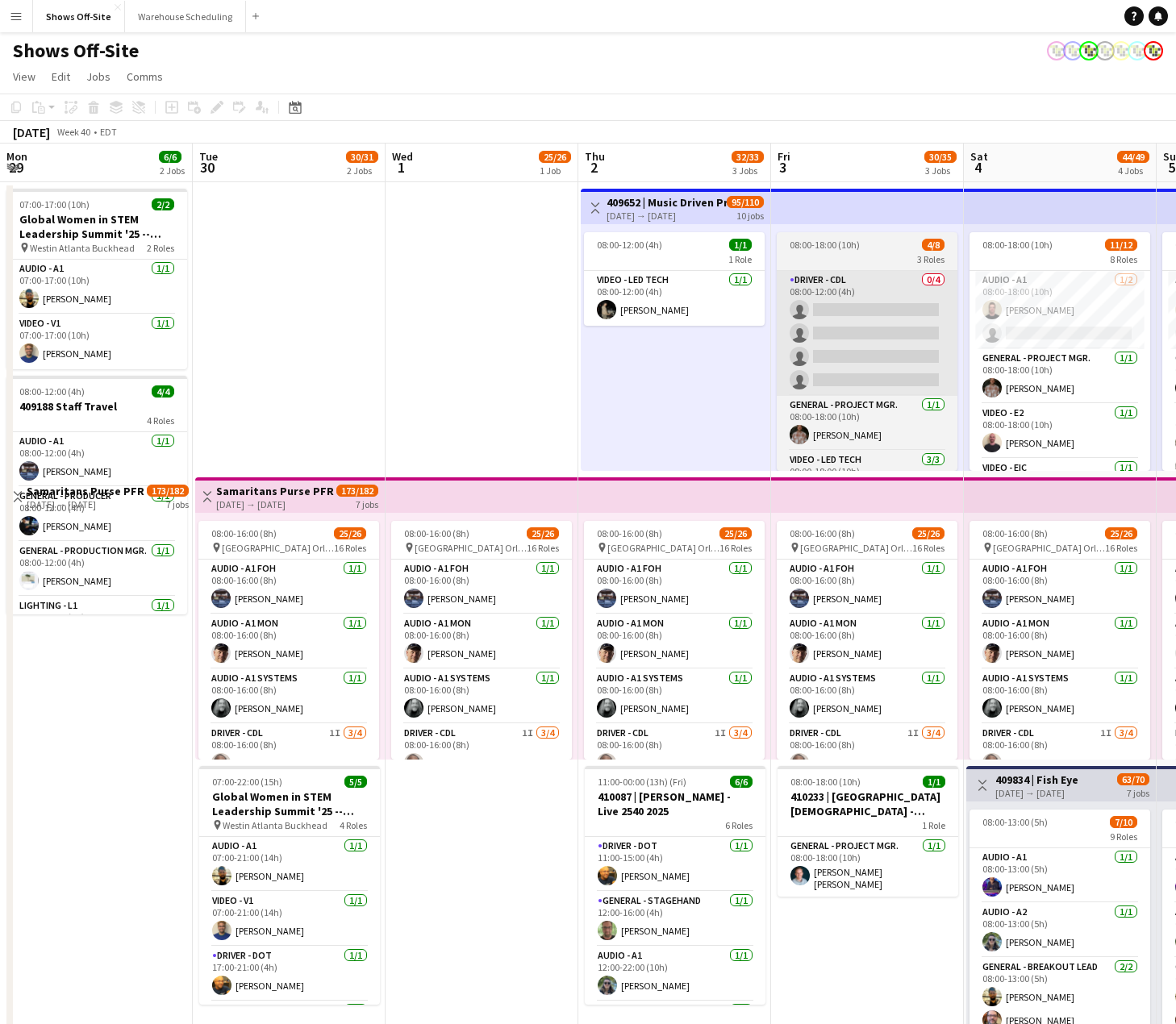
scroll to position [0, 555]
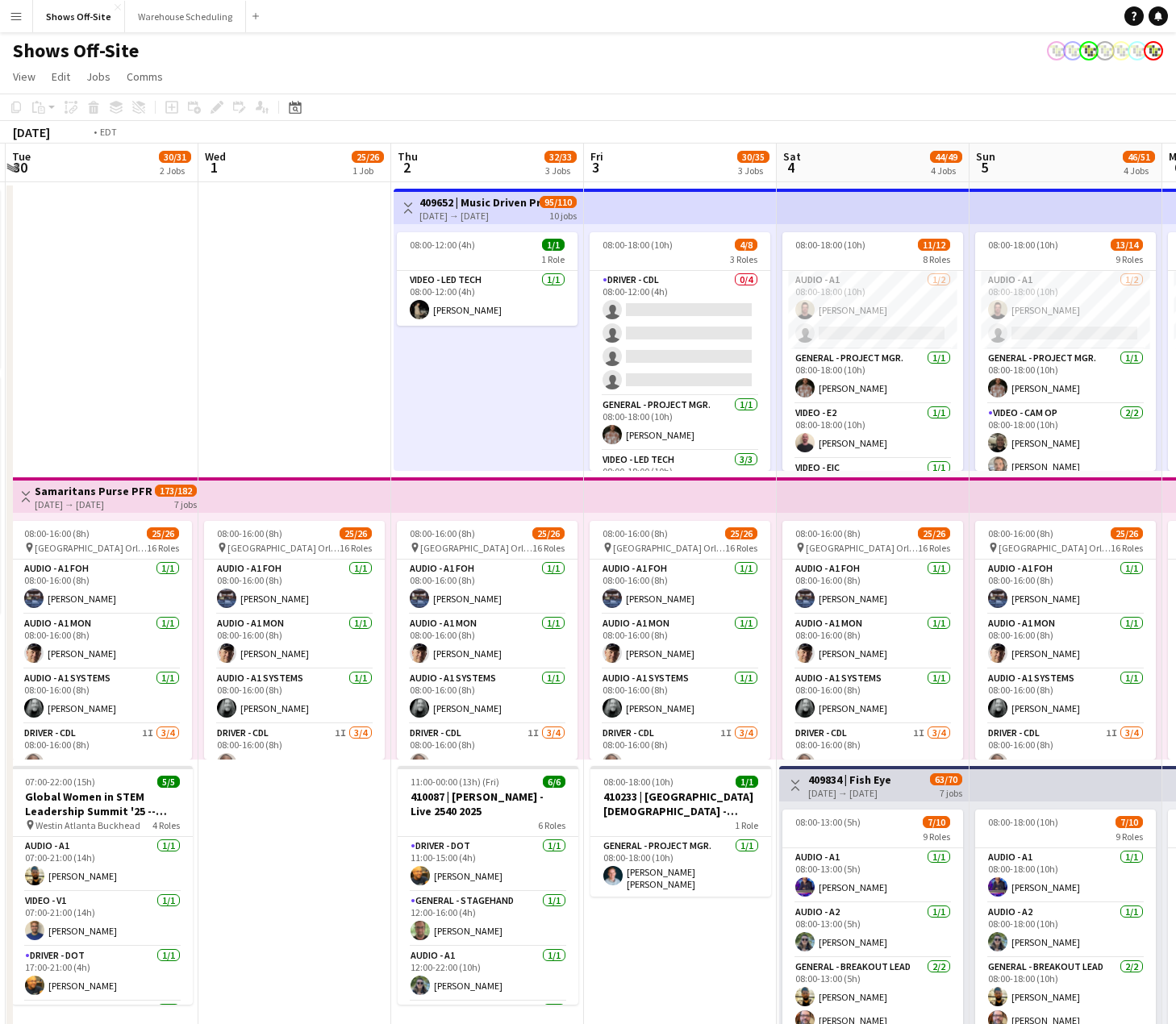
drag, startPoint x: 158, startPoint y: 405, endPoint x: 661, endPoint y: 380, distance: 503.6
click at [722, 373] on app-calendar-viewport "Sun 28 7/8 2 Jobs Mon 29 6/6 2 Jobs Tue 30 30/31 2 Jobs Wed 1 25/26 1 Job Thu 2…" at bounding box center [588, 1023] width 1176 height 1759
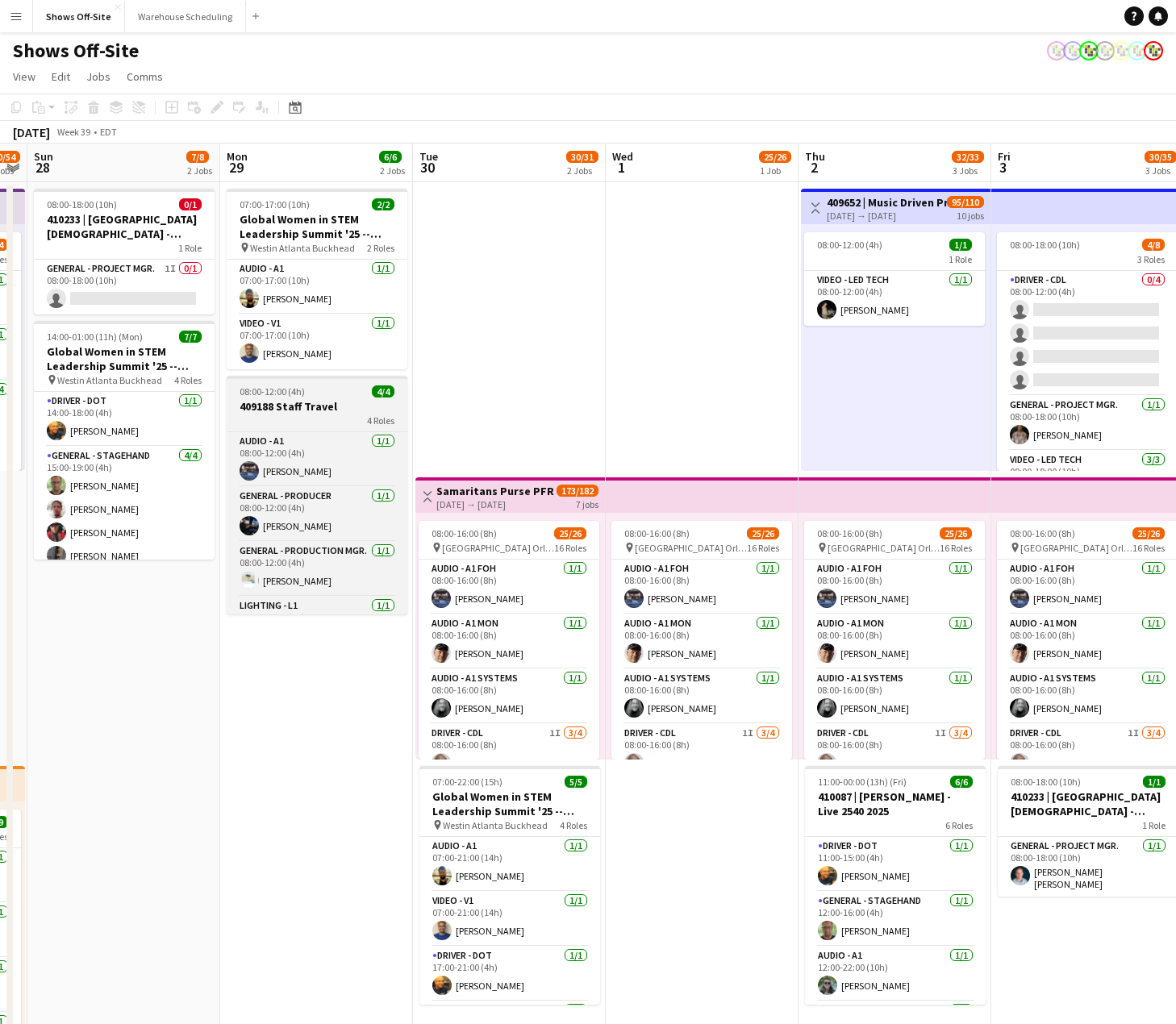
drag, startPoint x: 362, startPoint y: 379, endPoint x: 771, endPoint y: 415, distance: 410.6
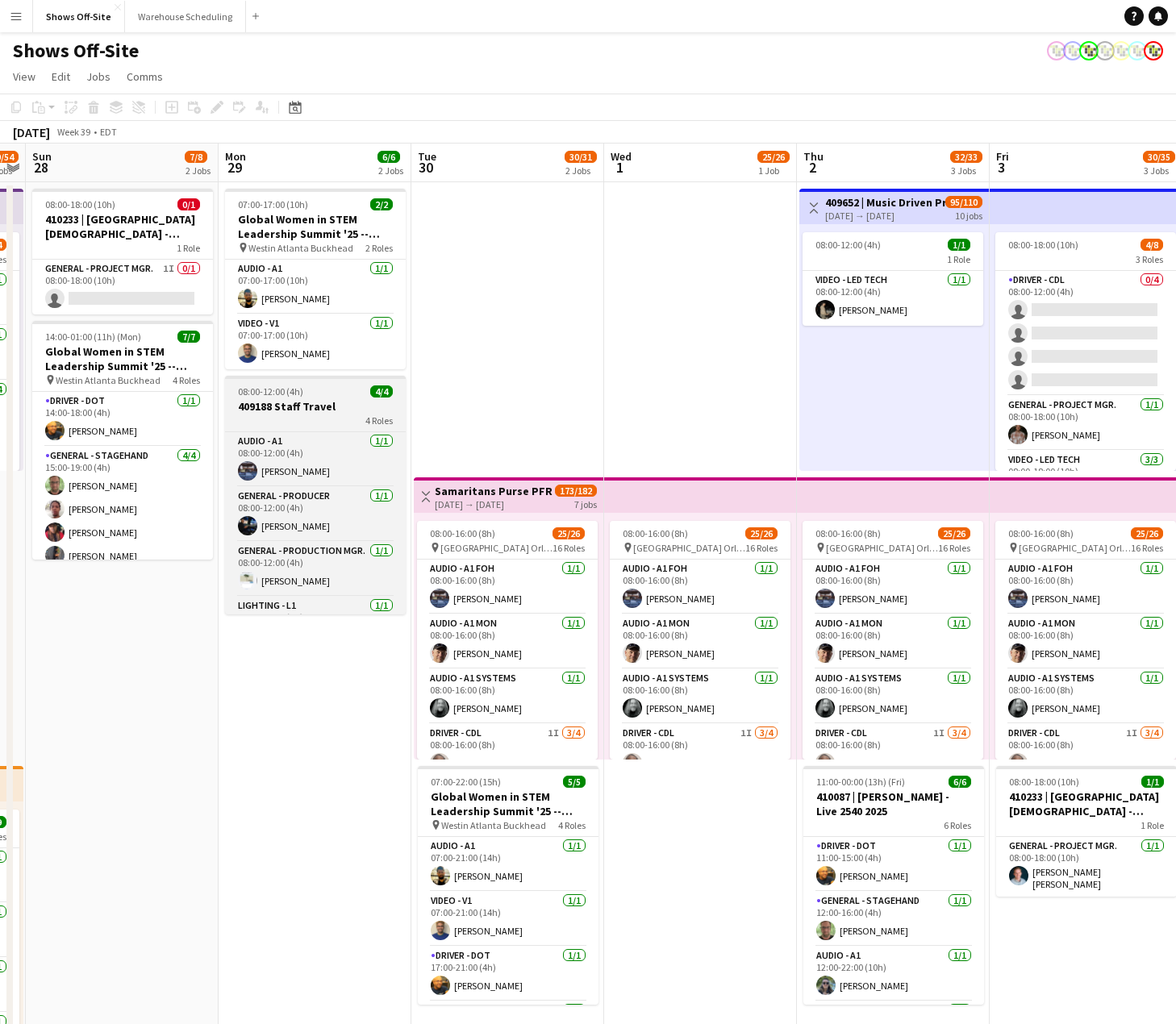
click at [1059, 362] on app-calendar-viewport "Fri 26 42/48 5 Jobs Sat 27 50/54 5 Jobs Sun 28 7/8 2 Jobs Mon 29 6/6 2 Jobs Tue…" at bounding box center [588, 1023] width 1176 height 1759
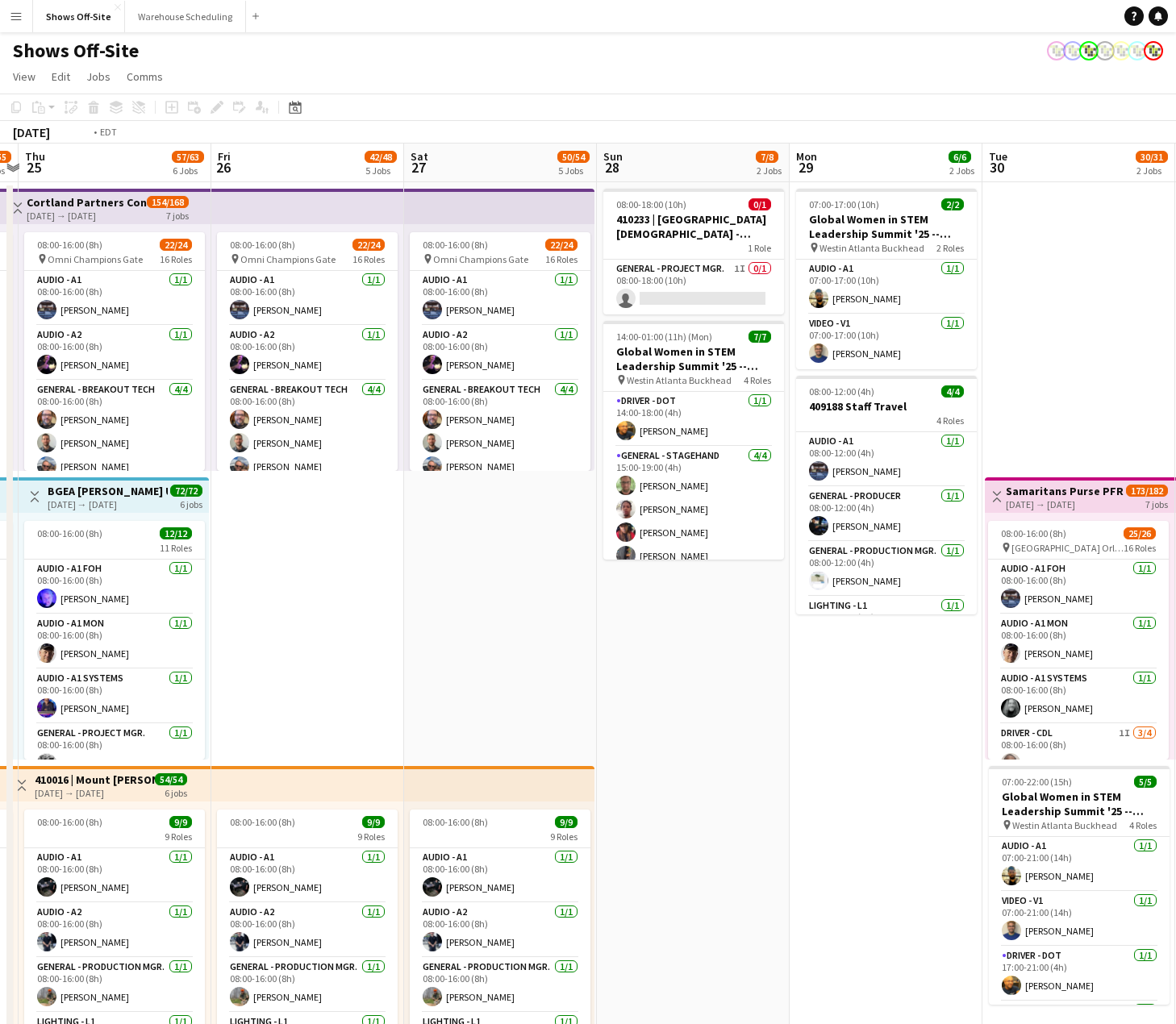
drag, startPoint x: 491, startPoint y: 505, endPoint x: 914, endPoint y: 501, distance: 423.0
click at [1024, 476] on app-calendar-viewport "Tue 23 48/51 5 Jobs Wed 24 50/55 5 Jobs Thu 25 57/63 6 Jobs Fri 26 42/48 5 Jobs…" at bounding box center [588, 1023] width 1176 height 1759
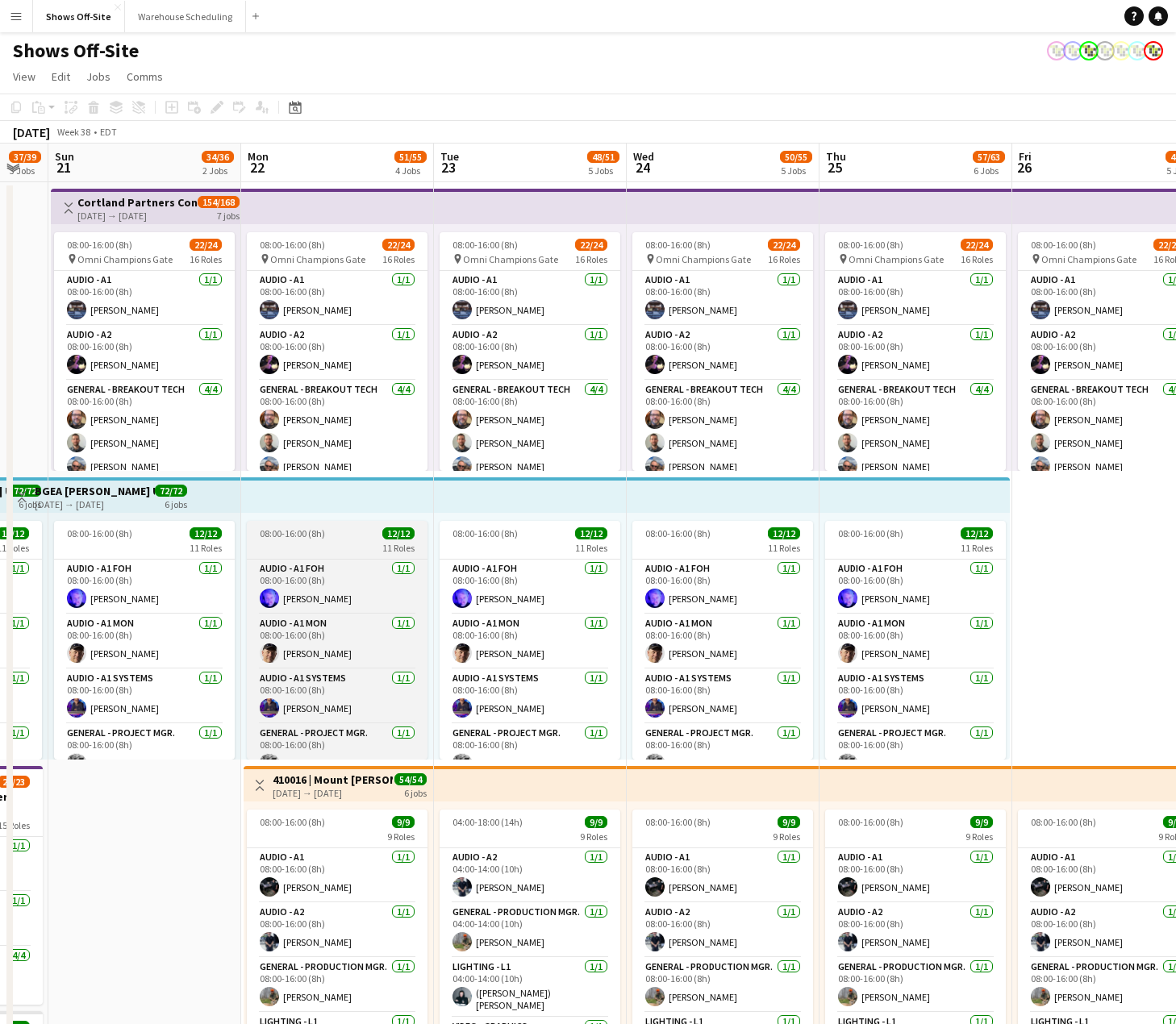
drag, startPoint x: 738, startPoint y: 495, endPoint x: 748, endPoint y: 549, distance: 54.9
click at [972, 500] on app-calendar-viewport "Fri 19 5/5 2 Jobs Sat 20 37/39 3 Jobs Sun 21 34/36 2 Jobs Mon 22 51/55 4 Jobs T…" at bounding box center [588, 1023] width 1176 height 1759
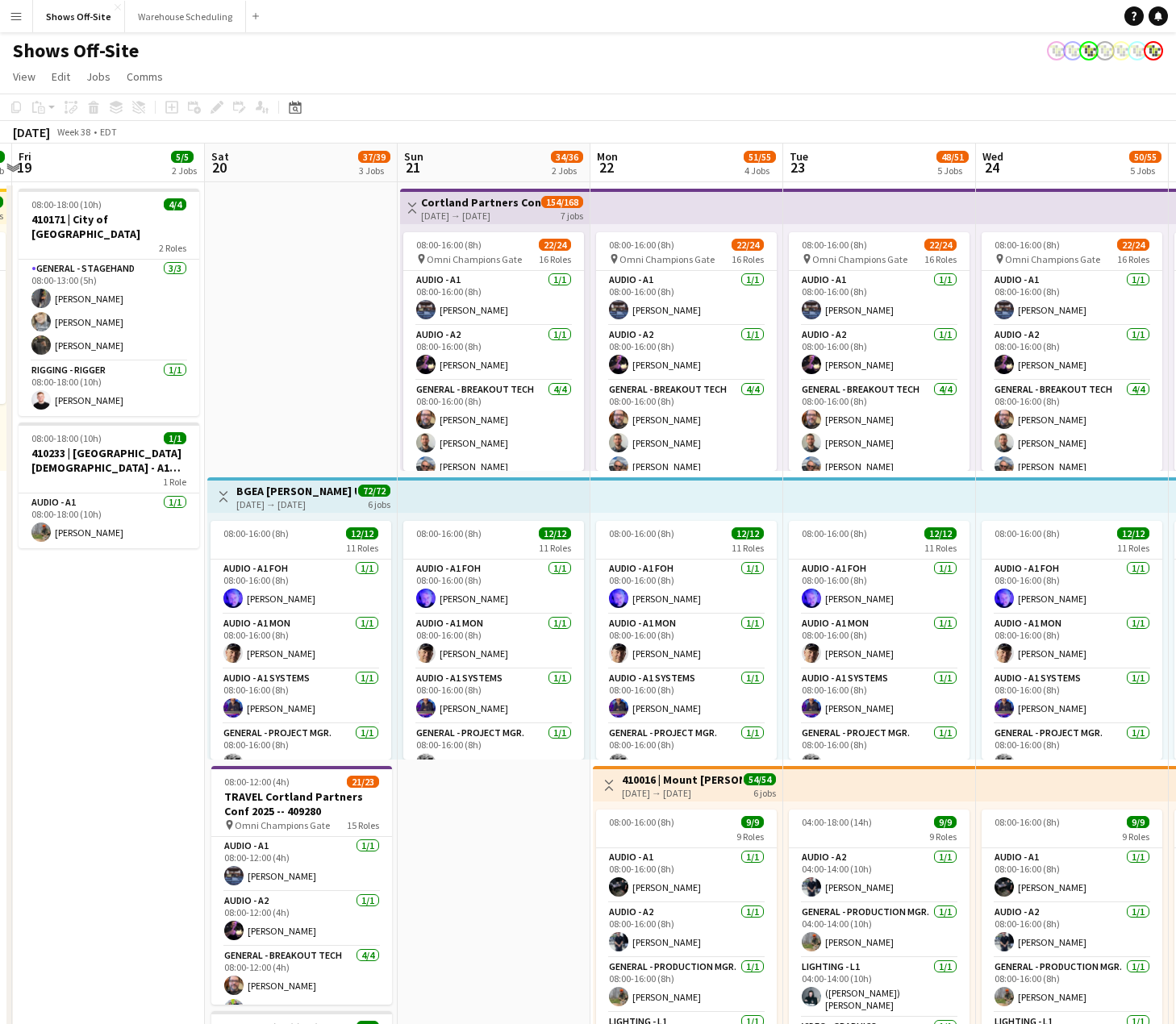
drag, startPoint x: 198, startPoint y: 707, endPoint x: 800, endPoint y: 650, distance: 604.7
click at [800, 650] on app-calendar-viewport "Wed 17 3/3 1 Job Thu 18 3/3 1 Job Fri 19 5/5 2 Jobs Sat 20 37/39 3 Jobs Sun 21 …" at bounding box center [588, 1023] width 1176 height 1759
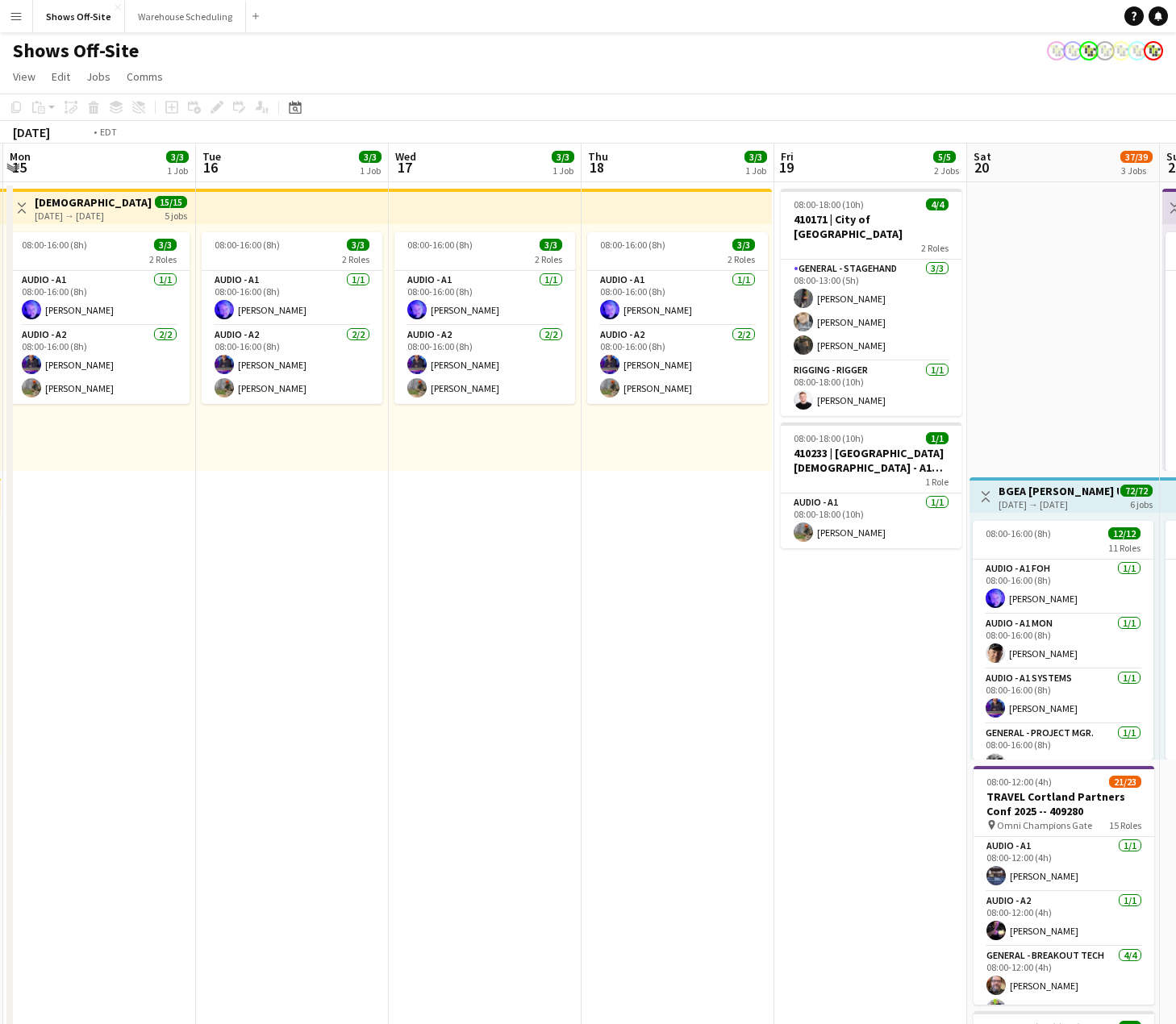
drag, startPoint x: 445, startPoint y: 678, endPoint x: 1064, endPoint y: 633, distance: 620.6
click at [1089, 631] on app-calendar-viewport "Sat 13 5/5 2 Jobs Sun 14 7/7 2 Jobs Mon 15 3/3 1 Job Tue 16 3/3 1 Job Wed 17 3/…" at bounding box center [588, 1023] width 1176 height 1759
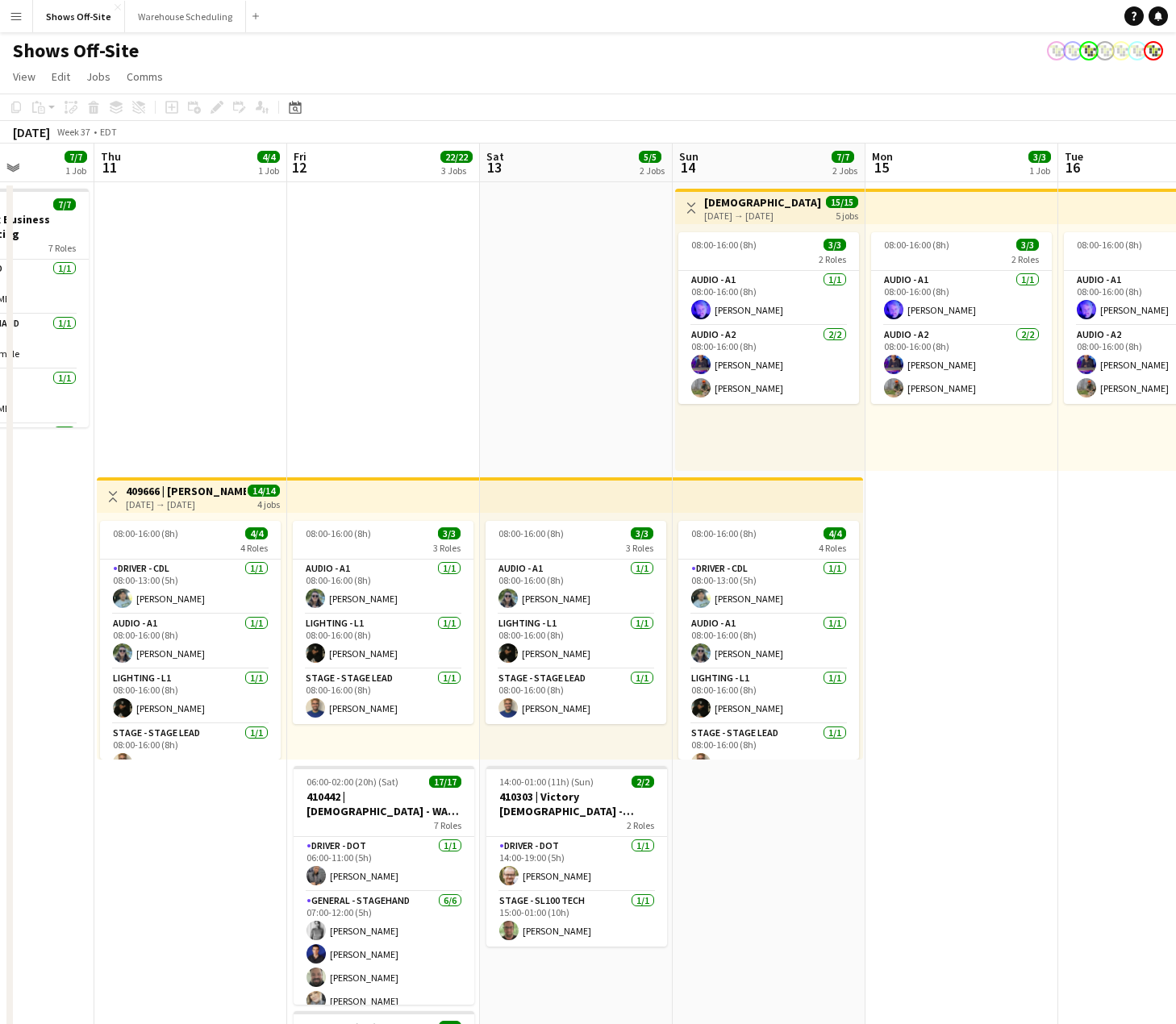
drag, startPoint x: 863, startPoint y: 632, endPoint x: 1128, endPoint y: 611, distance: 265.8
click at [1139, 609] on app-calendar-viewport "Mon 8 Tue 9 Wed 10 7/7 1 Job Thu 11 4/4 1 Job Fri 12 22/22 3 Jobs Sat 13 5/5 2 …" at bounding box center [588, 1023] width 1176 height 1759
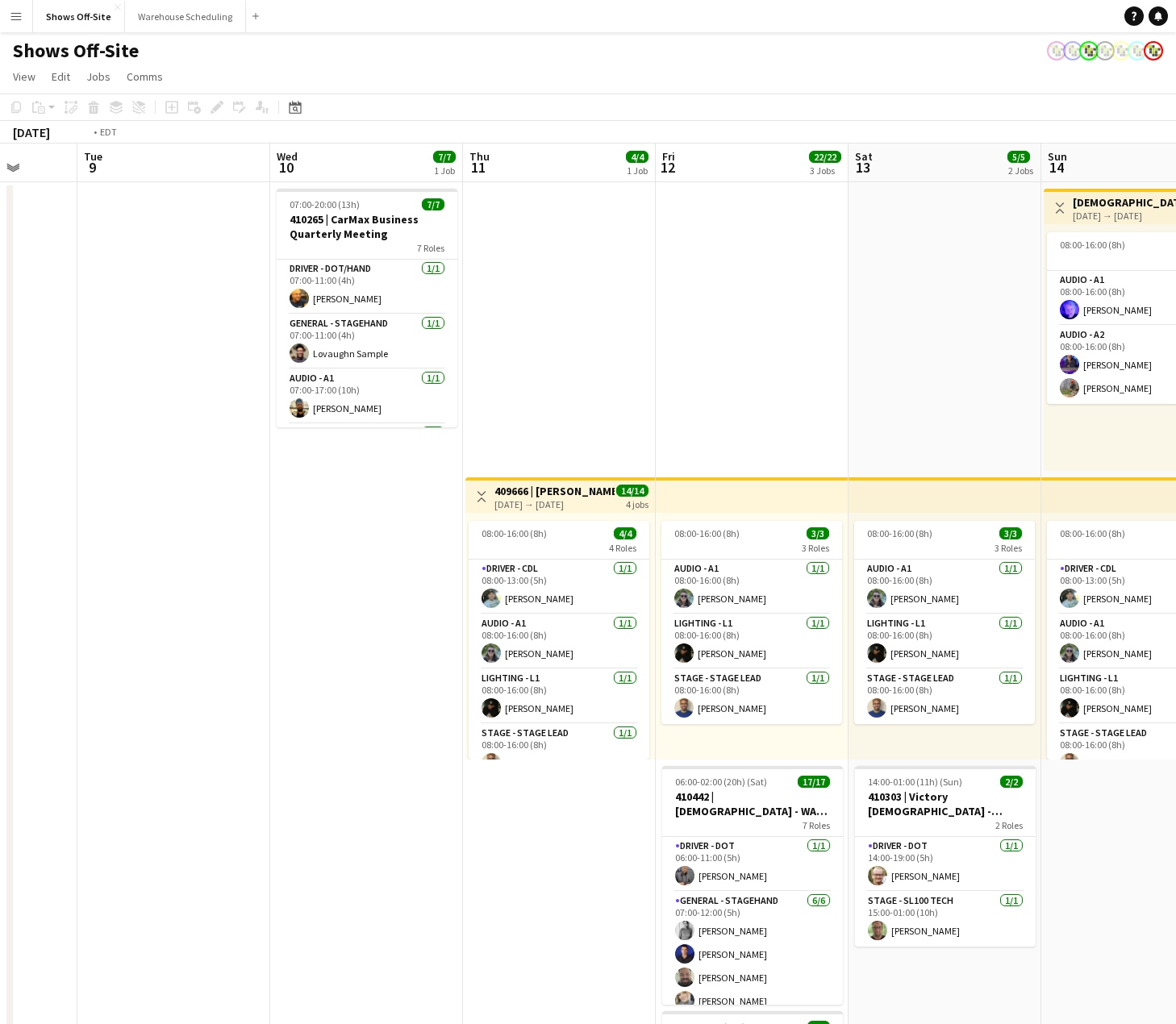
drag, startPoint x: 396, startPoint y: 655, endPoint x: 805, endPoint y: 628, distance: 409.9
click at [1157, 592] on app-calendar-viewport "Sat 6 16/17 1 Job Sun 7 Mon 8 Tue 9 Wed 10 7/7 1 Job Thu 11 4/4 1 Job Fri 12 22…" at bounding box center [588, 1023] width 1176 height 1759
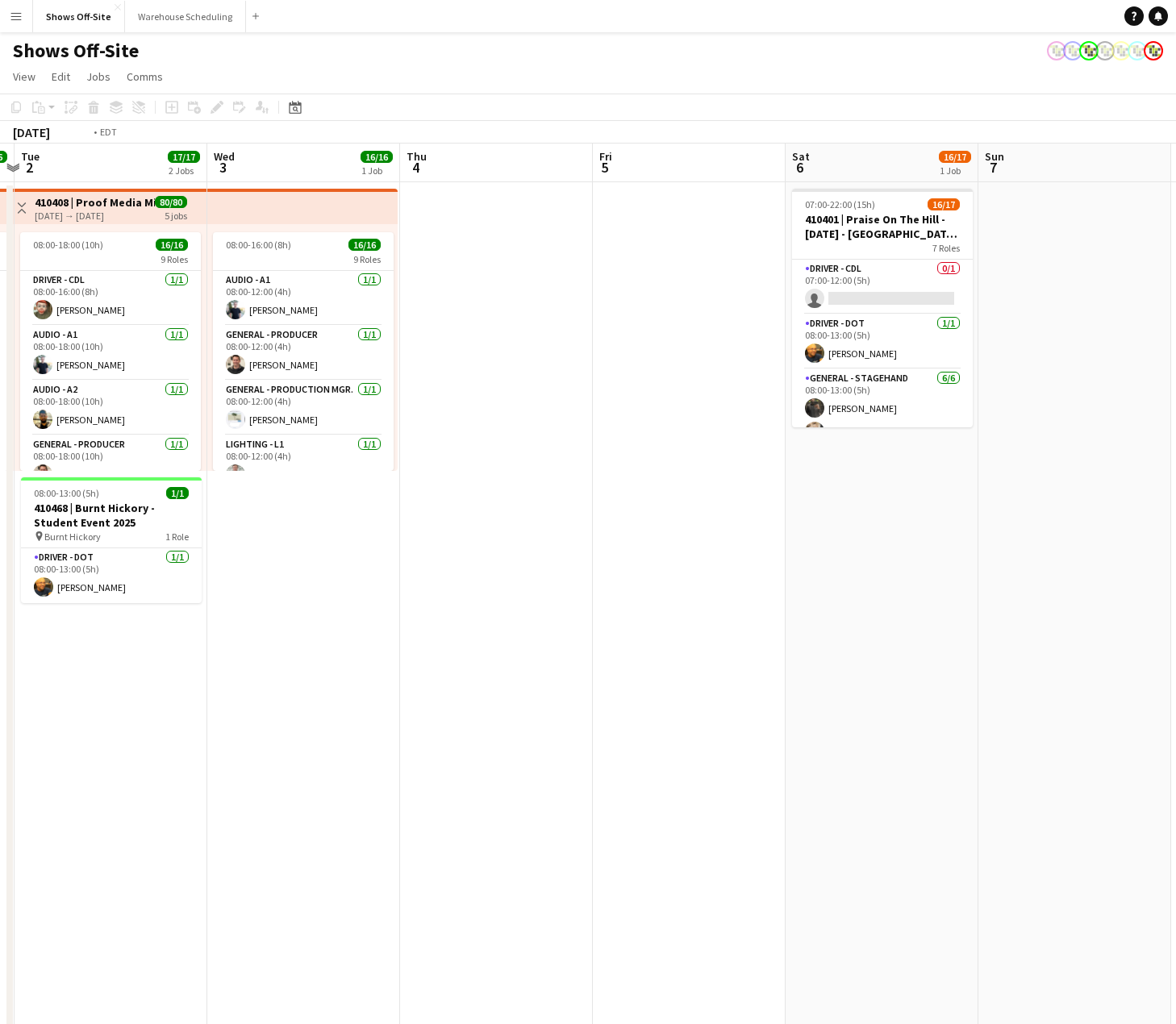
drag, startPoint x: 440, startPoint y: 637, endPoint x: 863, endPoint y: 638, distance: 423.0
click at [1139, 584] on app-calendar-viewport "Sun 31 24/25 3 Jobs Mon 1 16/16 1 Job Tue 2 17/17 2 Jobs Wed 3 16/16 1 Job Thu …" at bounding box center [588, 1023] width 1176 height 1759
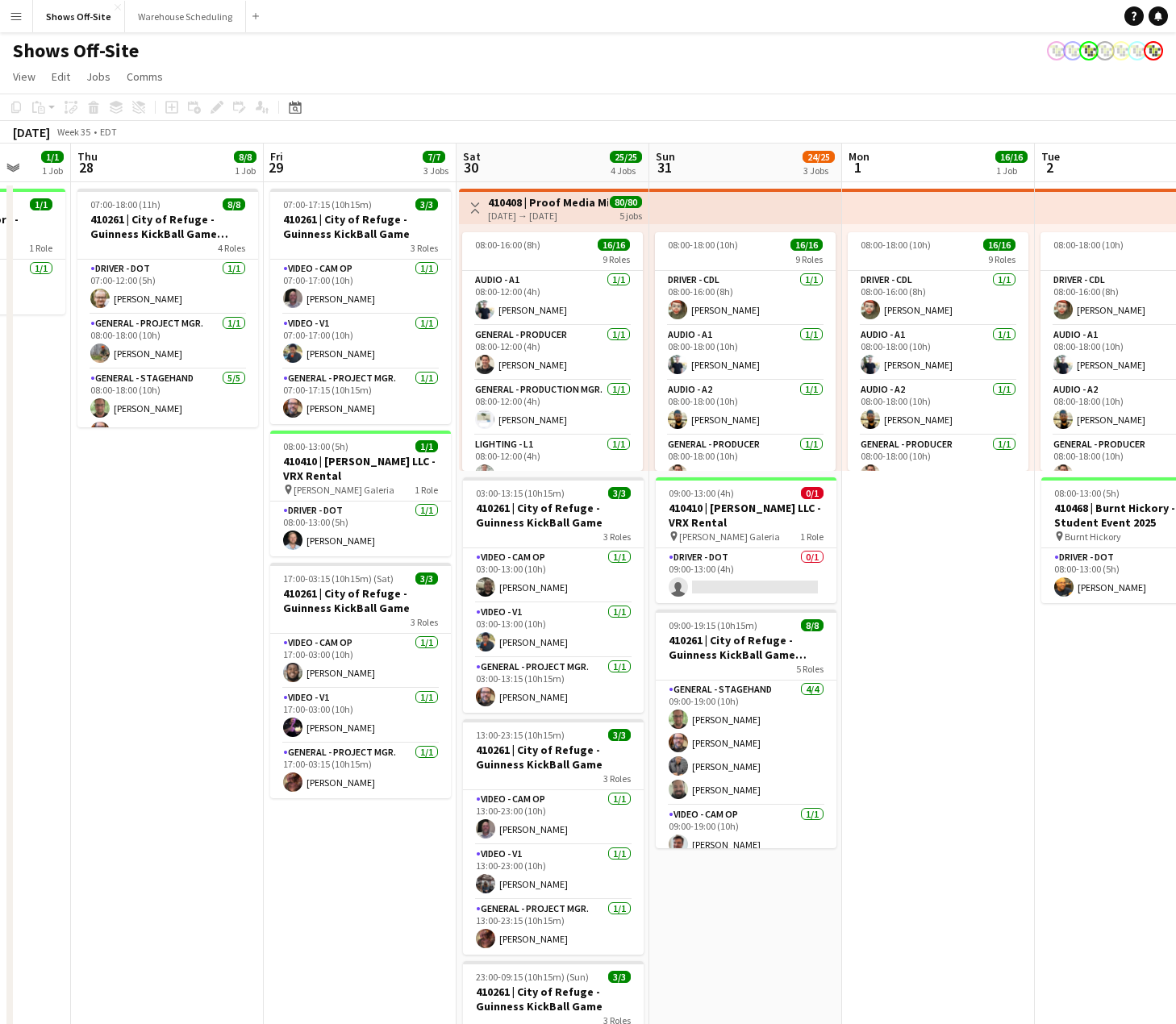
scroll to position [0, 499]
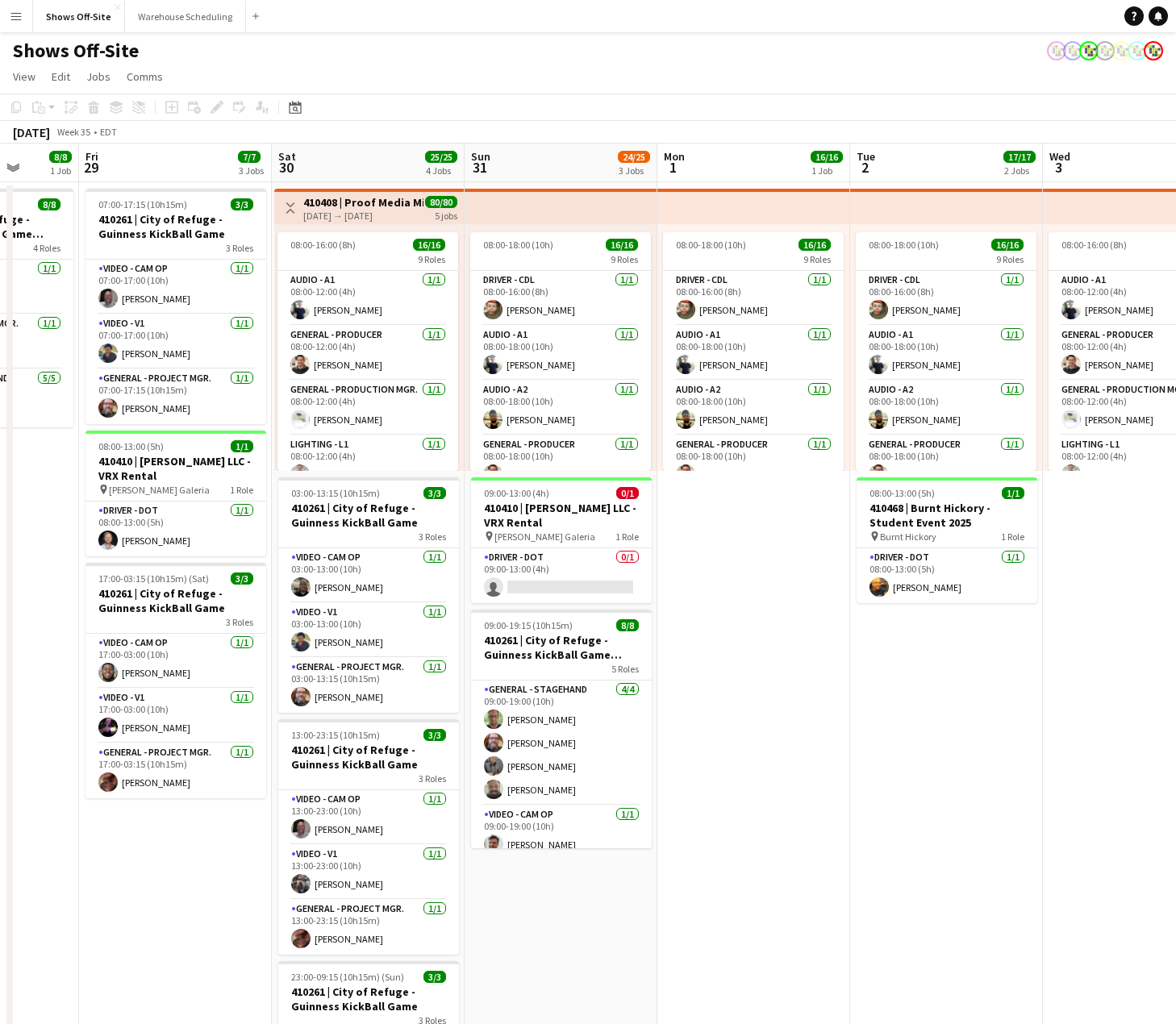
drag, startPoint x: 554, startPoint y: 641, endPoint x: 1105, endPoint y: 631, distance: 551.1
click at [1175, 619] on html "Menu Boards Boards Boards All jobs Status Workforce Workforce My Workforce Recr…" at bounding box center [588, 951] width 1176 height 1902
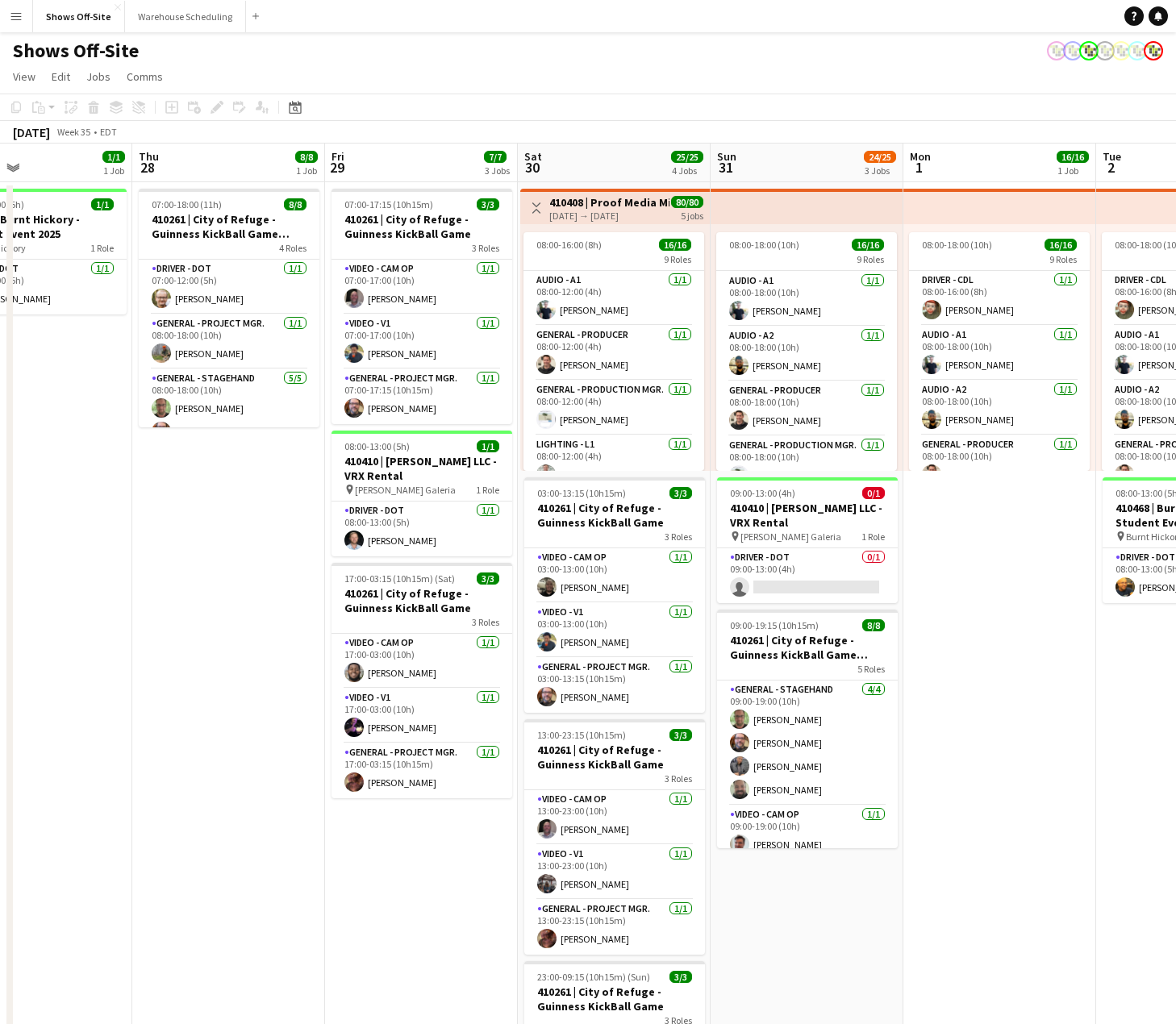
scroll to position [0, 414]
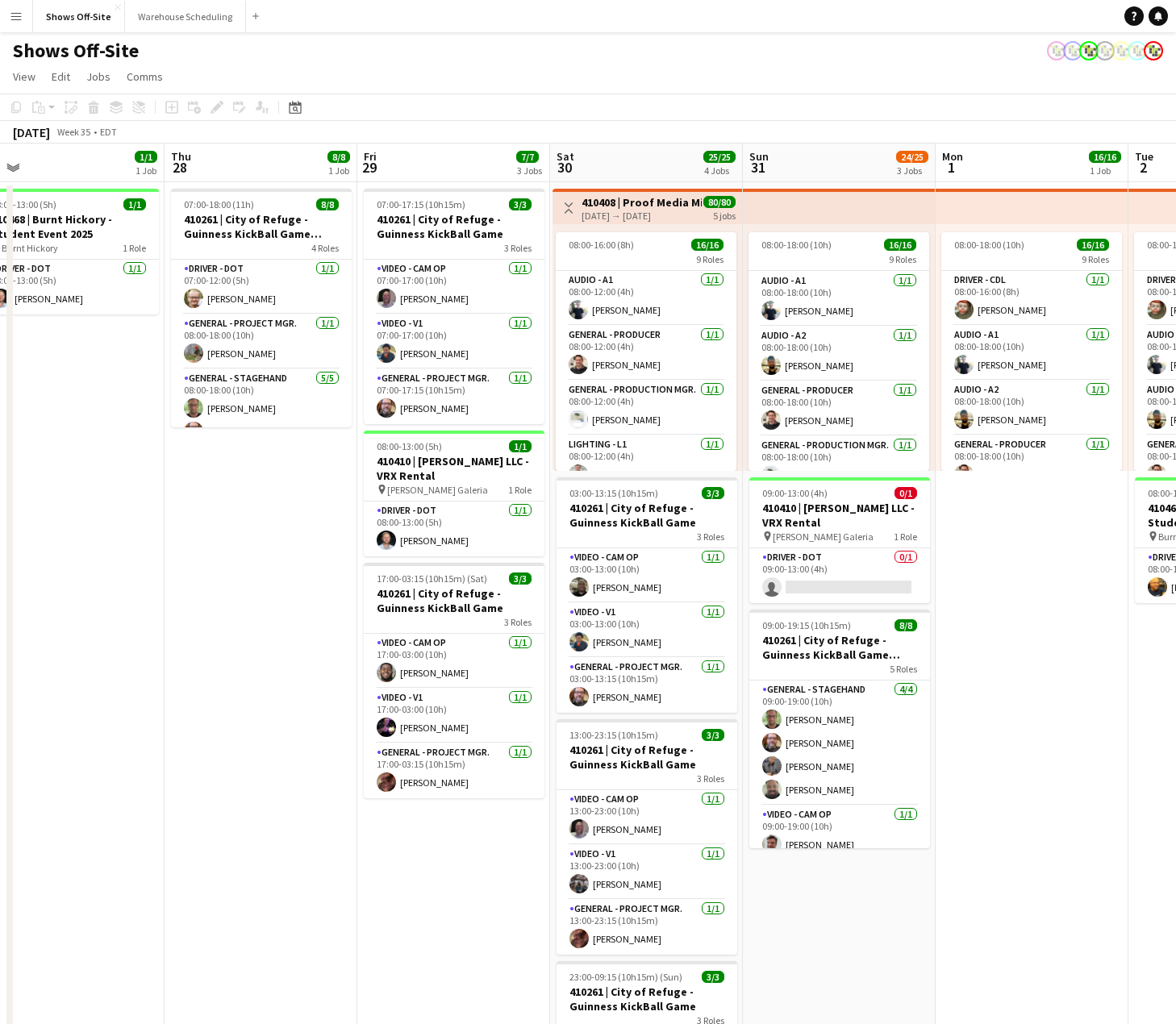
drag, startPoint x: 701, startPoint y: 516, endPoint x: 961, endPoint y: 538, distance: 260.9
click at [961, 538] on app-calendar-viewport "Mon 25 Tue 26 Wed 27 1/1 1 Job Thu 28 8/8 1 Job Fri 29 7/7 3 Jobs Sat 30 25/25 …" at bounding box center [588, 1023] width 1176 height 1759
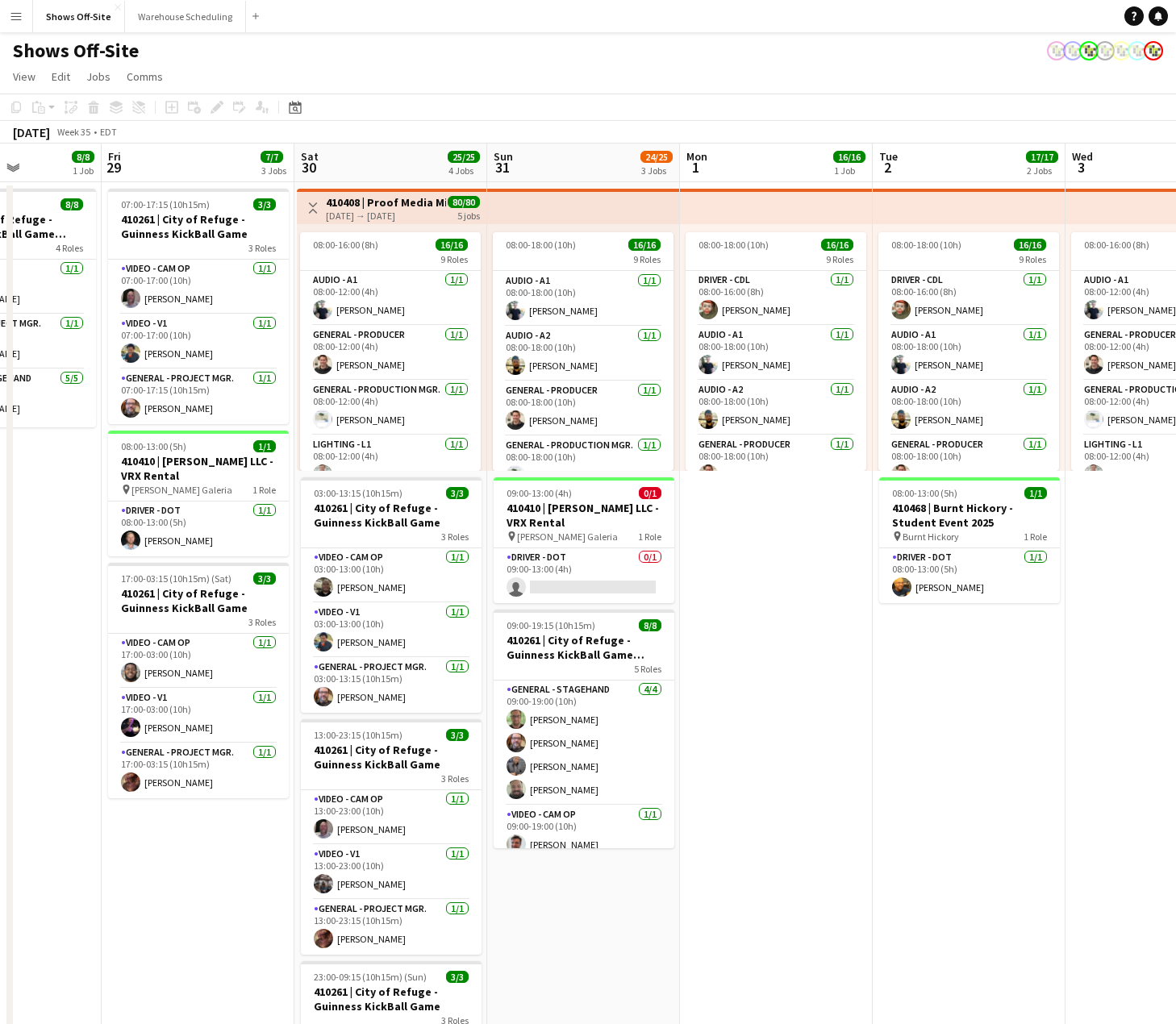
scroll to position [0, 479]
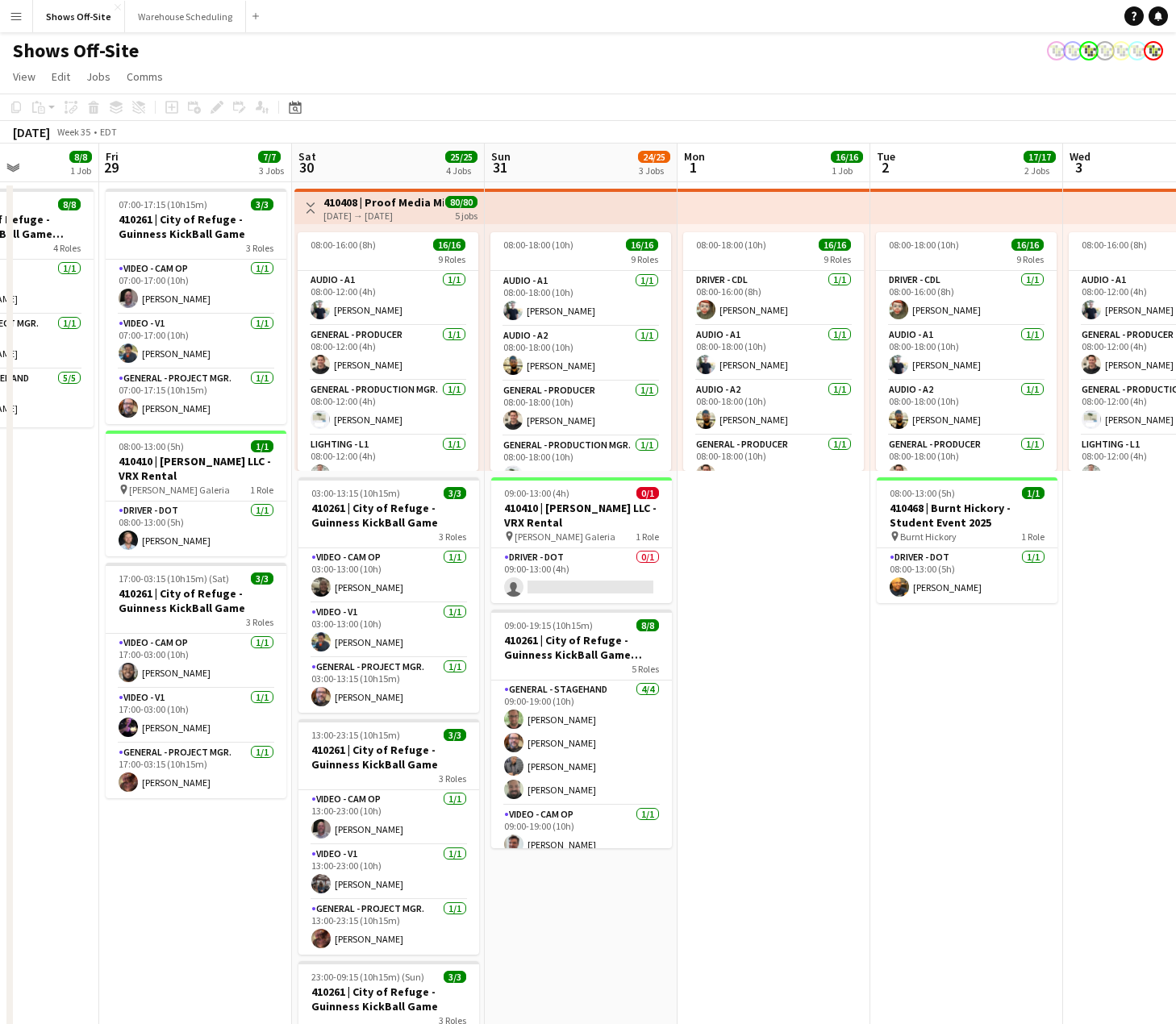
drag, startPoint x: 1016, startPoint y: 524, endPoint x: 758, endPoint y: 497, distance: 259.4
click at [758, 497] on app-calendar-viewport "Tue 26 Wed 27 1/1 1 Job Thu 28 8/8 1 Job Fri 29 7/7 3 Jobs Sat 30 25/25 4 Jobs …" at bounding box center [588, 1023] width 1176 height 1759
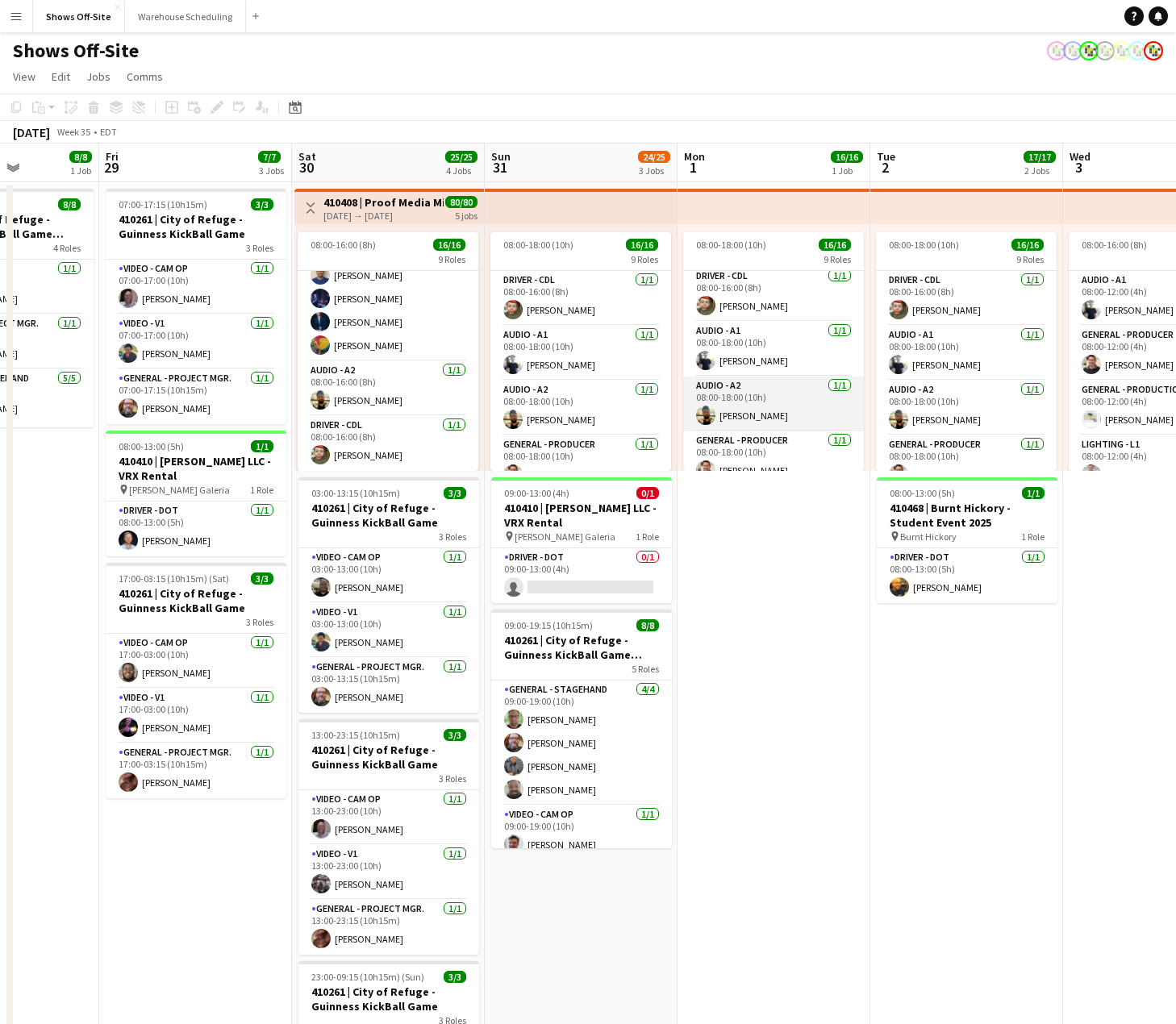
scroll to position [0, 0]
